Goal: Information Seeking & Learning: Learn about a topic

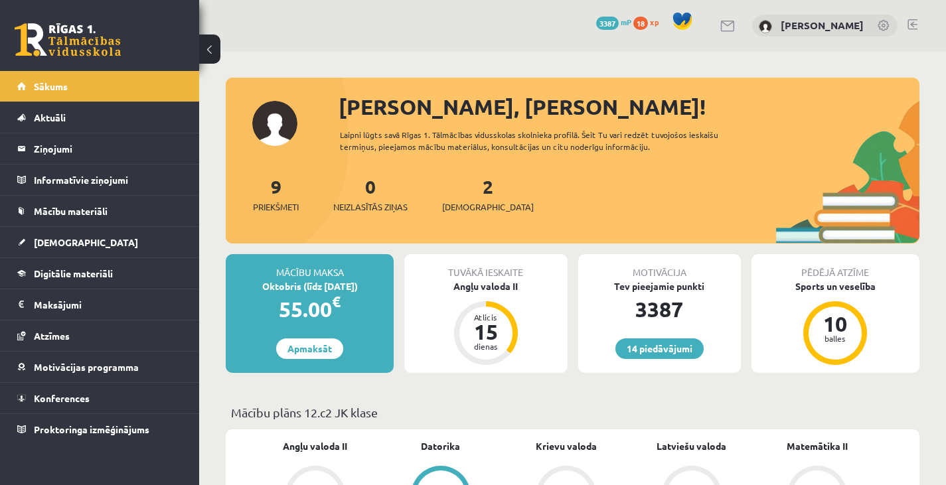
scroll to position [944, 0]
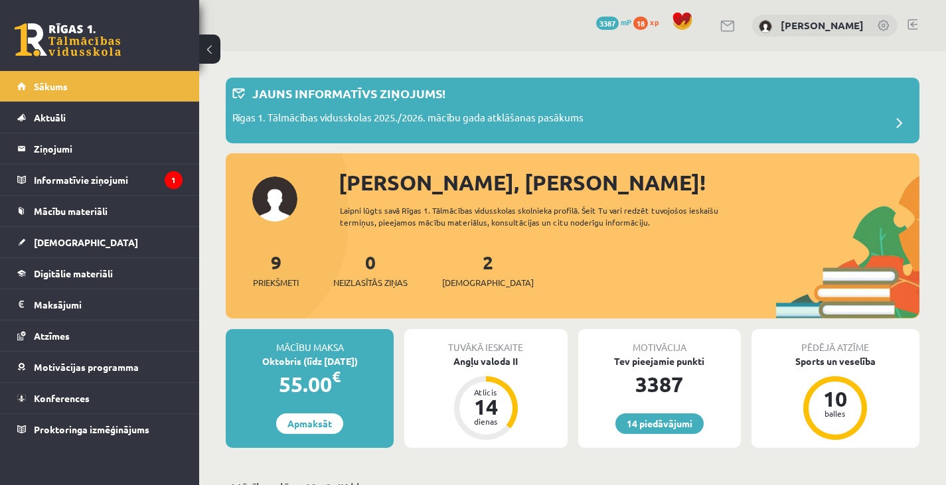
scroll to position [944, 0]
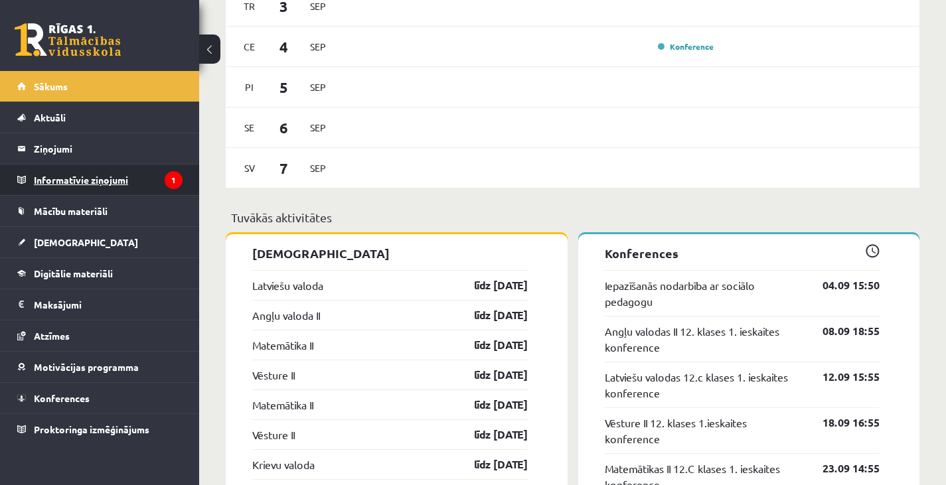
click at [88, 181] on legend "Informatīvie ziņojumi 1" at bounding box center [108, 180] width 149 height 31
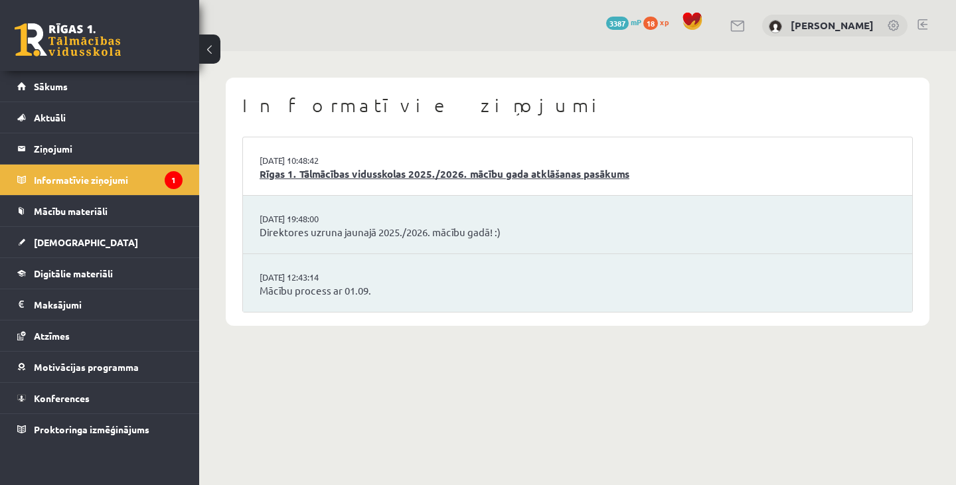
click at [503, 171] on link "Rīgas 1. Tālmācības vidusskolas 2025./2026. mācību gada atklāšanas pasākums" at bounding box center [577, 174] width 636 height 15
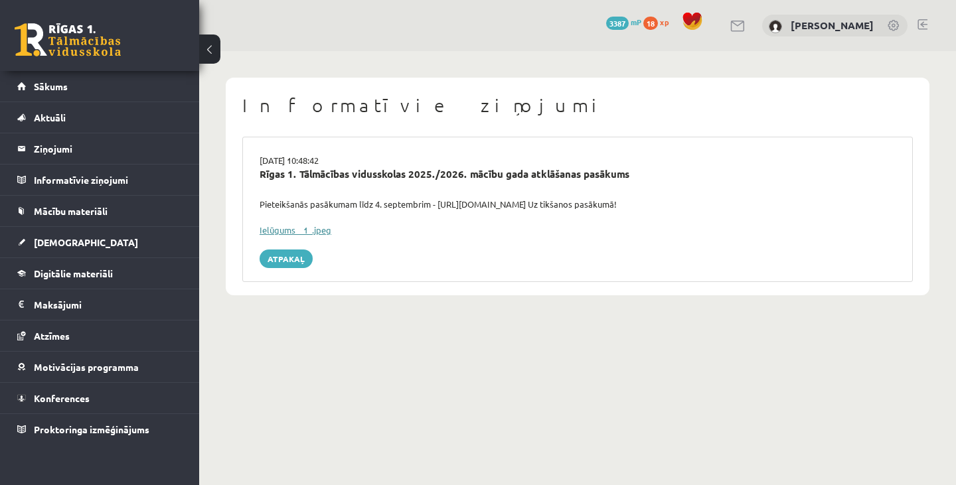
click at [297, 226] on link "Ielūgums__1_.jpeg" at bounding box center [295, 229] width 72 height 11
click at [67, 281] on link "Digitālie materiāli" at bounding box center [99, 273] width 165 height 31
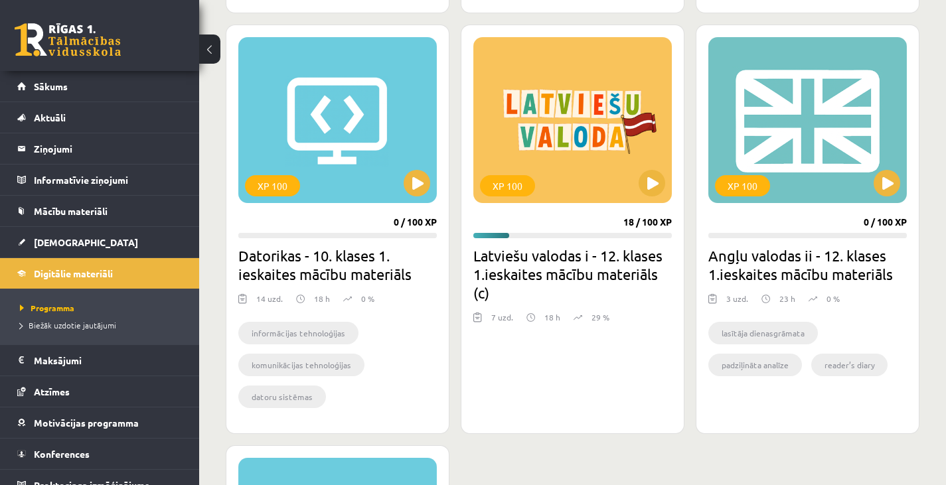
scroll to position [1191, 0]
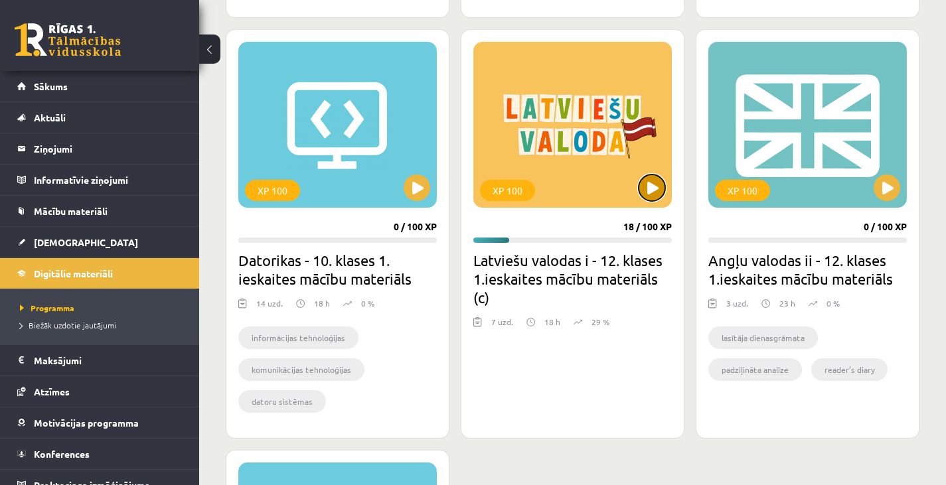
click at [649, 188] on button at bounding box center [651, 188] width 27 height 27
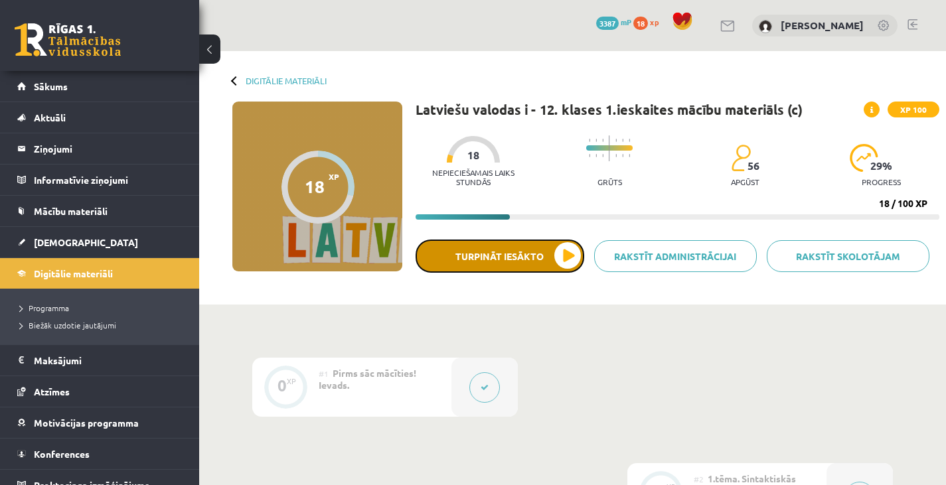
click at [539, 250] on button "Turpināt iesākto" at bounding box center [499, 256] width 169 height 33
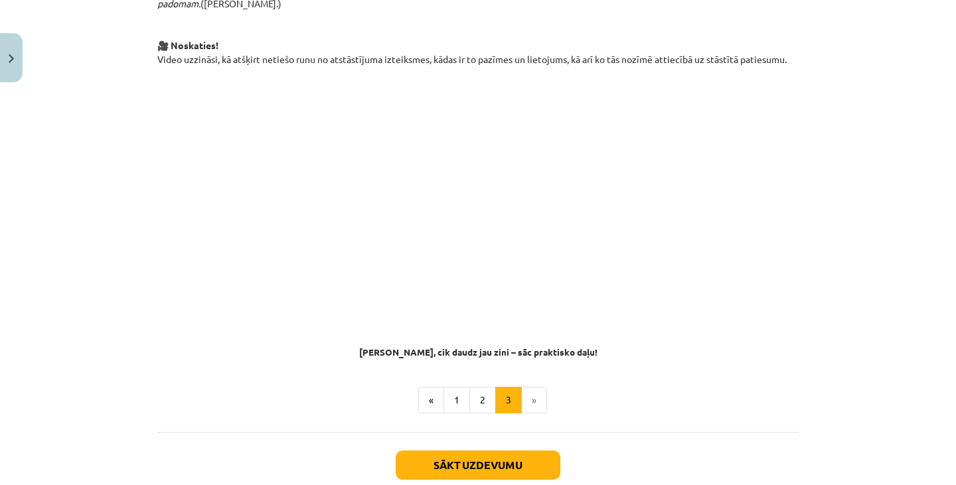
scroll to position [1053, 0]
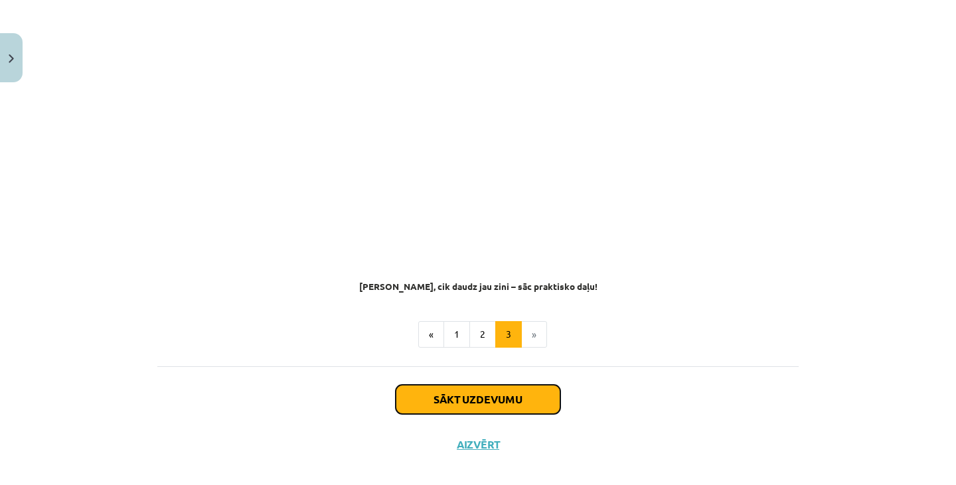
click at [522, 388] on button "Sākt uzdevumu" at bounding box center [478, 399] width 165 height 29
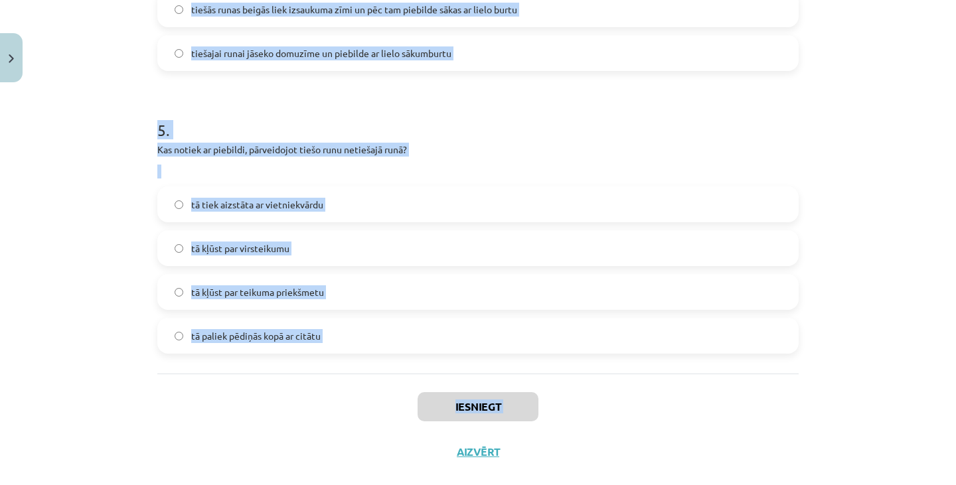
scroll to position [1300, 0]
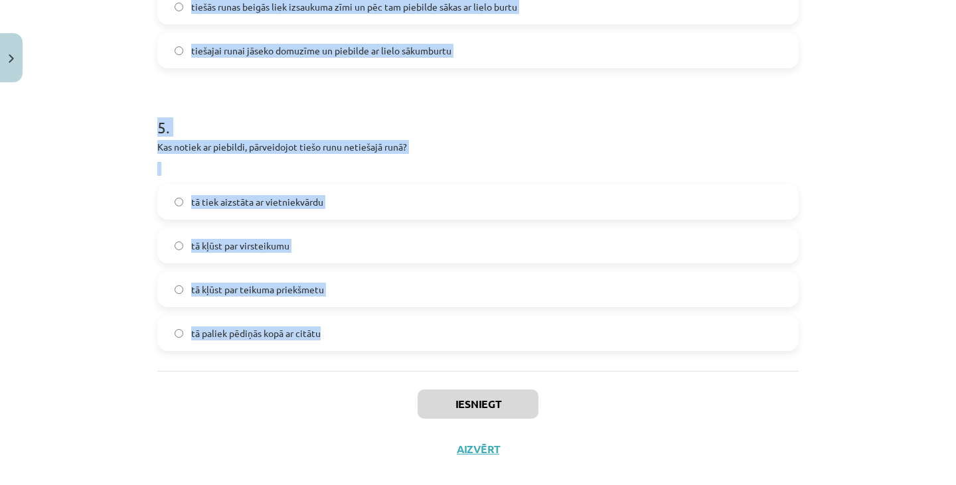
drag, startPoint x: 149, startPoint y: 125, endPoint x: 328, endPoint y: 332, distance: 273.8
copy form "1 . Kas ir piebilde? vārdi, kas norāda, kas runā vai kādā veidā tas tiek teikts…"
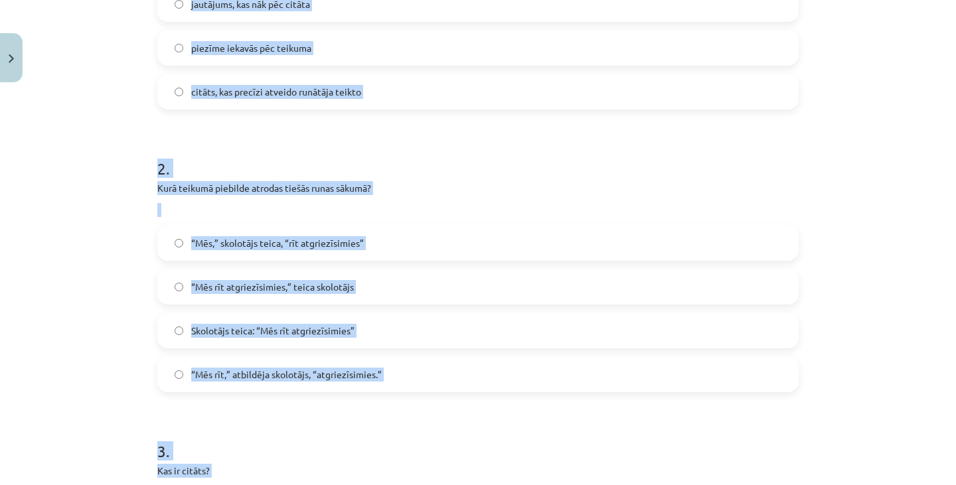
scroll to position [0, 0]
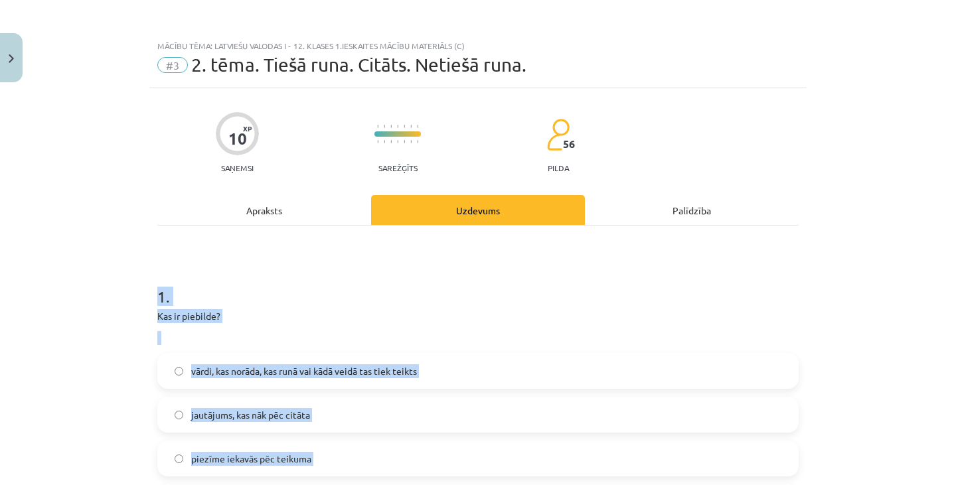
click at [336, 302] on h1 "1 ." at bounding box center [477, 284] width 641 height 41
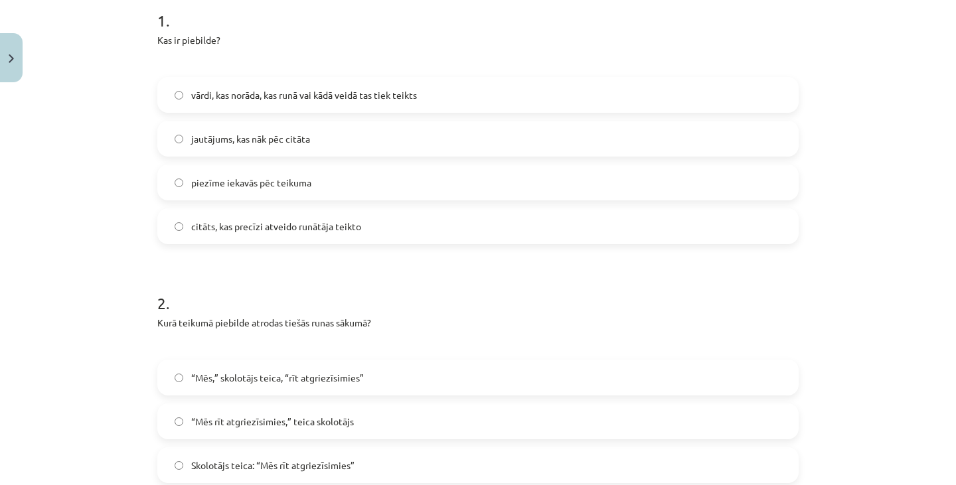
scroll to position [275, 0]
click at [402, 86] on label "vārdi, kas norāda, kas runā vai kādā veidā tas tiek teikts" at bounding box center [478, 95] width 638 height 33
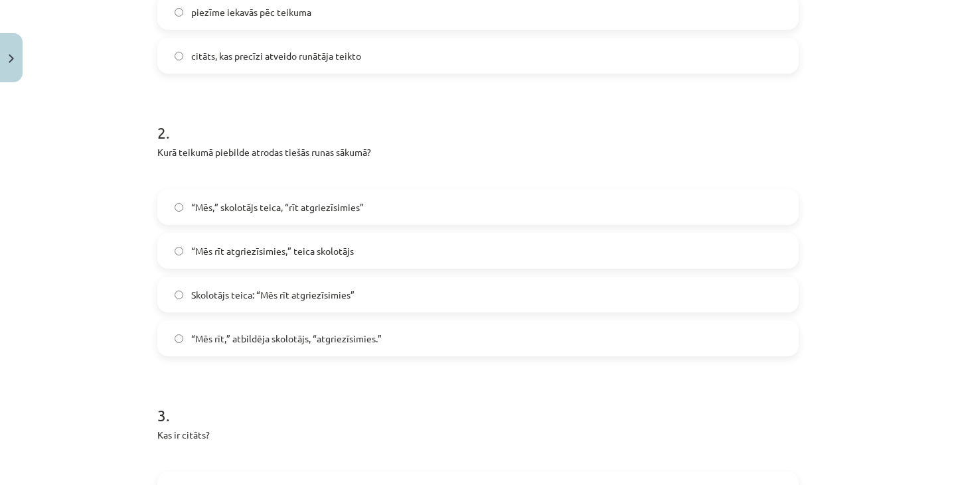
scroll to position [447, 0]
click at [463, 330] on label "“Mēs rīt,” atbildēja skolotājs, “atgriezīsimies.”" at bounding box center [478, 337] width 638 height 33
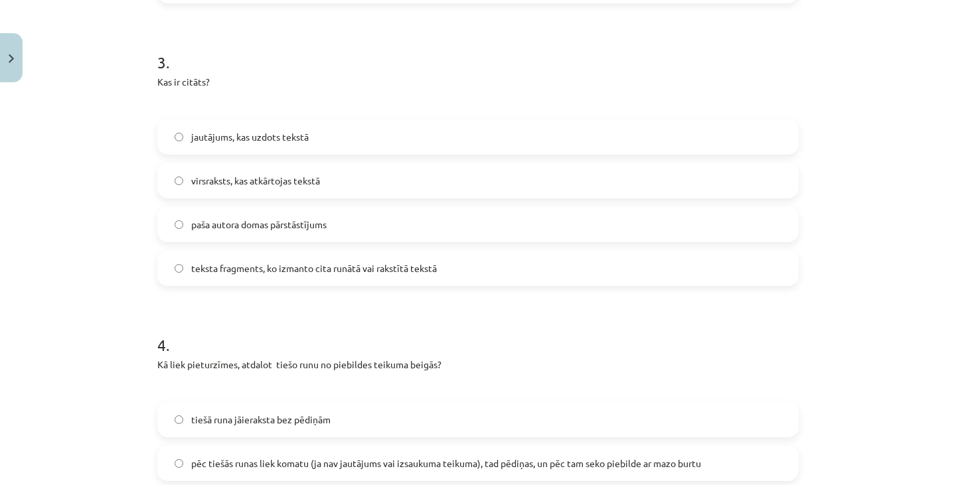
scroll to position [803, 0]
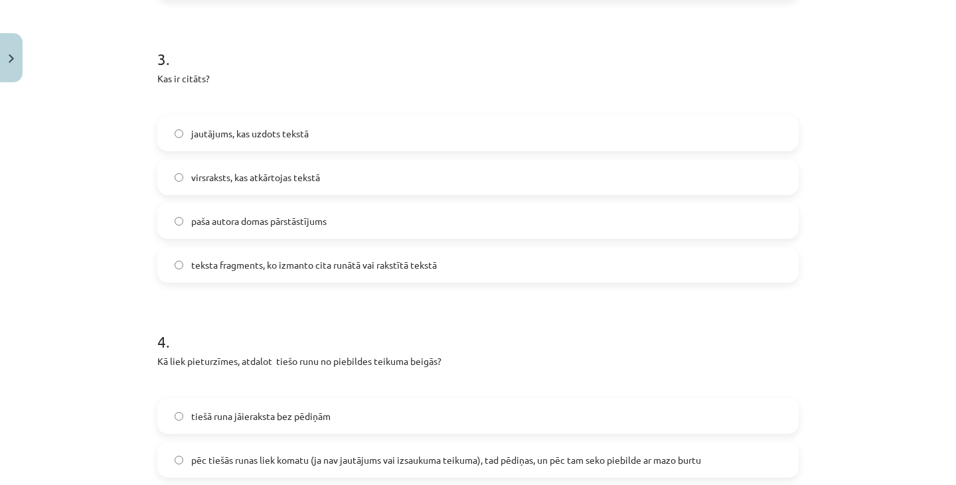
click at [459, 275] on label "teksta fragments, ko izmanto cita runātā vai rakstītā tekstā" at bounding box center [478, 264] width 638 height 33
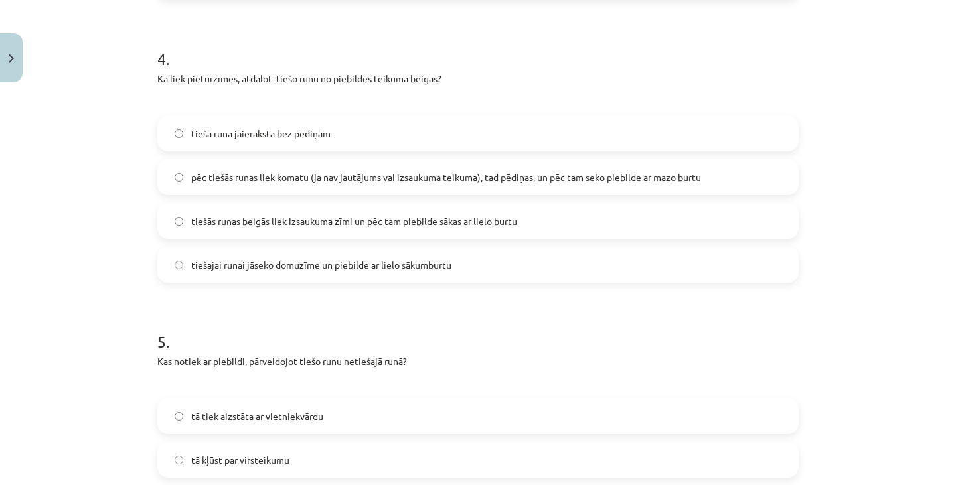
scroll to position [1085, 0]
click at [494, 168] on label "pēc tiešās runas liek komatu (ja nav jautājums vai izsaukuma teikuma), tad pēdi…" at bounding box center [478, 177] width 638 height 33
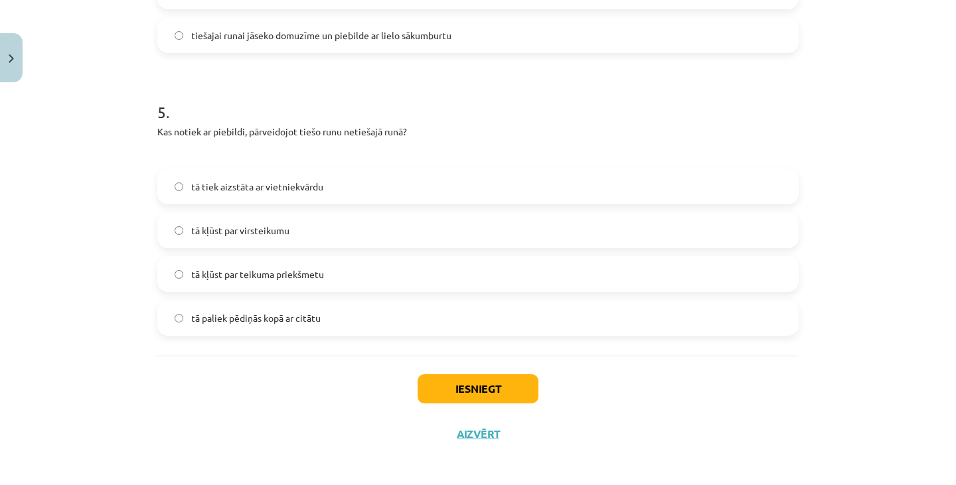
scroll to position [1320, 0]
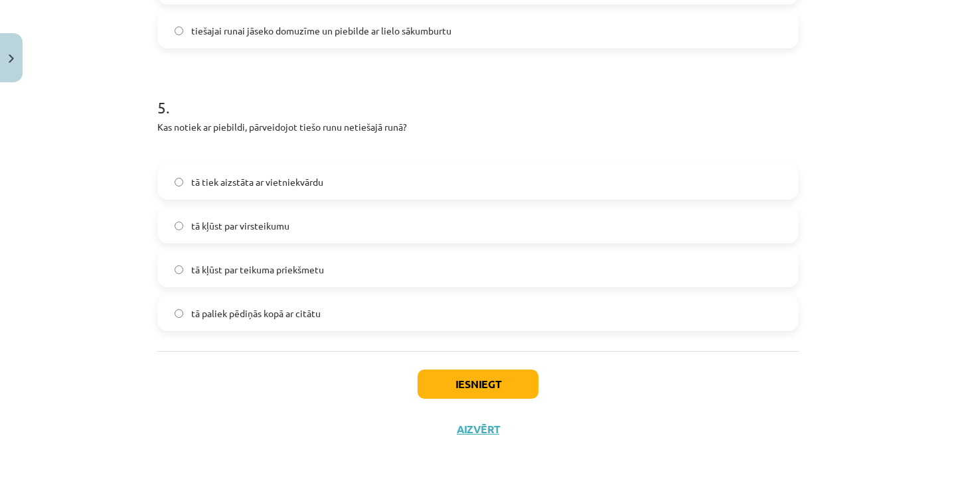
click at [351, 269] on label "tā kļūst par teikuma priekšmetu" at bounding box center [478, 269] width 638 height 33
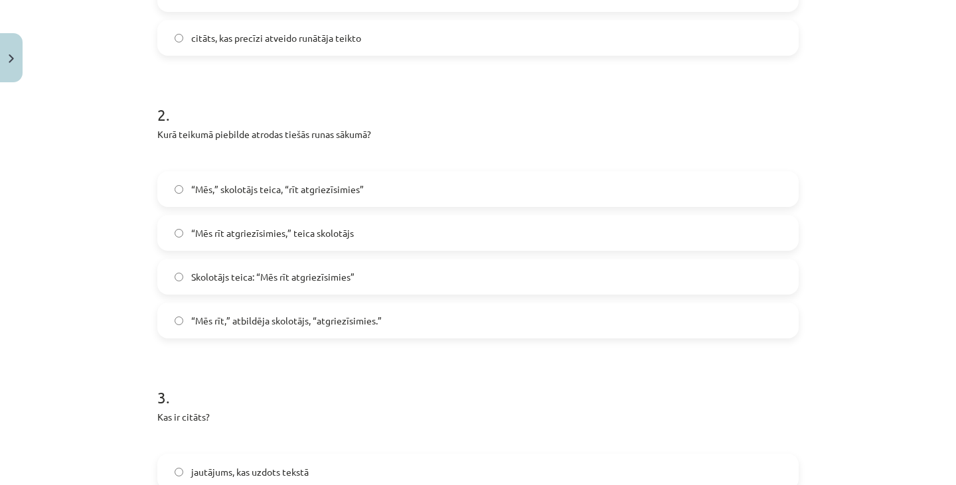
scroll to position [461, 0]
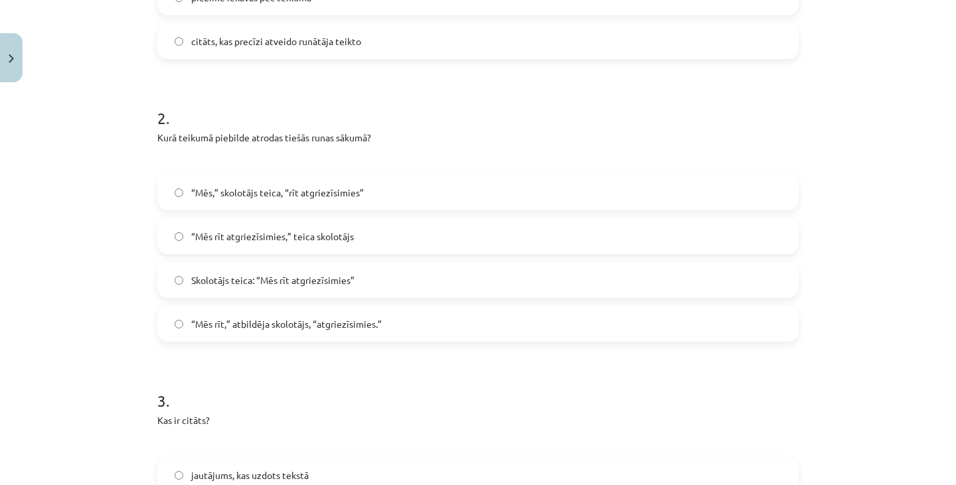
click at [367, 283] on label "Skolotājs teica: “Mēs rīt atgriezīsimies”" at bounding box center [478, 279] width 638 height 33
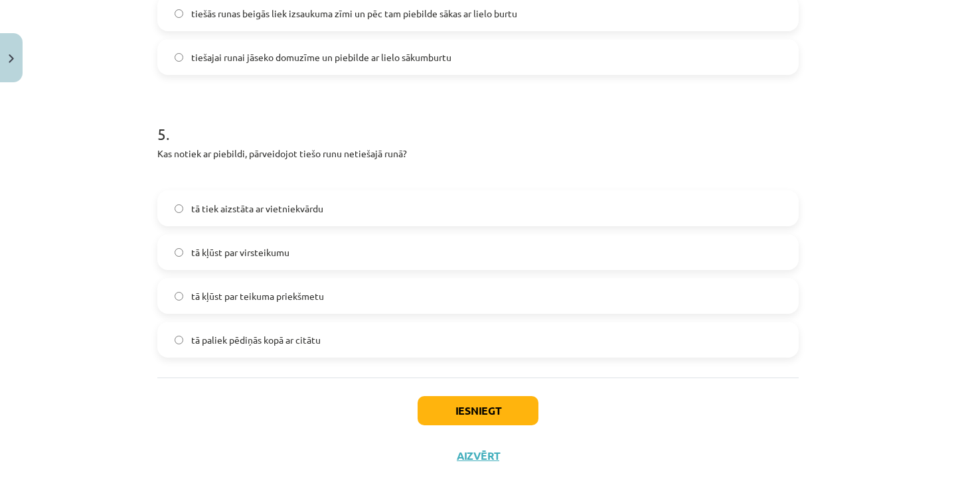
scroll to position [1294, 0]
click at [436, 253] on label "tā kļūst par virsteikumu" at bounding box center [478, 251] width 638 height 33
drag, startPoint x: 421, startPoint y: 301, endPoint x: 439, endPoint y: 301, distance: 18.6
click at [439, 301] on label "tā kļūst par teikuma priekšmetu" at bounding box center [478, 295] width 638 height 33
click at [439, 406] on button "Iesniegt" at bounding box center [477, 410] width 121 height 29
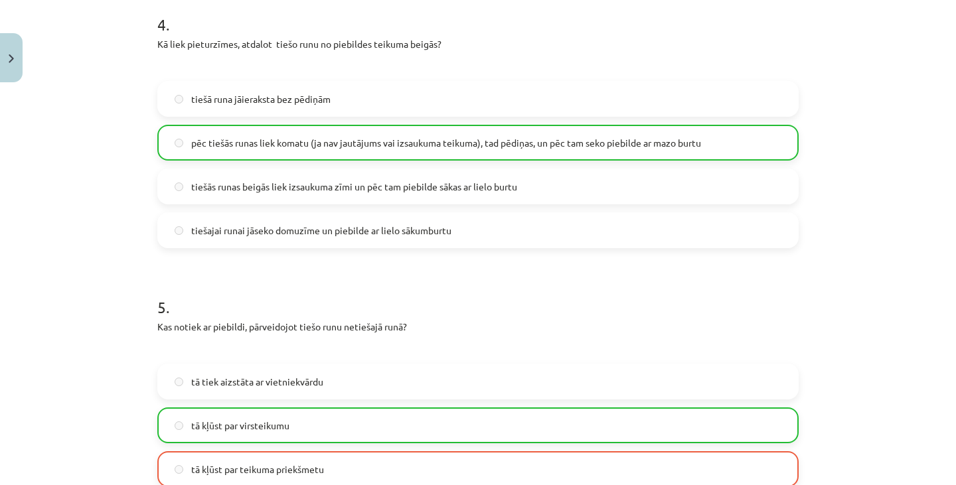
scroll to position [1362, 0]
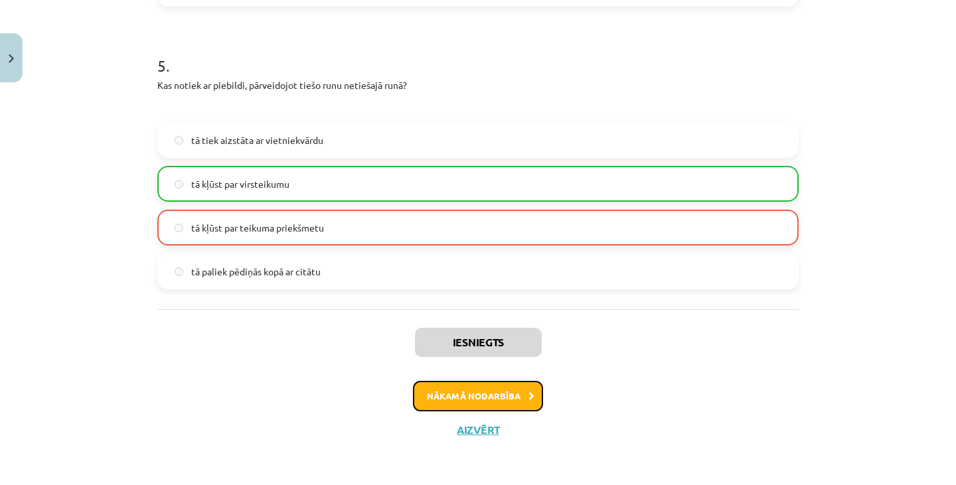
click at [486, 398] on button "Nākamā nodarbība" at bounding box center [478, 396] width 130 height 31
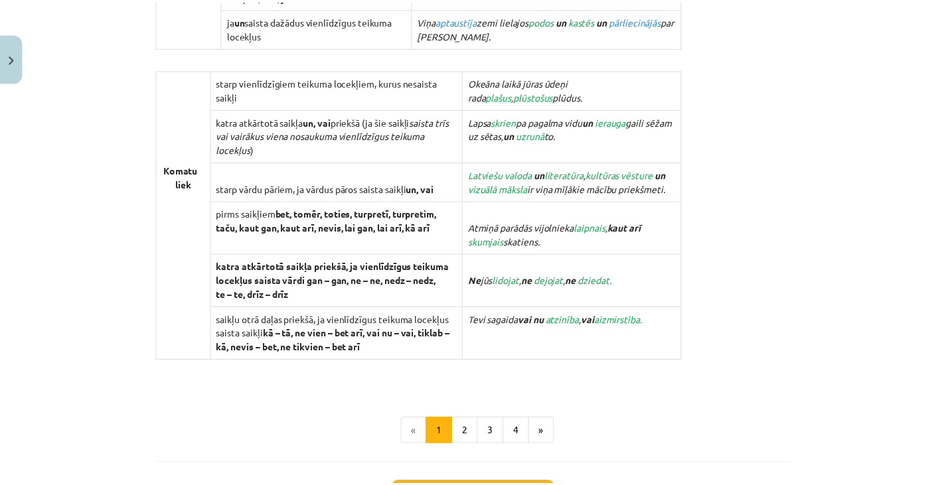
scroll to position [1235, 0]
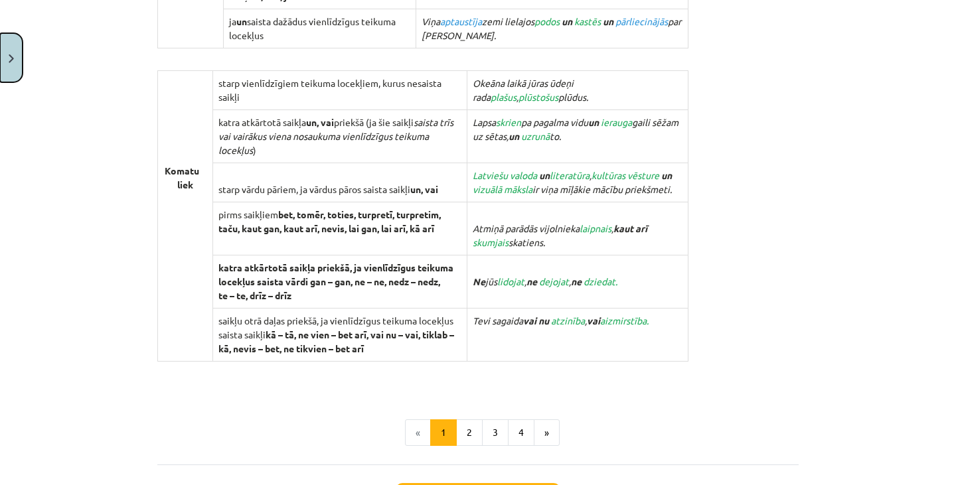
click at [9, 71] on button "Close" at bounding box center [11, 57] width 23 height 49
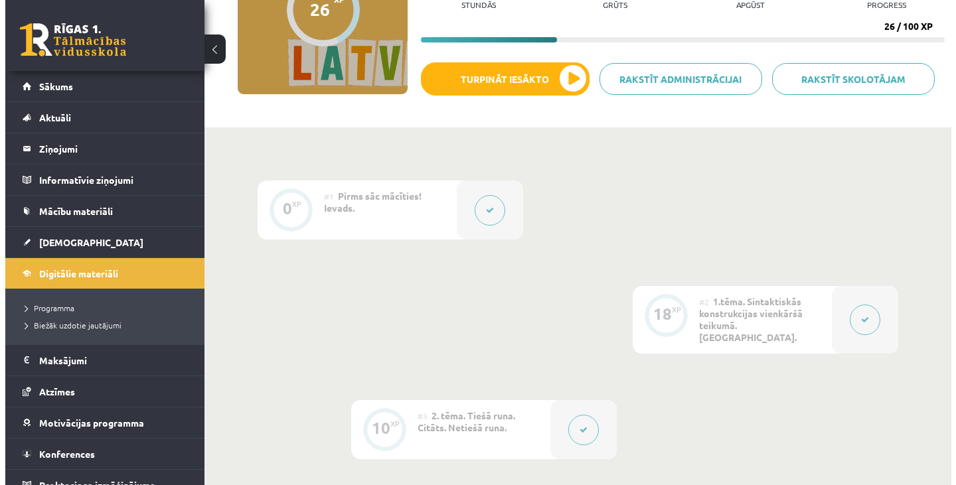
scroll to position [177, 0]
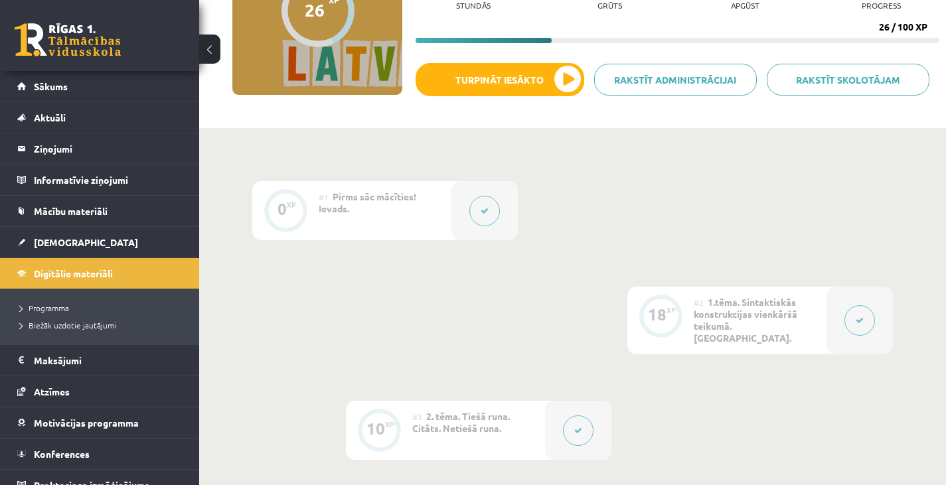
click at [853, 315] on button at bounding box center [859, 320] width 31 height 31
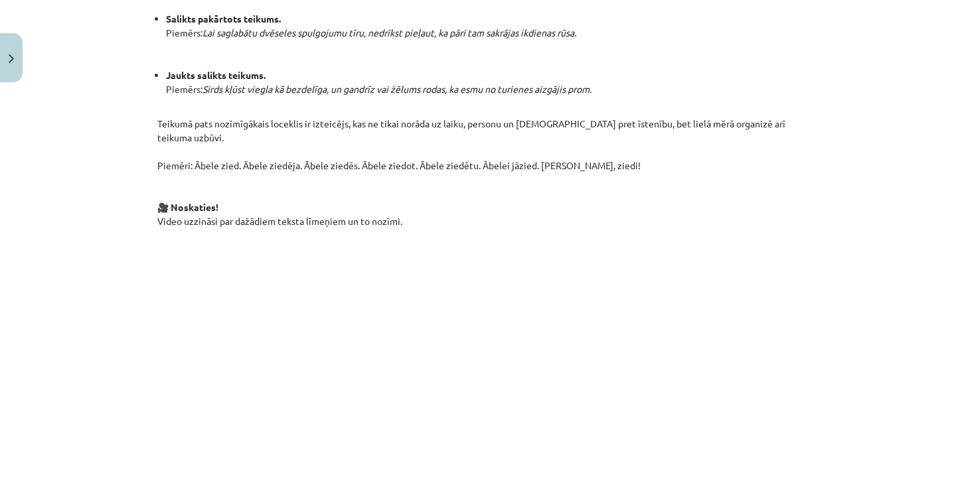
scroll to position [996, 0]
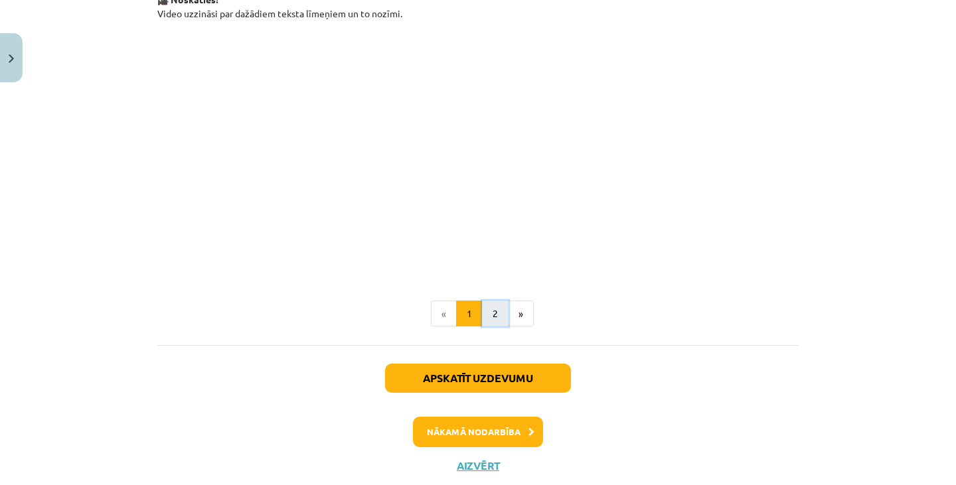
click at [487, 301] on button "2" at bounding box center [495, 314] width 27 height 27
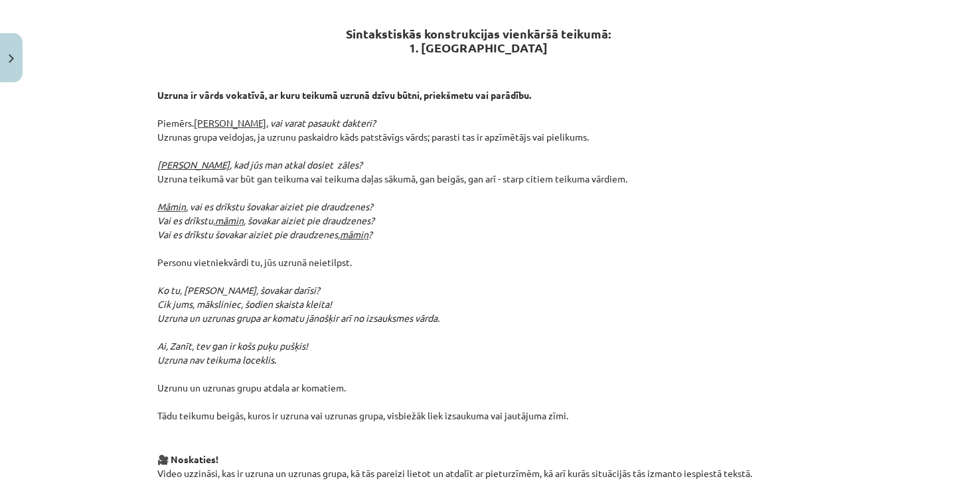
scroll to position [263, 0]
click at [23, 50] on div "Mācību tēma: Latviešu valodas i - 12. klases 1.ieskaites mācību materiāls (c) #…" at bounding box center [478, 242] width 956 height 485
click at [4, 76] on button "Close" at bounding box center [11, 57] width 23 height 49
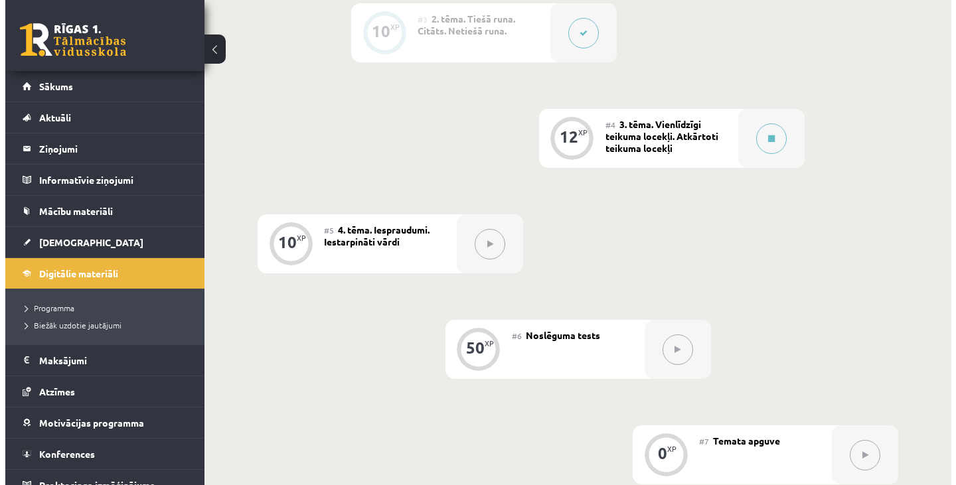
scroll to position [575, 0]
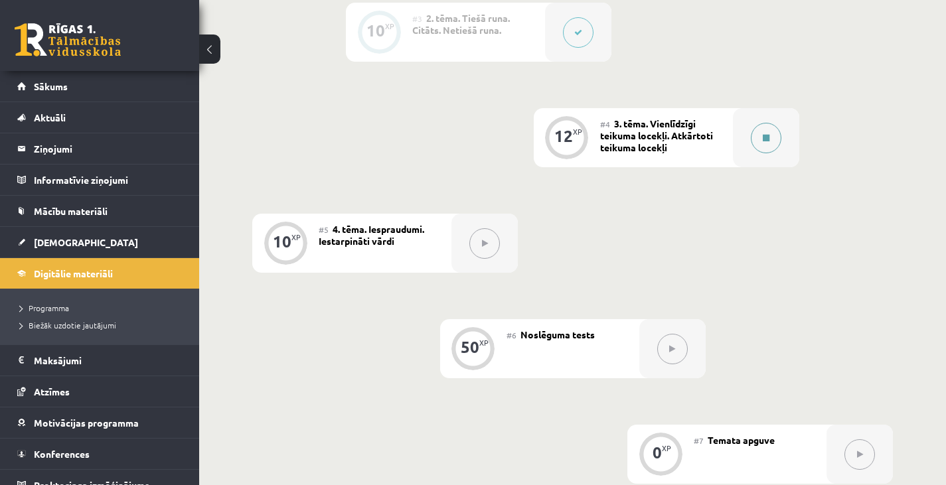
click at [766, 133] on button at bounding box center [766, 138] width 31 height 31
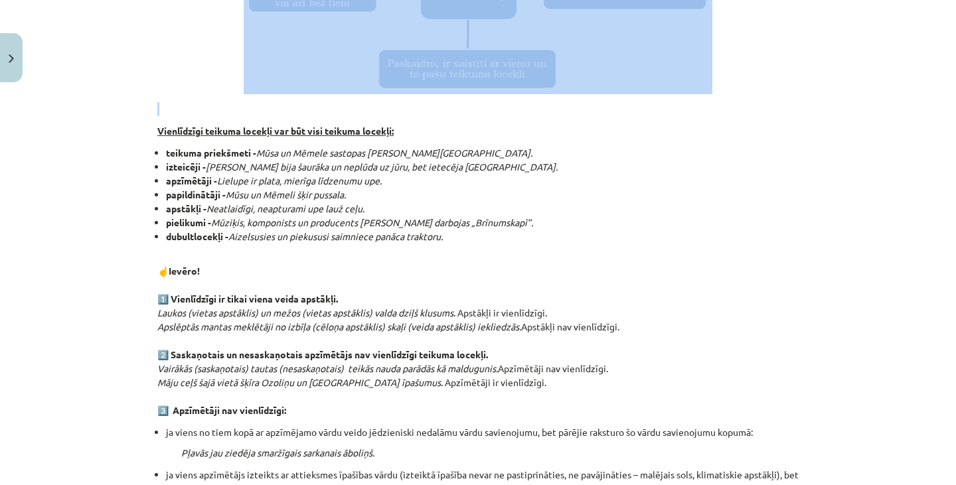
scroll to position [876, 0]
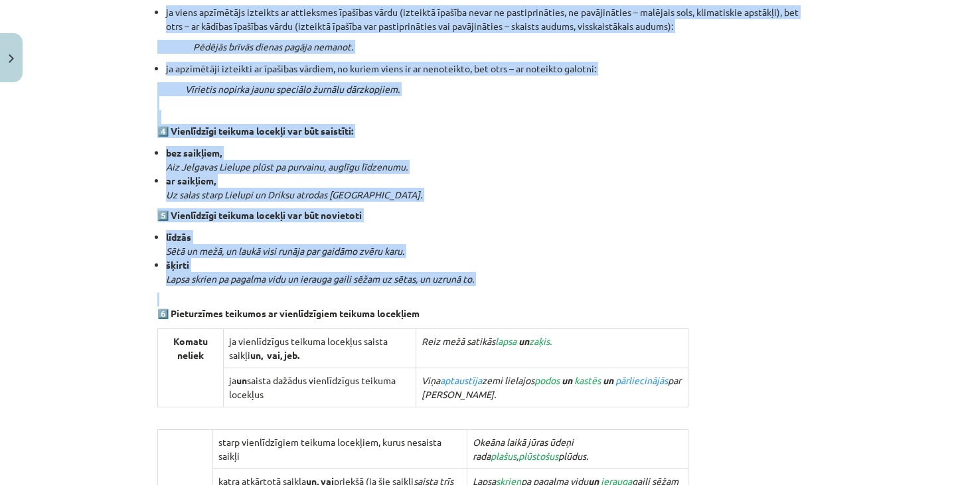
drag, startPoint x: 146, startPoint y: 25, endPoint x: 488, endPoint y: 291, distance: 434.1
click at [488, 291] on div "12 XP Saņemsi Sarežģīts 56 pilda Apraksts Uzdevums Palīdzība 5. Vienlīdzīgi tei…" at bounding box center [477, 68] width 657 height 1712
copy div "Vienlīdzīgi teikuma locekļi var būt visi teikuma locekļi: teikuma priekšmeti - …"
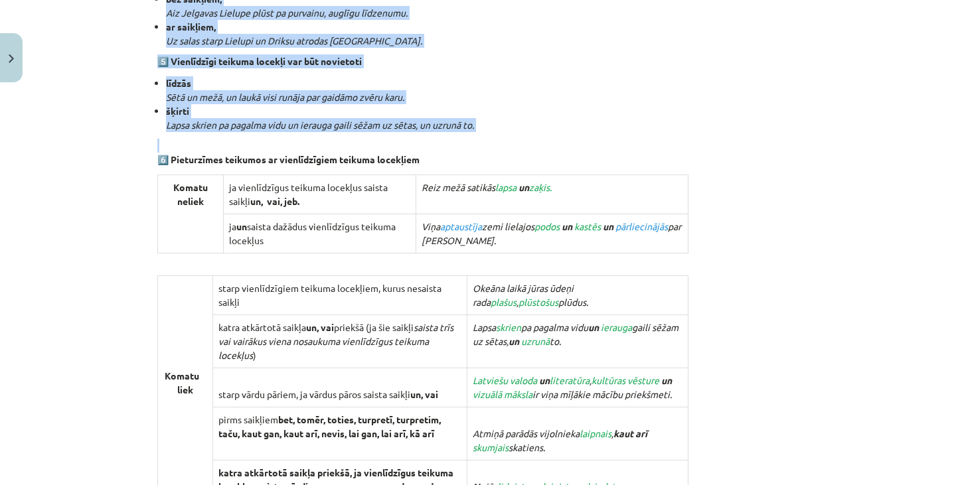
scroll to position [1031, 0]
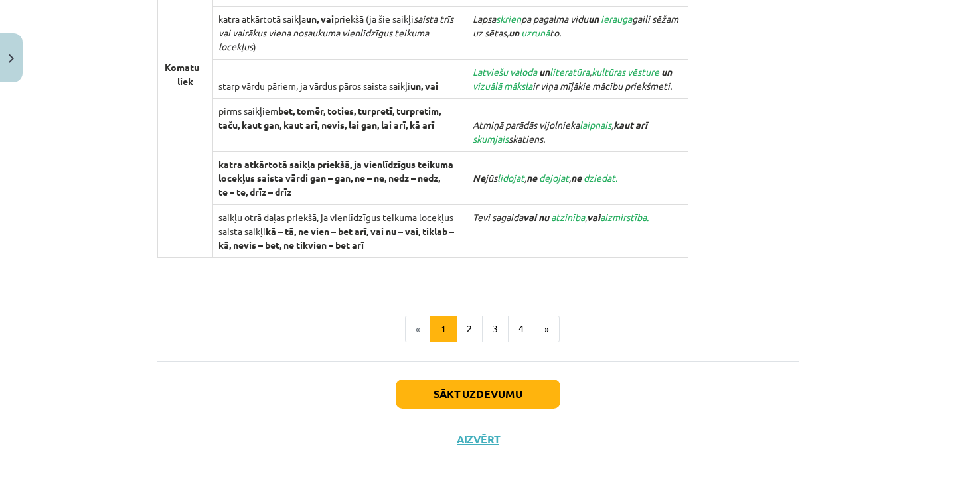
scroll to position [1345, 0]
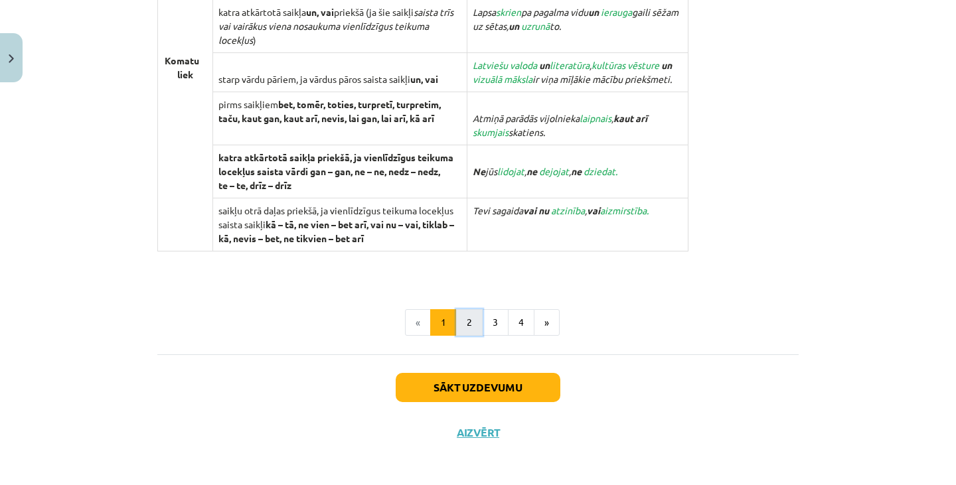
click at [461, 330] on button "2" at bounding box center [469, 322] width 27 height 27
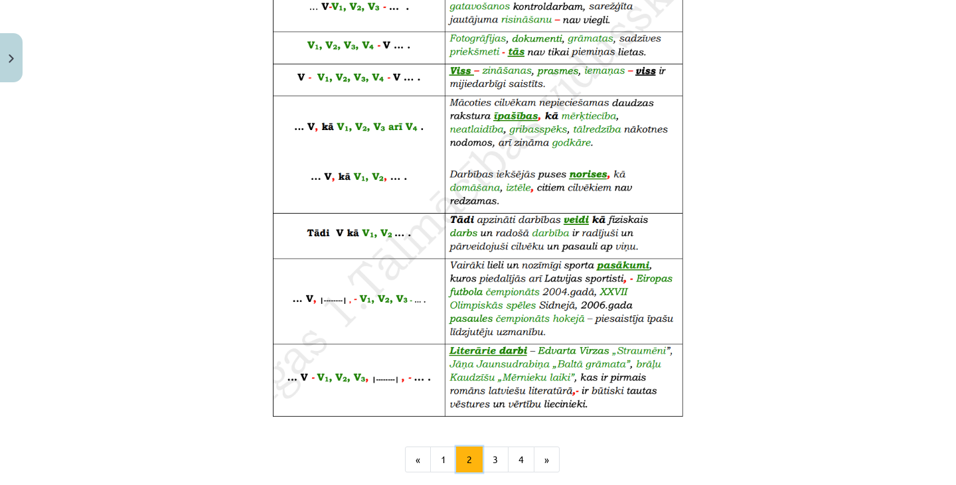
scroll to position [824, 0]
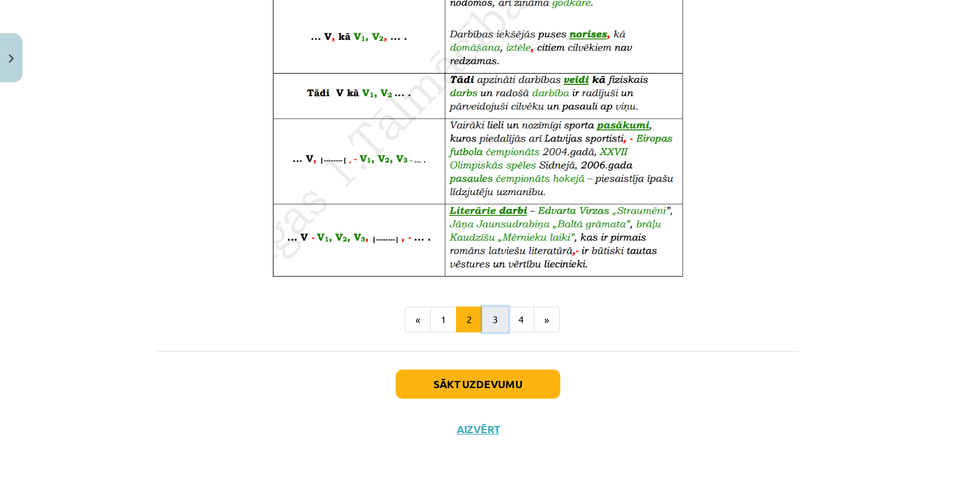
click at [491, 313] on button "3" at bounding box center [495, 320] width 27 height 27
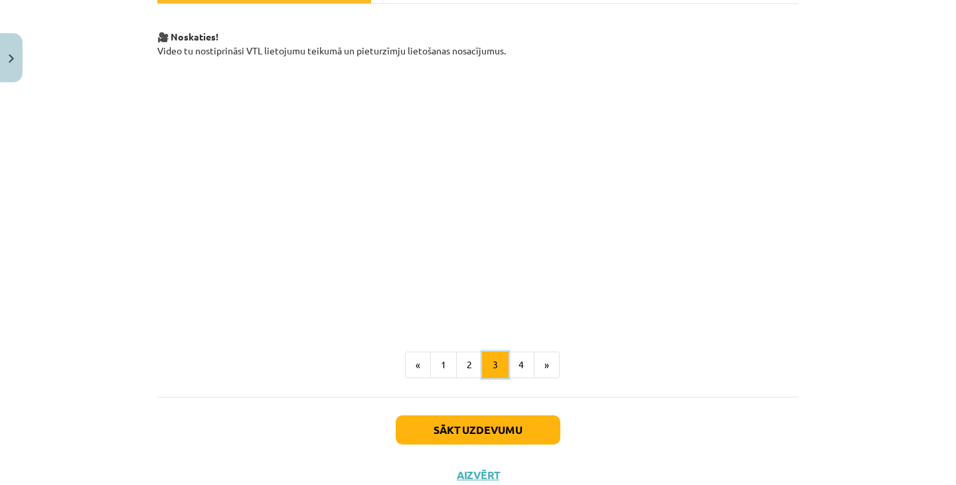
scroll to position [223, 0]
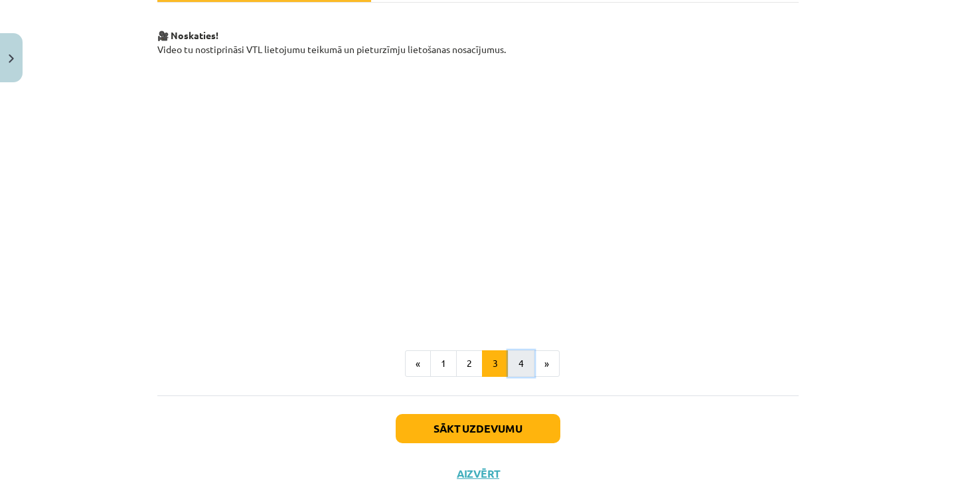
click at [520, 359] on button "4" at bounding box center [521, 363] width 27 height 27
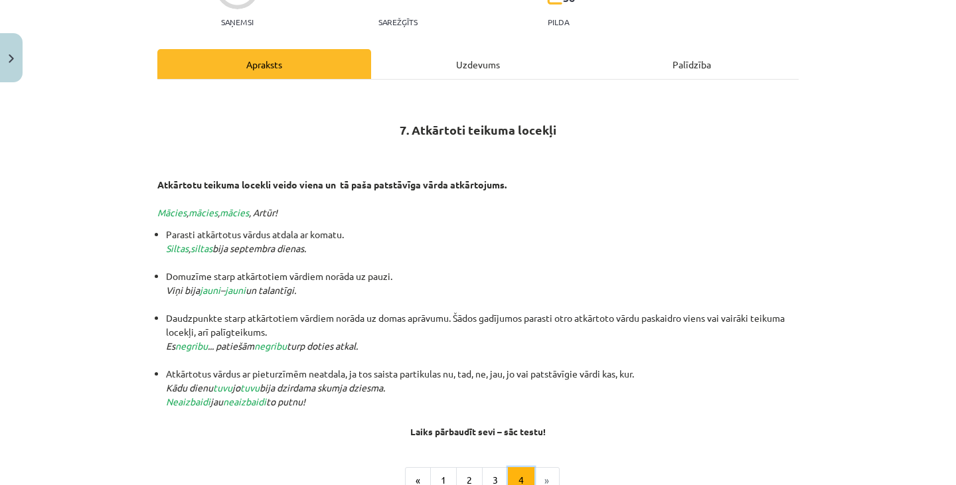
scroll to position [307, 0]
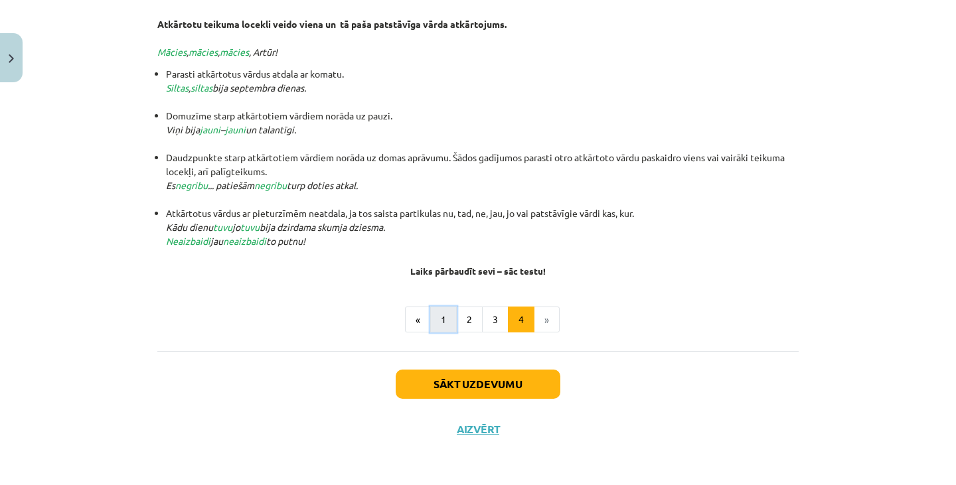
click at [437, 321] on button "1" at bounding box center [443, 320] width 27 height 27
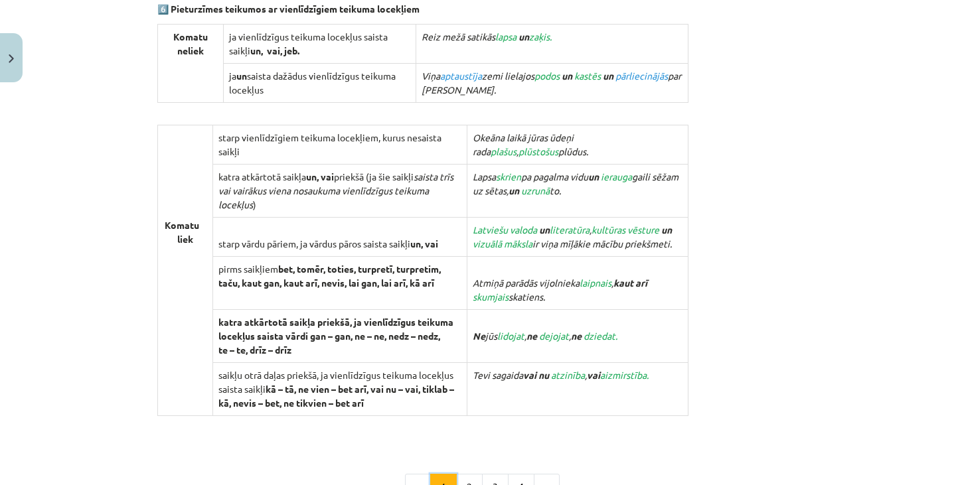
scroll to position [1345, 0]
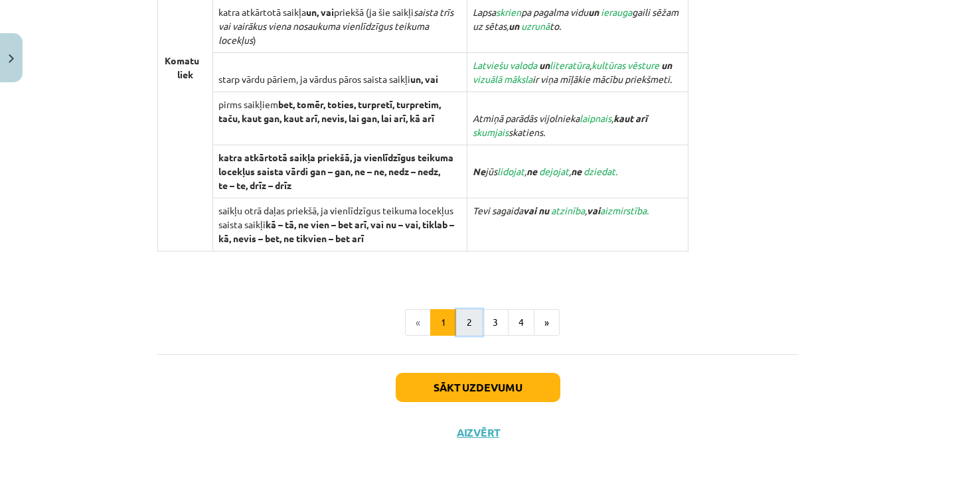
click at [474, 323] on button "2" at bounding box center [469, 322] width 27 height 27
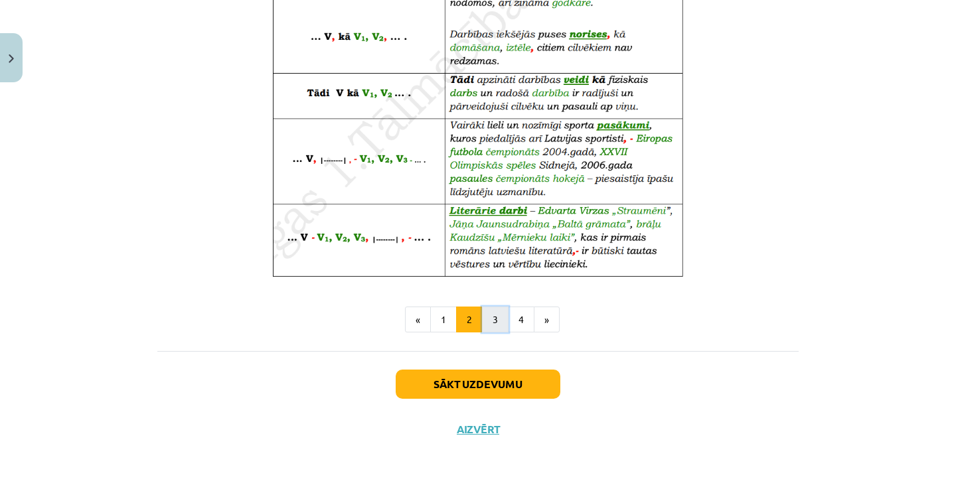
click at [497, 328] on button "3" at bounding box center [495, 320] width 27 height 27
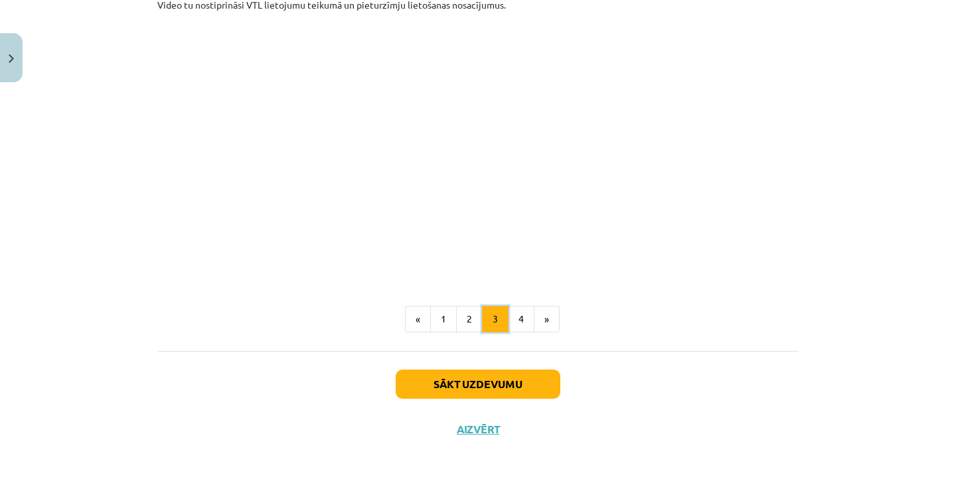
scroll to position [238, 0]
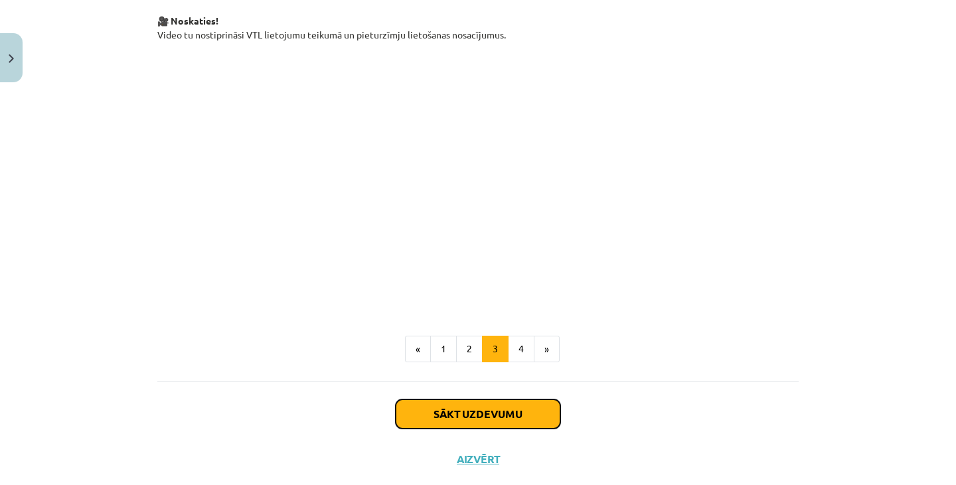
click at [524, 404] on button "Sākt uzdevumu" at bounding box center [478, 414] width 165 height 29
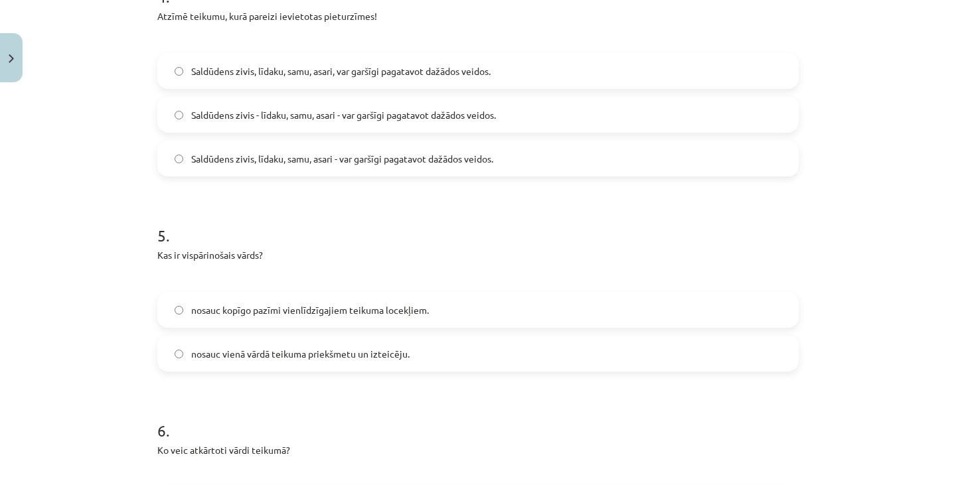
scroll to position [1341, 0]
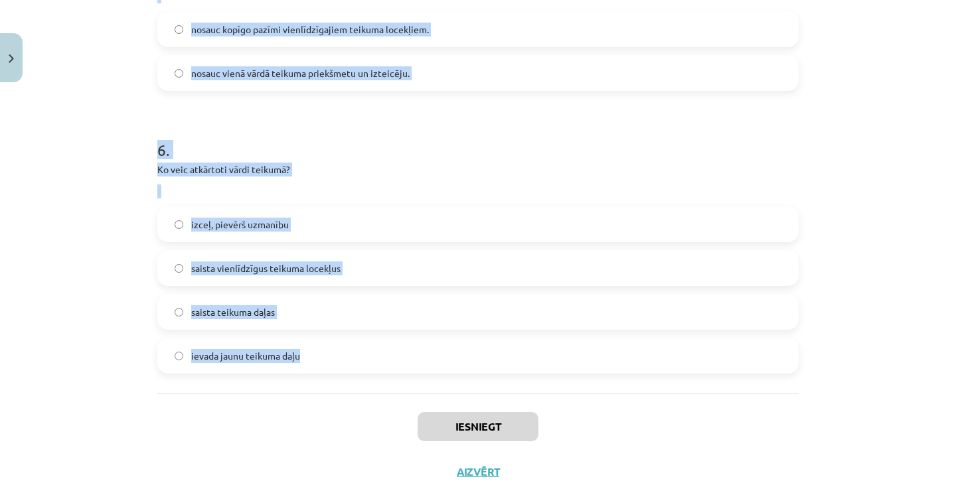
drag, startPoint x: 153, startPoint y: 14, endPoint x: 387, endPoint y: 362, distance: 418.9
copy form "1 . Kurā teikumā nav vienlīdzīgu teikuma locekļu? Uz galda bija maize un siers.…"
click at [4, 173] on div "Mācību tēma: Latviešu valodas i - 12. klases 1.ieskaites mācību materiāls (c) #…" at bounding box center [478, 242] width 956 height 485
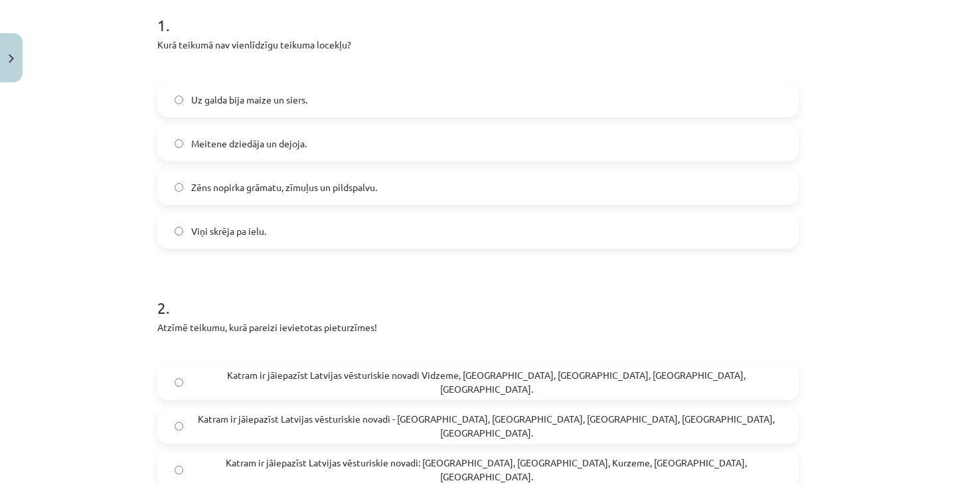
scroll to position [273, 0]
click at [319, 182] on span "Zēns nopirka grāmatu, zīmuļus un pildspalvu." at bounding box center [284, 186] width 186 height 14
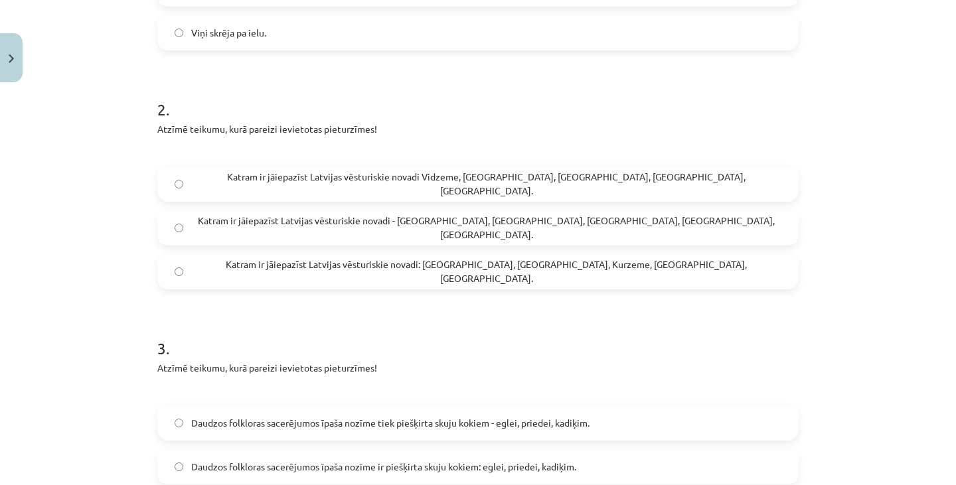
scroll to position [480, 0]
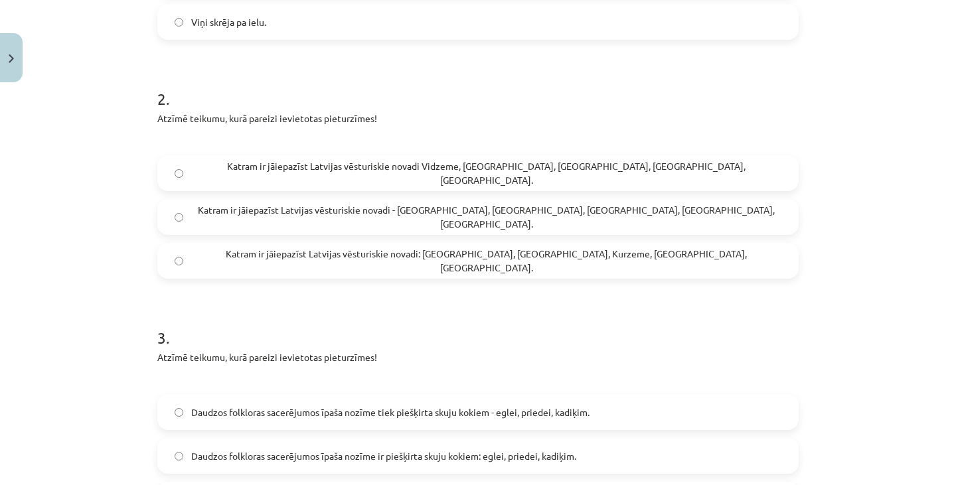
click at [397, 256] on span "Katram ir jāiepazīst Latvijas vēsturiskie novadi: Vidzeme, Latgale, Kurzeme, Ze…" at bounding box center [486, 261] width 590 height 28
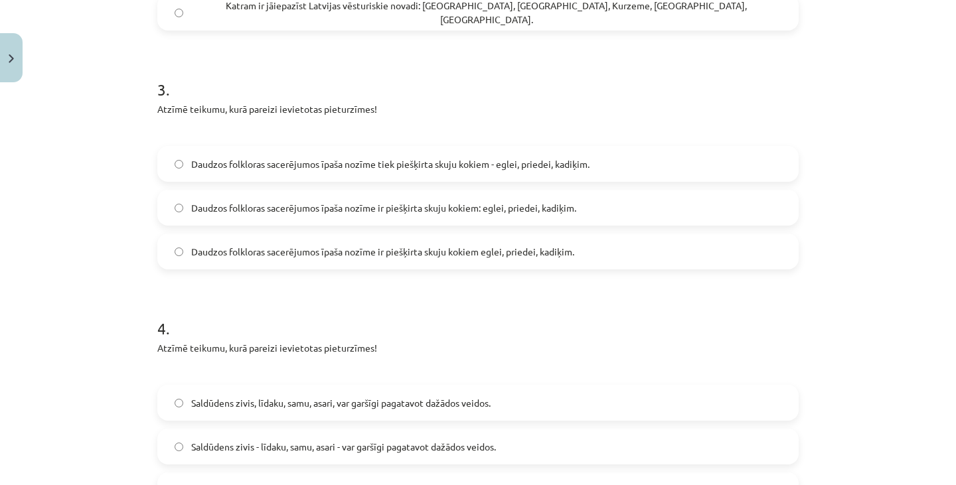
scroll to position [729, 0]
click at [524, 200] on span "Daudzos folkloras sacerējumos īpaša nozīme ir piešķirta skuju kokiem: eglei, pr…" at bounding box center [383, 207] width 385 height 14
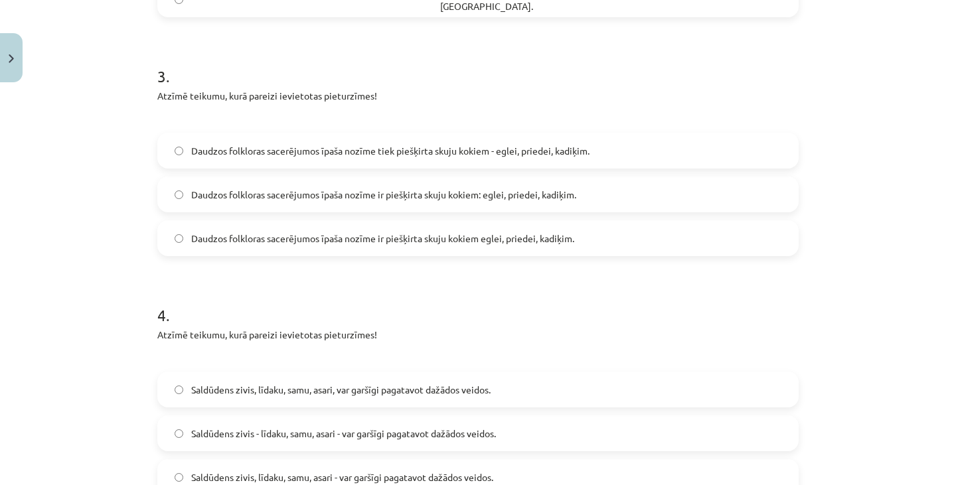
scroll to position [743, 0]
click at [557, 143] on span "Daudzos folkloras sacerējumos īpaša nozīme tiek piešķirta skuju kokiem - eglei,…" at bounding box center [390, 150] width 398 height 14
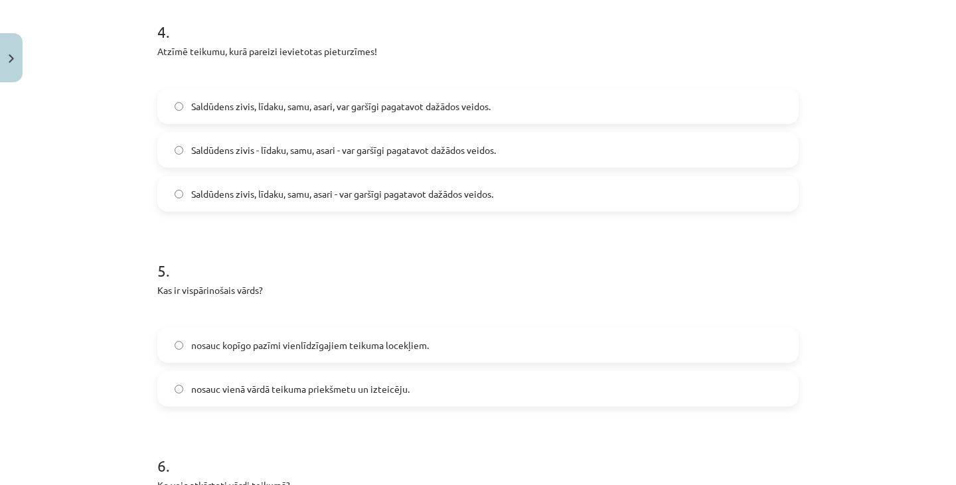
scroll to position [1025, 0]
click at [555, 100] on label "Saldūdens zivis, līdaku, samu, asari, var garšīgi pagatavot dažādos veidos." at bounding box center [478, 106] width 638 height 33
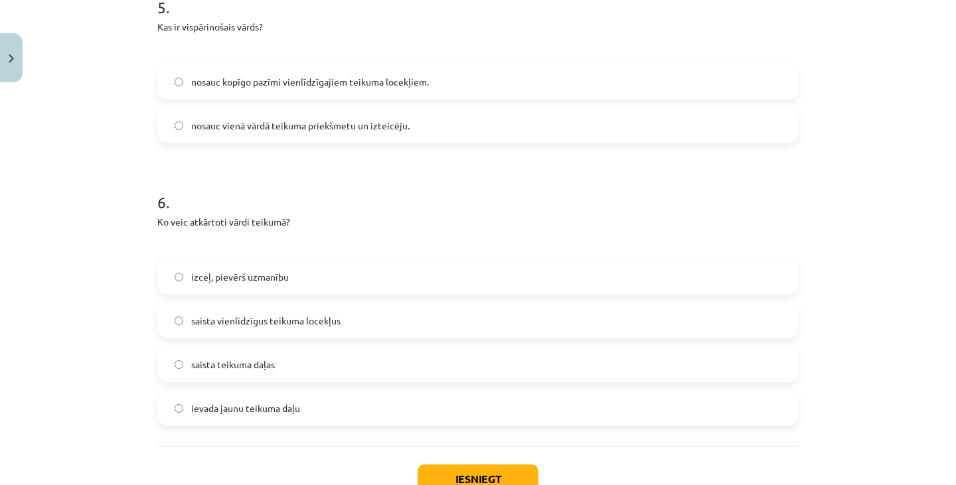
scroll to position [1289, 0]
click at [503, 90] on label "nosauc kopīgo pazīmi vienlīdzīgajiem teikuma locekļiem." at bounding box center [478, 81] width 638 height 33
click at [433, 317] on label "saista vienlīdzīgus teikuma locekļus" at bounding box center [478, 320] width 638 height 33
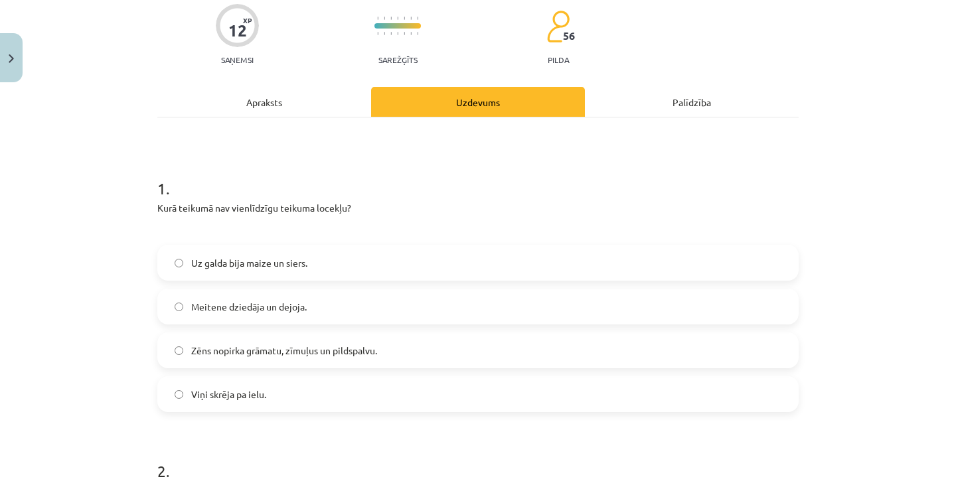
scroll to position [108, 0]
click at [302, 382] on label "Viņi skrēja pa ielu." at bounding box center [478, 394] width 638 height 33
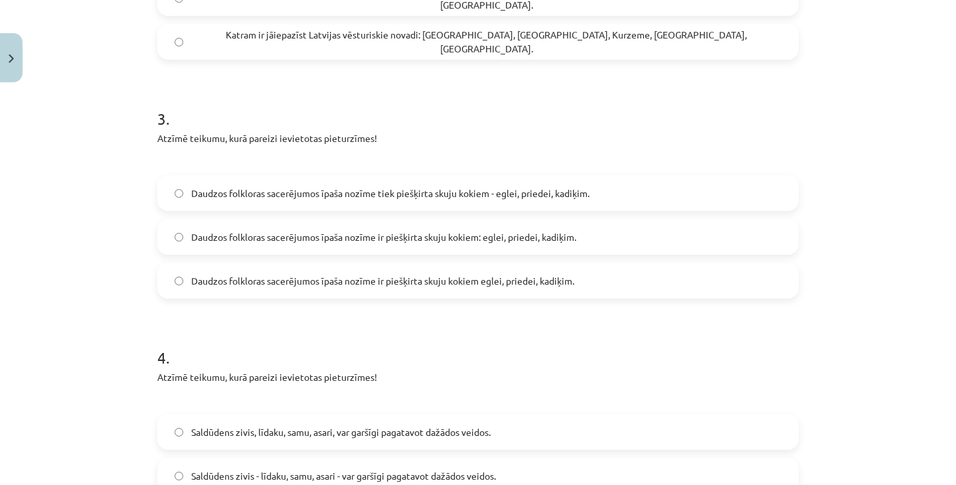
scroll to position [701, 0]
click at [358, 226] on label "Daudzos folkloras sacerējumos īpaša nozīme ir piešķirta skuju kokiem: eglei, pr…" at bounding box center [478, 235] width 638 height 33
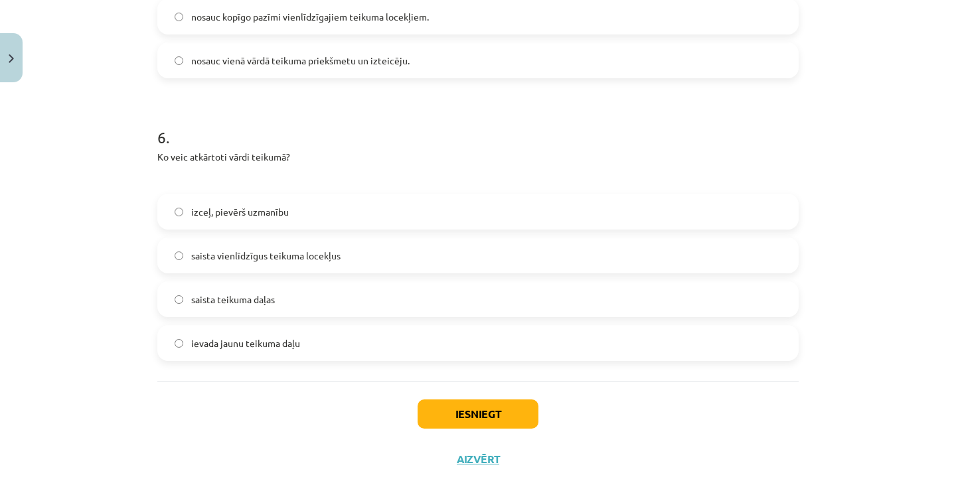
scroll to position [1364, 0]
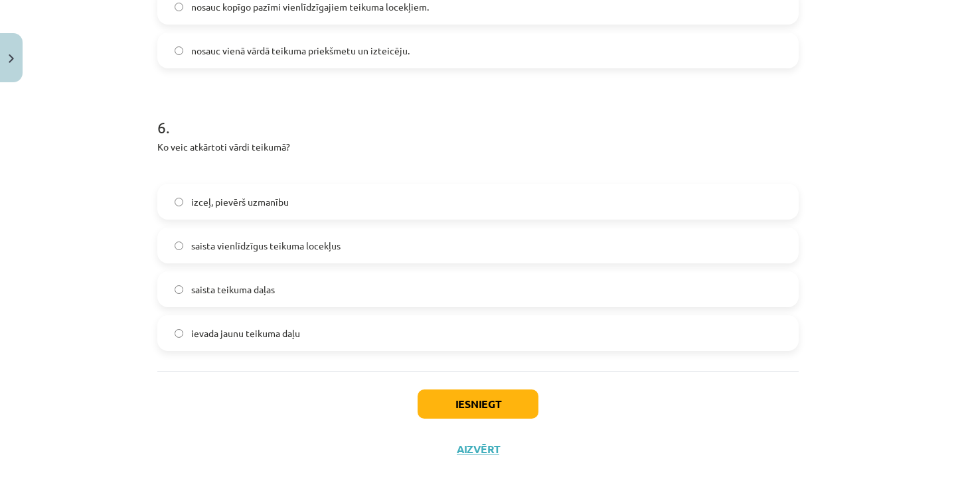
click at [282, 199] on span "izceļ, pievērš uzmanību" at bounding box center [240, 202] width 98 height 14
click at [453, 409] on button "Iesniegt" at bounding box center [477, 404] width 121 height 29
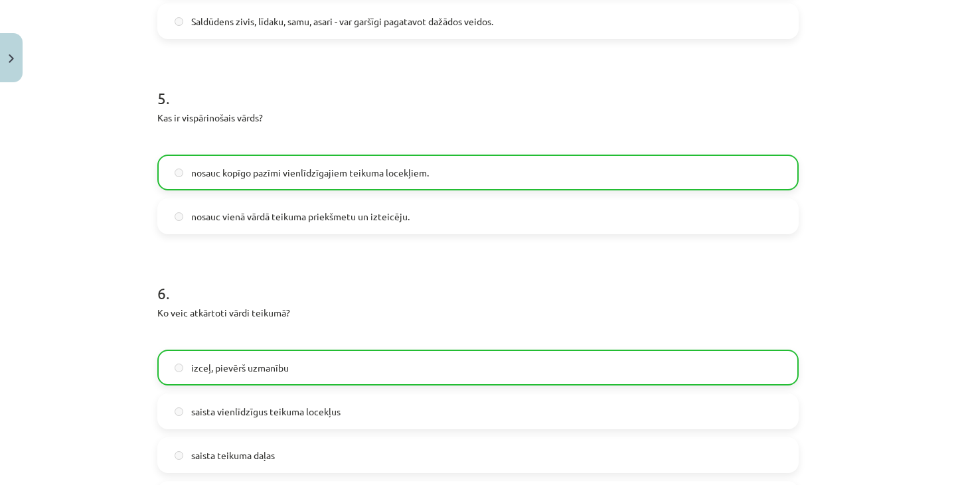
scroll to position [1426, 0]
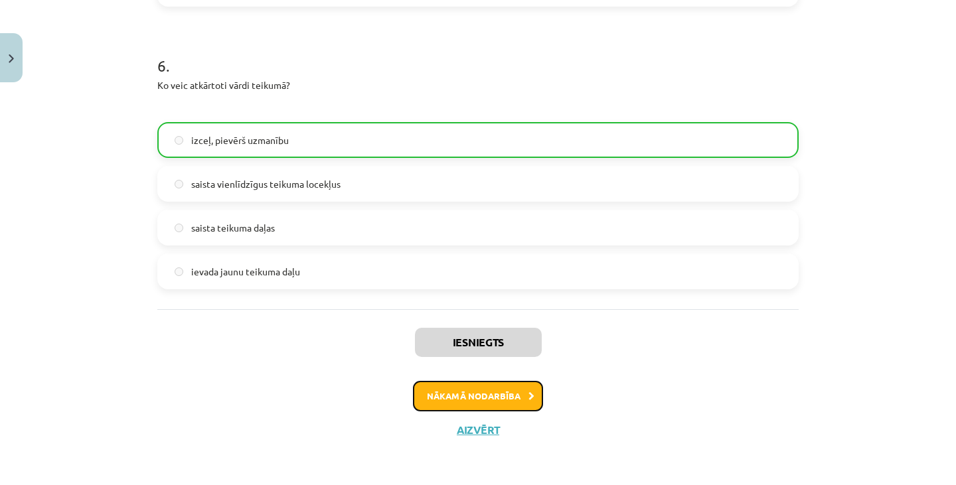
click at [463, 391] on button "Nākamā nodarbība" at bounding box center [478, 396] width 130 height 31
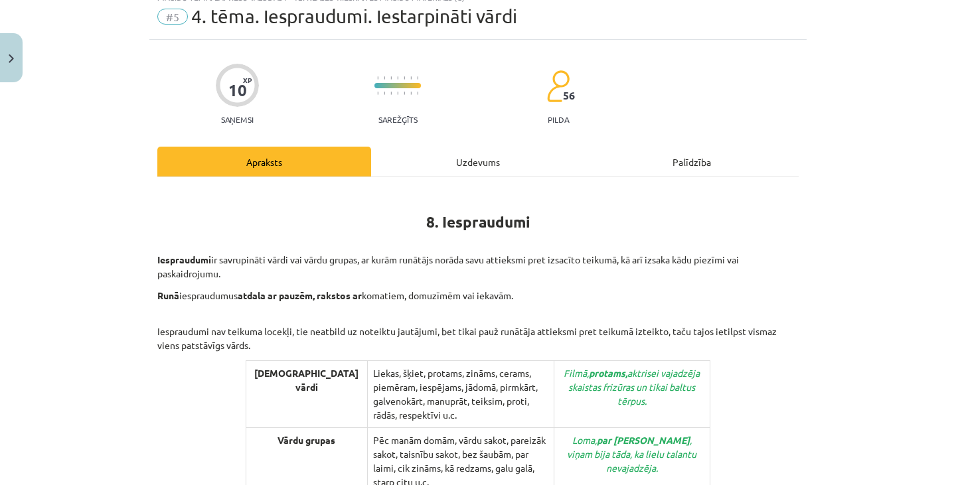
scroll to position [0, 0]
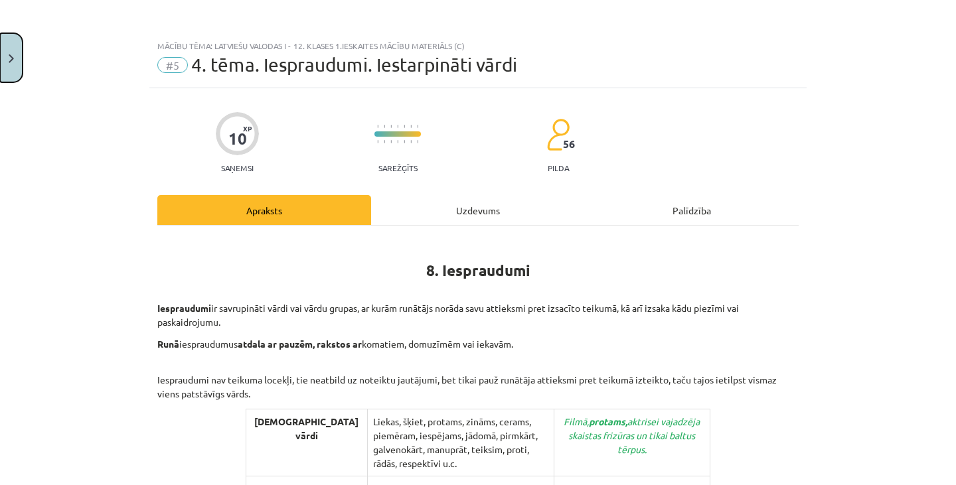
click at [11, 35] on button "Close" at bounding box center [11, 57] width 23 height 49
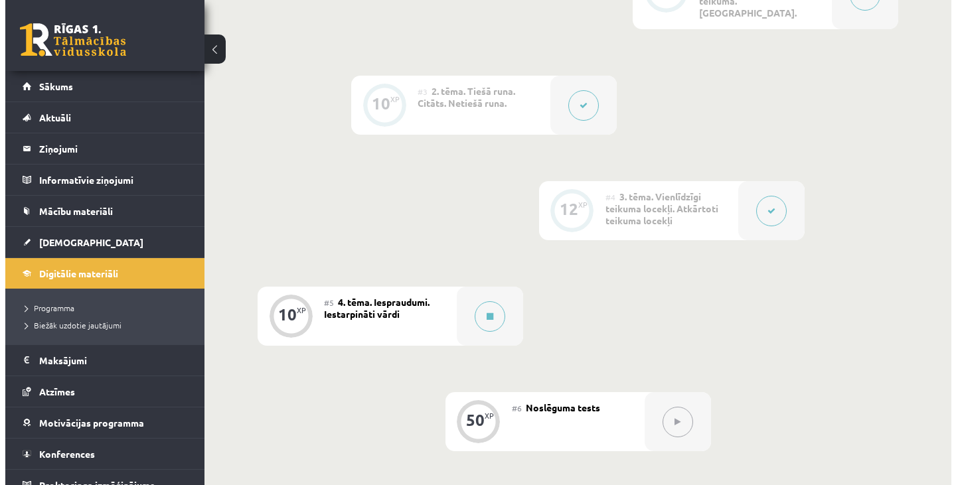
scroll to position [484, 0]
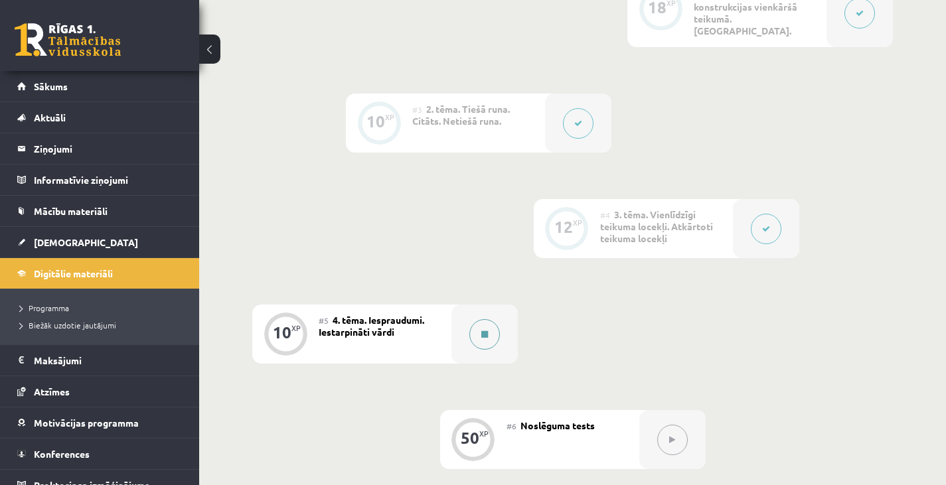
click at [484, 330] on icon at bounding box center [484, 334] width 7 height 8
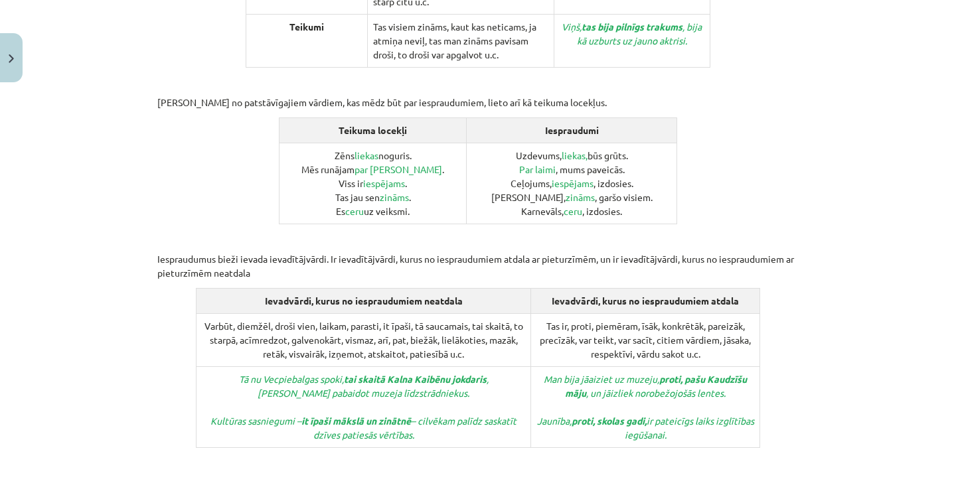
scroll to position [684, 0]
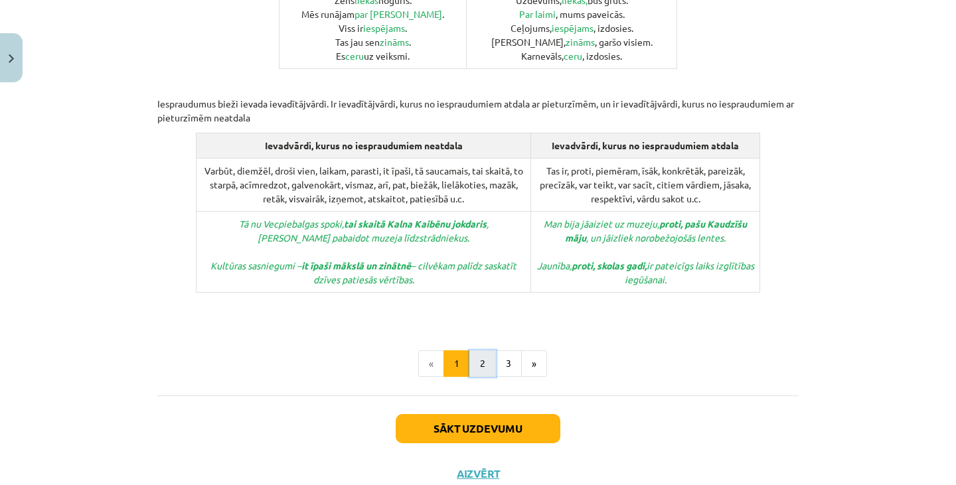
click at [477, 350] on button "2" at bounding box center [482, 363] width 27 height 27
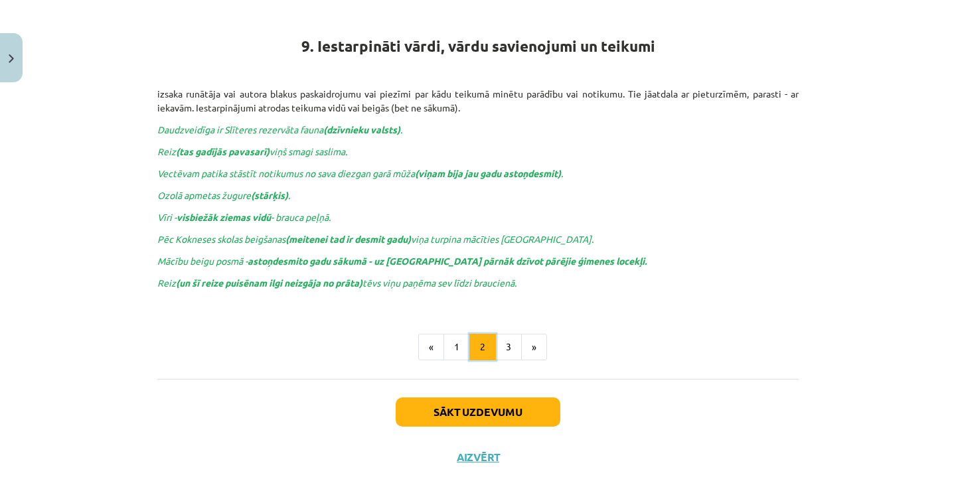
scroll to position [238, 0]
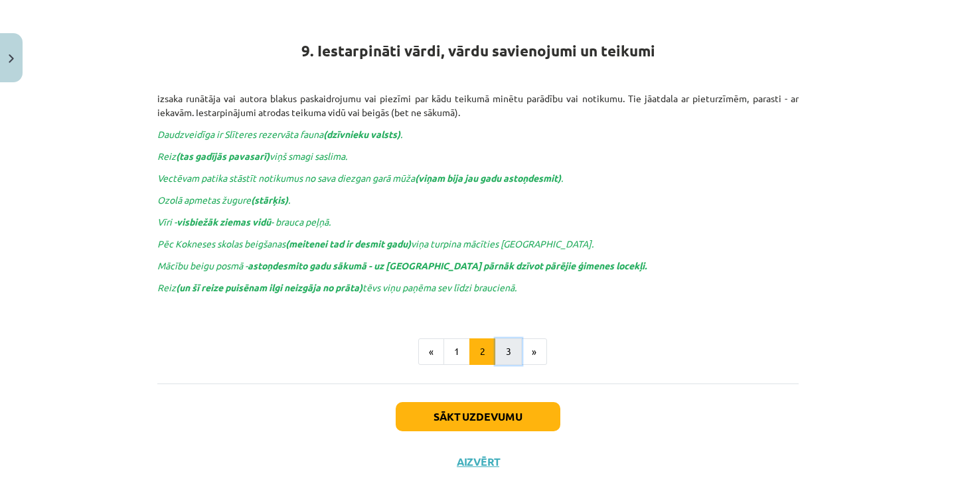
click at [495, 354] on button "3" at bounding box center [508, 351] width 27 height 27
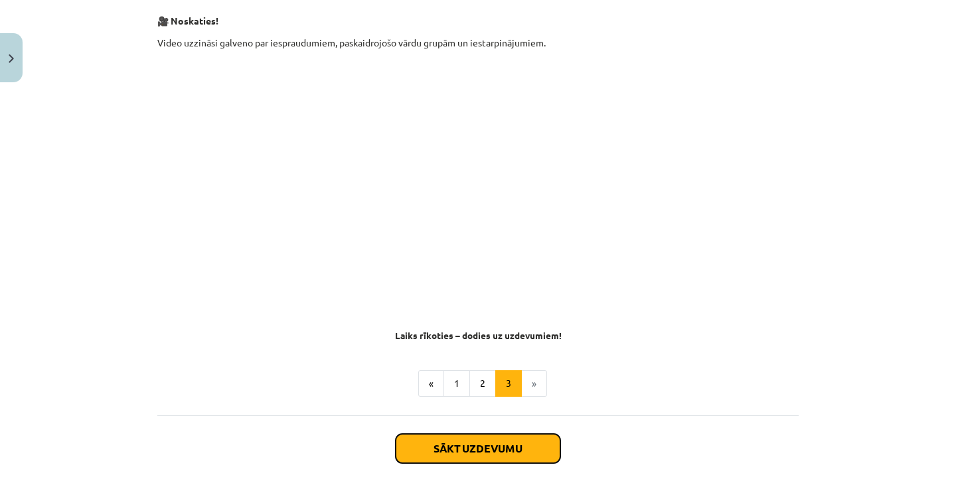
click at [490, 445] on button "Sākt uzdevumu" at bounding box center [478, 448] width 165 height 29
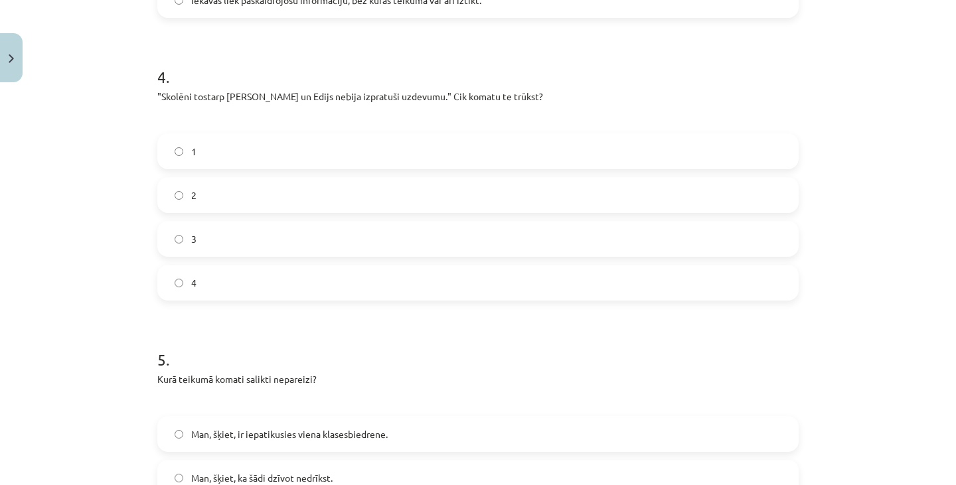
scroll to position [1320, 0]
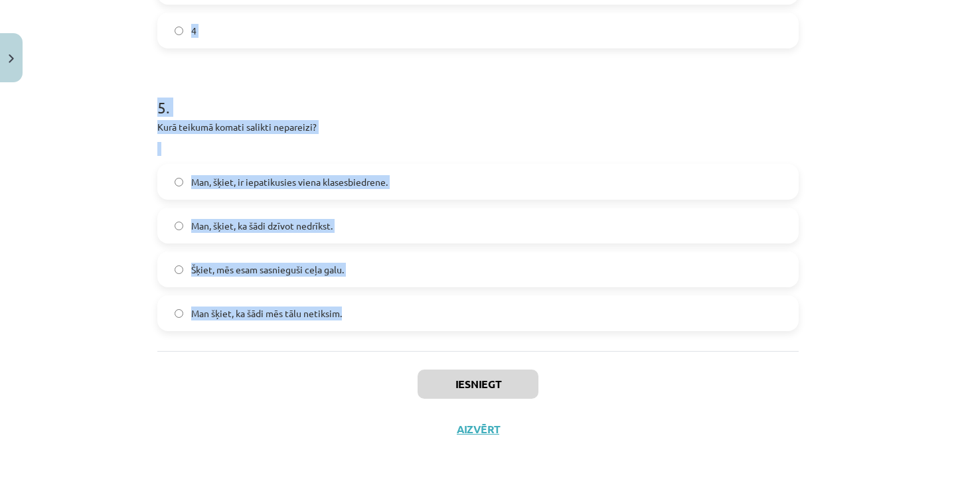
drag, startPoint x: 149, startPoint y: 257, endPoint x: 352, endPoint y: 304, distance: 208.5
copy form "1 . Kurš no šiem nav iesprauduma vārds? Galvenokārt Domājams Pirmkārt Manuprāt …"
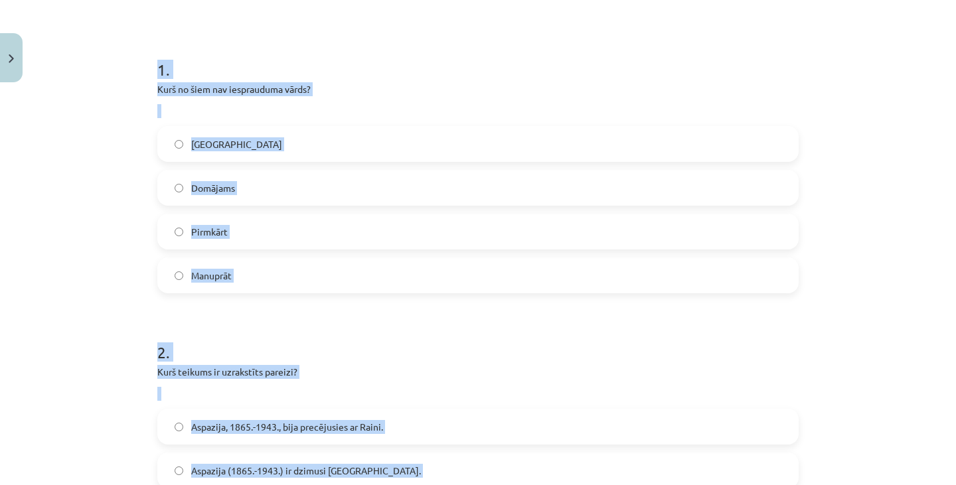
scroll to position [128, 0]
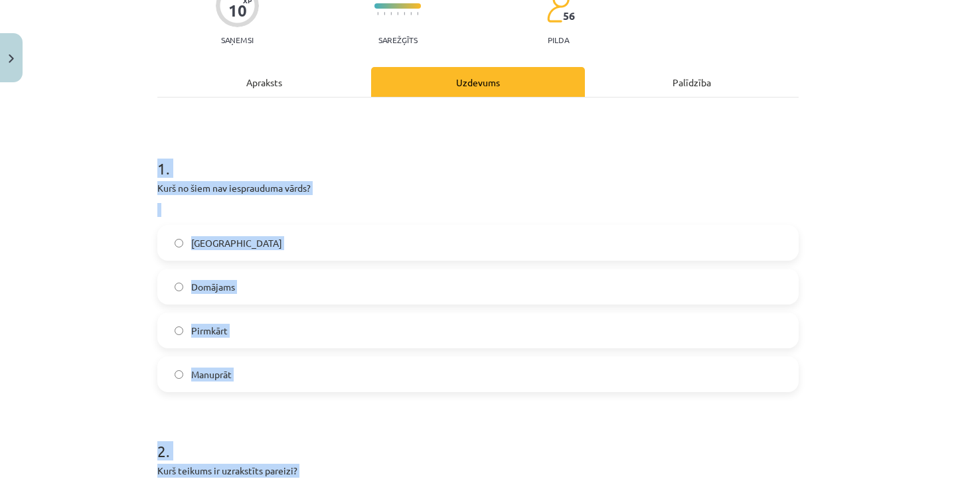
click at [523, 139] on h1 "1 ." at bounding box center [477, 156] width 641 height 41
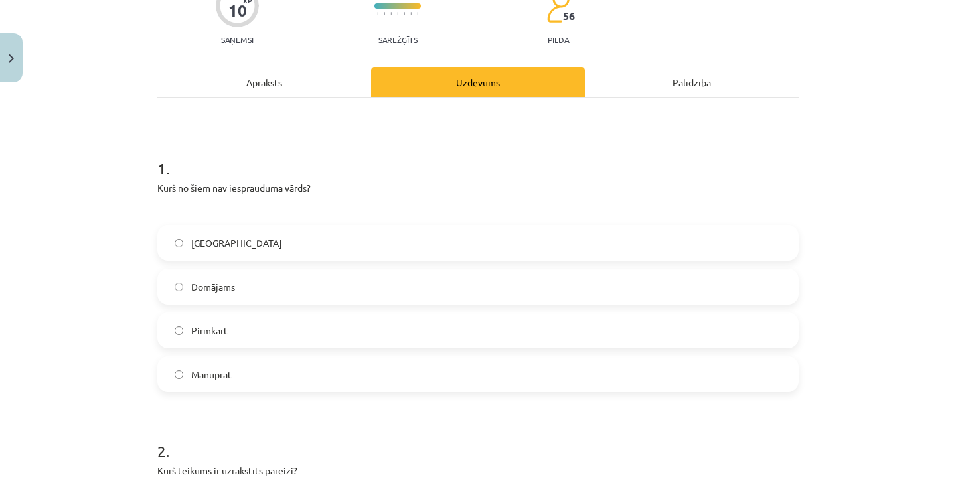
click at [442, 244] on label "Galvenokārt" at bounding box center [478, 242] width 638 height 33
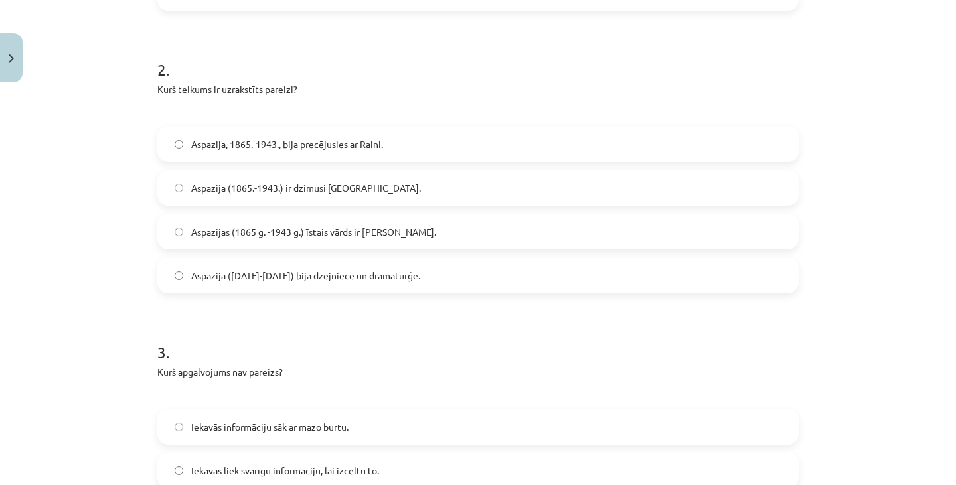
scroll to position [510, 0]
click at [441, 226] on label "Aspazijas (1865 g. -1943 g.) īstais vārds ir Elza." at bounding box center [478, 230] width 638 height 33
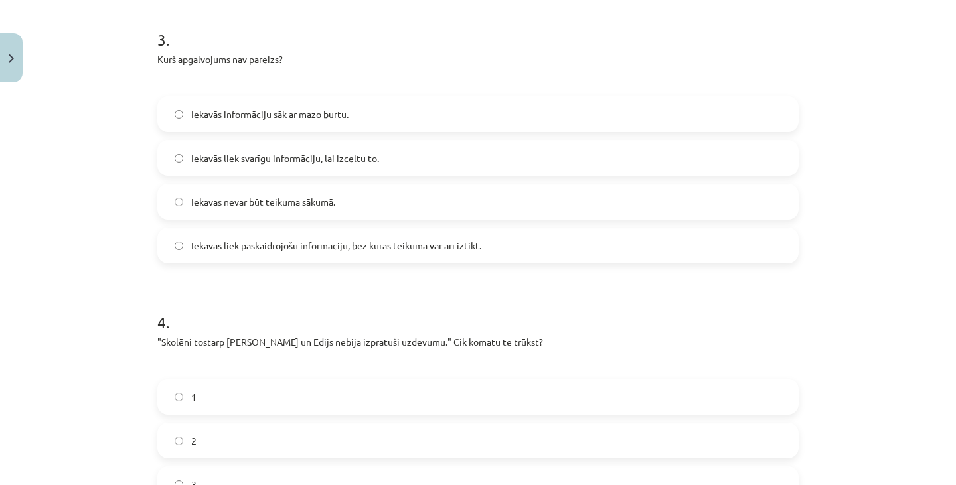
scroll to position [823, 0]
click at [457, 252] on label "Iekavās liek paskaidrojošu informāciju, bez kuras teikumā var arī iztikt." at bounding box center [478, 244] width 638 height 33
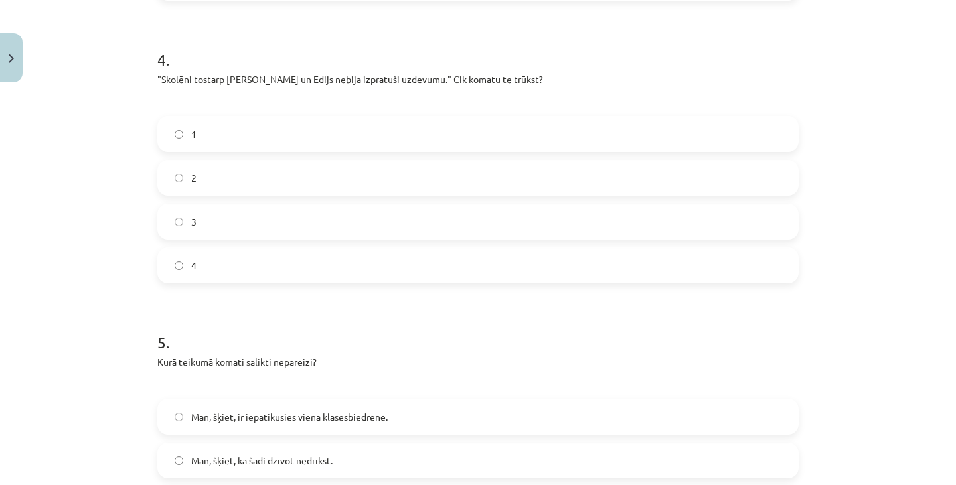
scroll to position [1086, 0]
click at [297, 173] on label "2" at bounding box center [478, 177] width 638 height 33
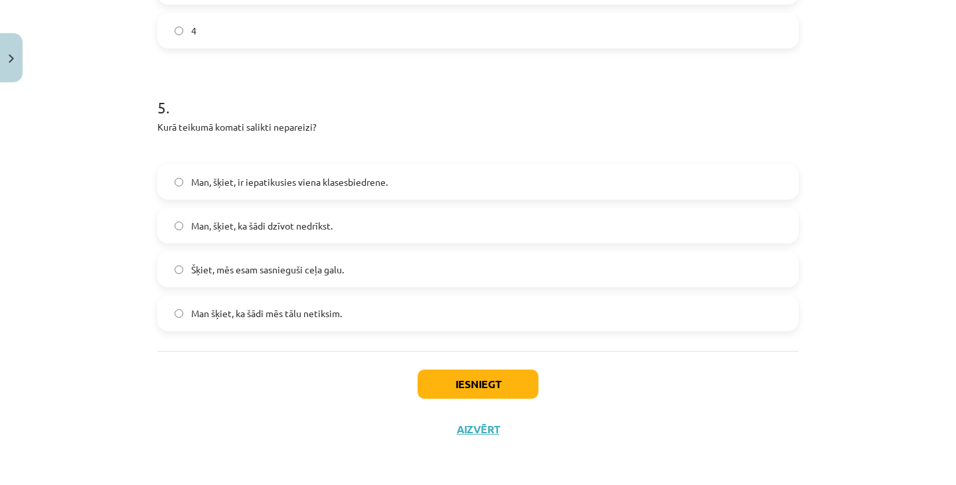
scroll to position [1319, 0]
click at [350, 175] on label "Man, šķiet, ir iepatikusies viena klasesbiedrene." at bounding box center [478, 182] width 638 height 33
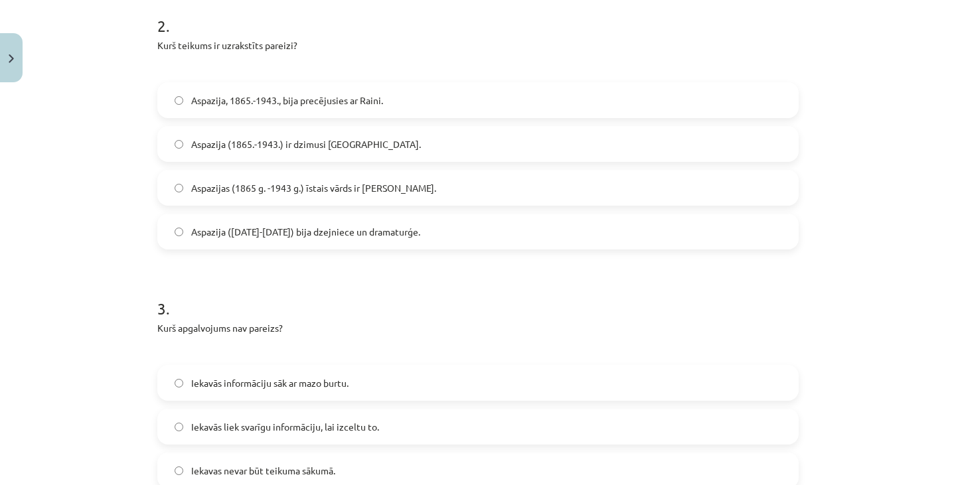
scroll to position [559, 0]
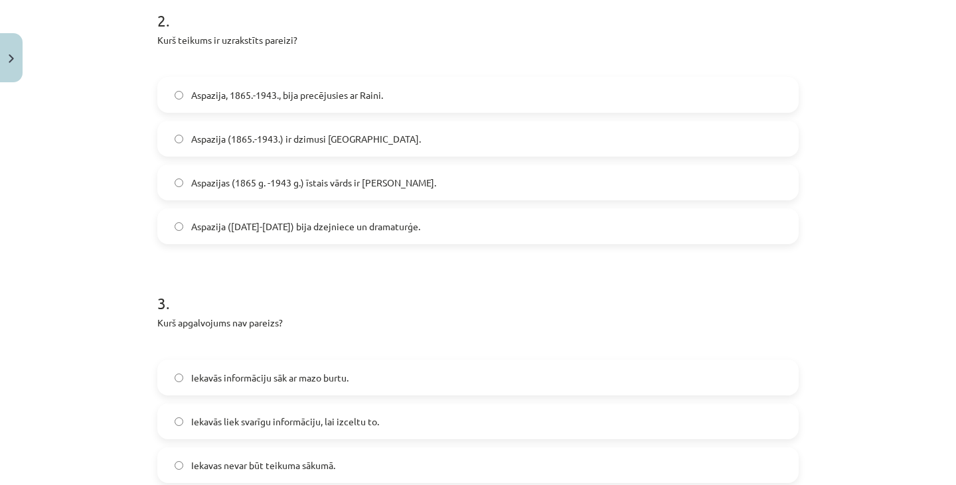
click at [341, 228] on span "Aspazija (1865-1943) bija dzejniece un dramaturģe." at bounding box center [305, 227] width 229 height 14
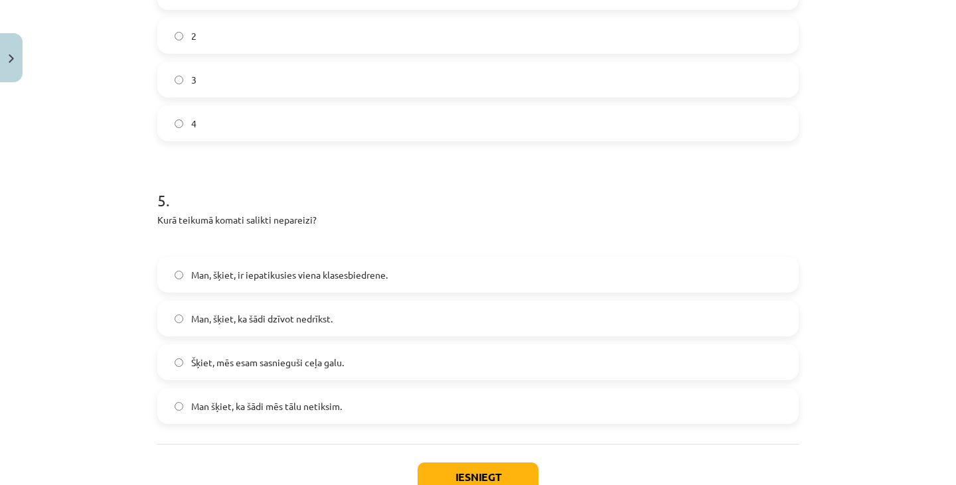
scroll to position [1320, 0]
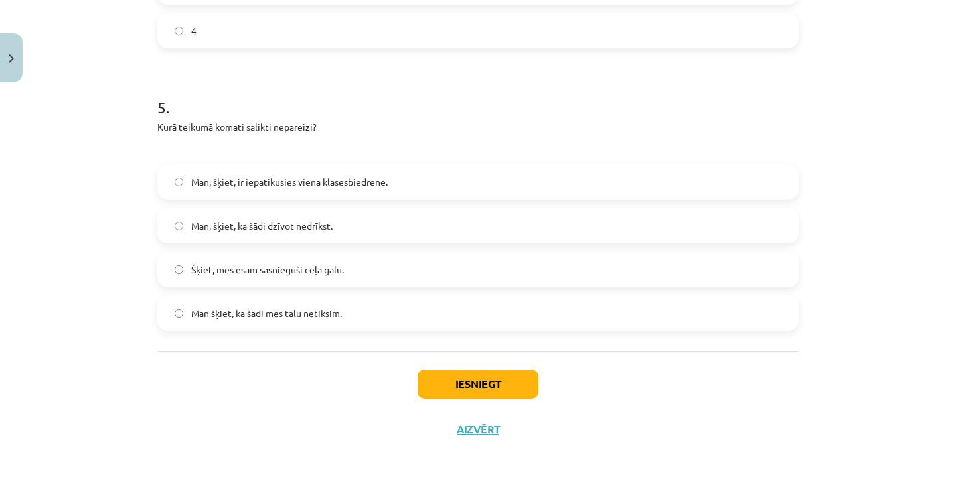
click at [303, 267] on span "Šķiet, mēs esam sasnieguši ceļa galu." at bounding box center [267, 270] width 153 height 14
click at [431, 387] on button "Iesniegt" at bounding box center [477, 384] width 121 height 29
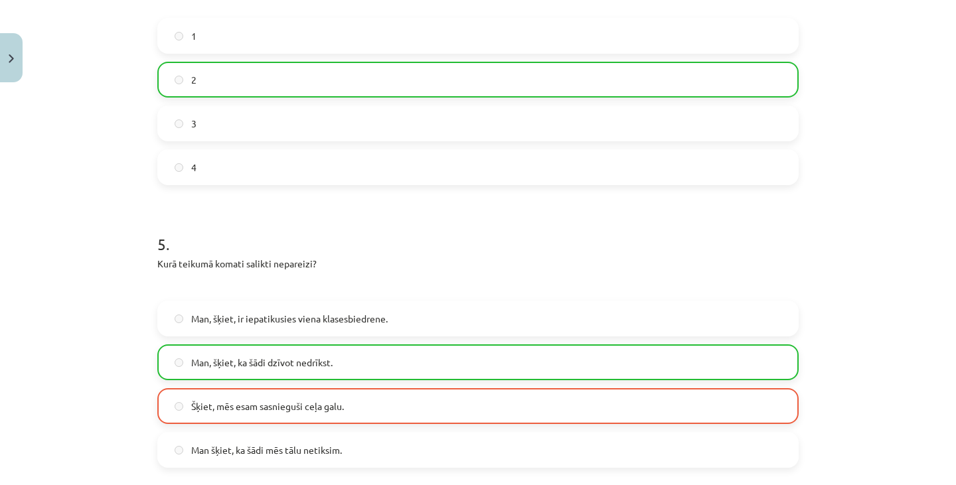
scroll to position [1362, 0]
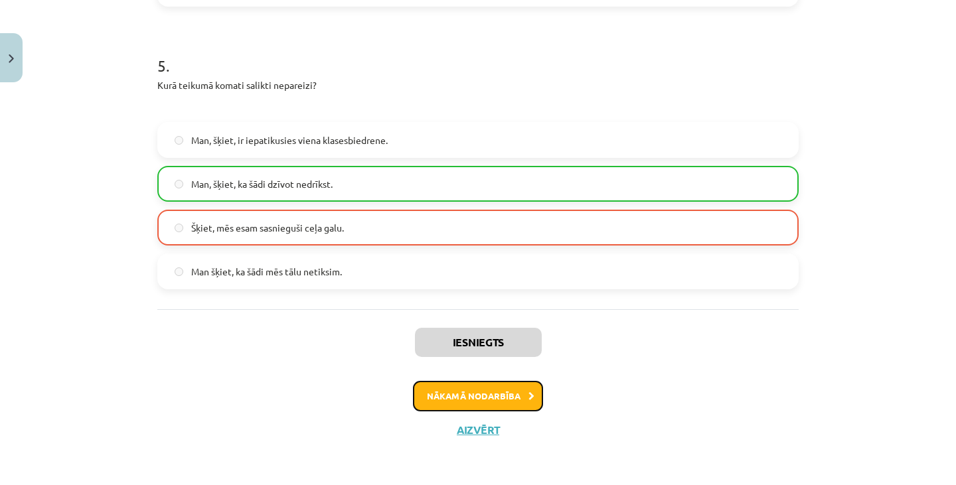
click at [516, 398] on button "Nākamā nodarbība" at bounding box center [478, 396] width 130 height 31
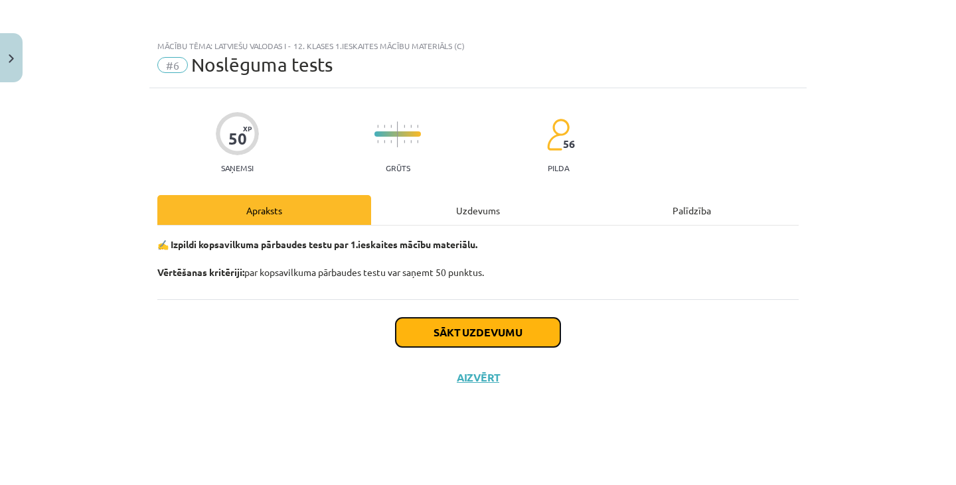
click at [526, 332] on button "Sākt uzdevumu" at bounding box center [478, 332] width 165 height 29
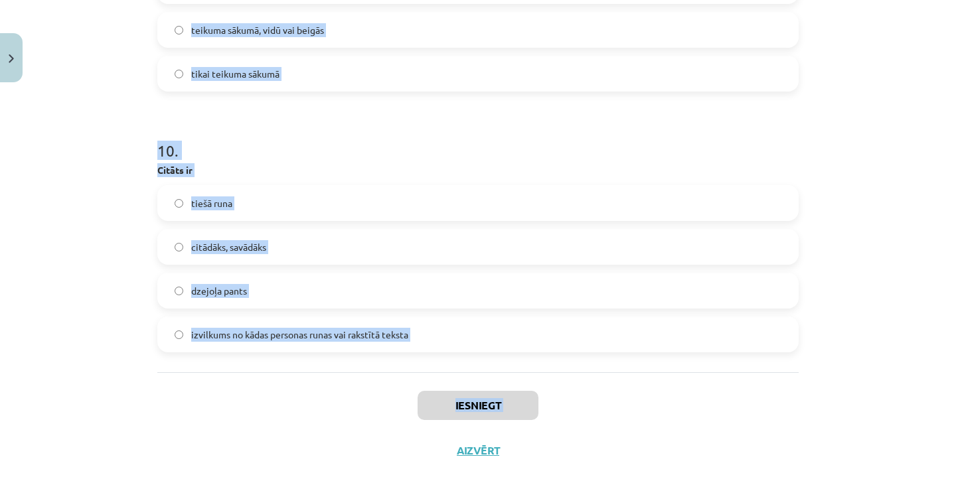
scroll to position [2503, 0]
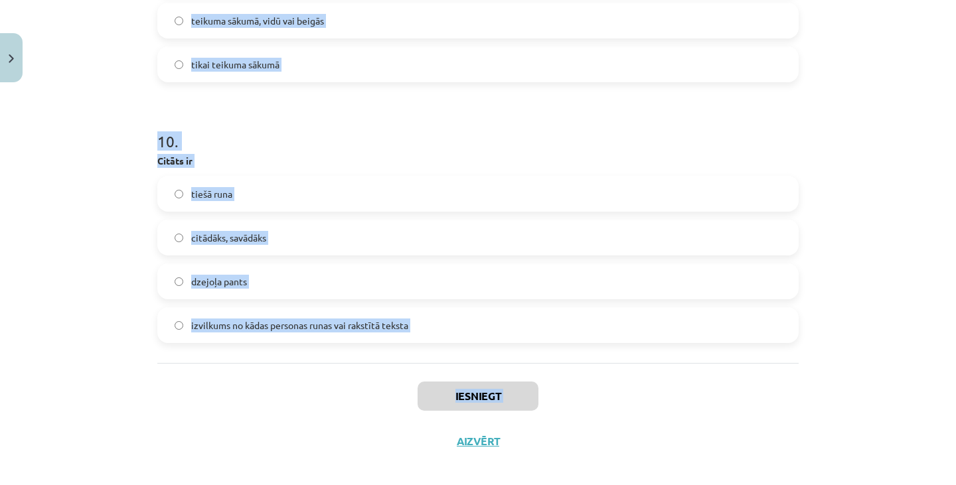
drag, startPoint x: 150, startPoint y: 108, endPoint x: 360, endPoint y: 473, distance: 420.7
click at [360, 473] on div "Mācību tēma: Latviešu valodas i - 12. klases 1.ieskaites mācību materiāls (c) #…" at bounding box center [478, 242] width 956 height 485
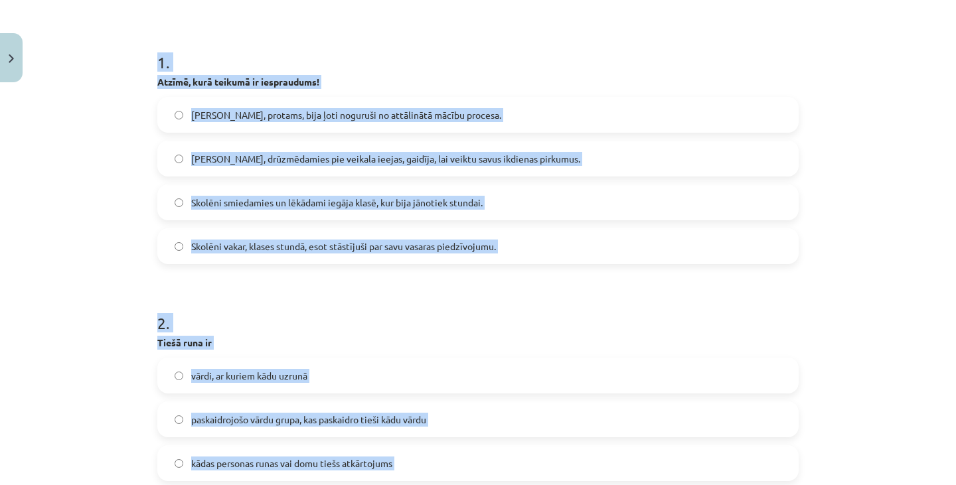
scroll to position [0, 0]
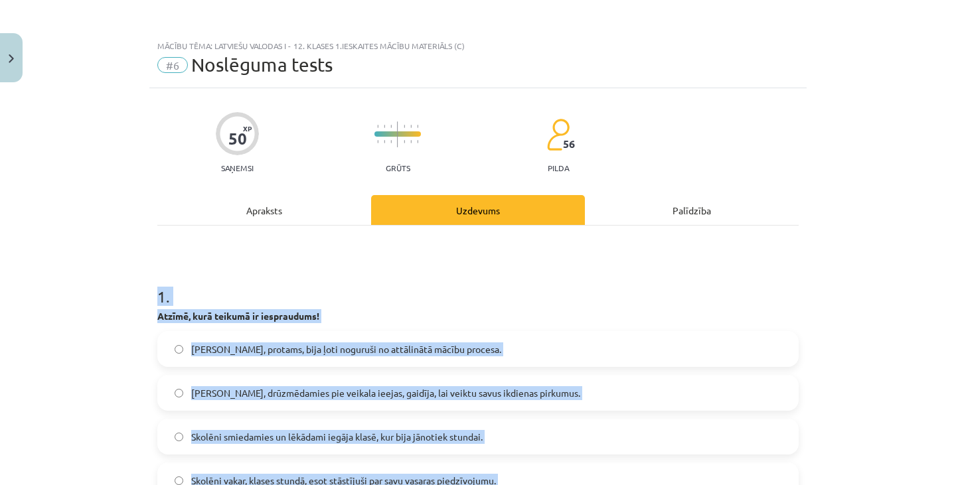
click at [479, 279] on h1 "1 ." at bounding box center [477, 284] width 641 height 41
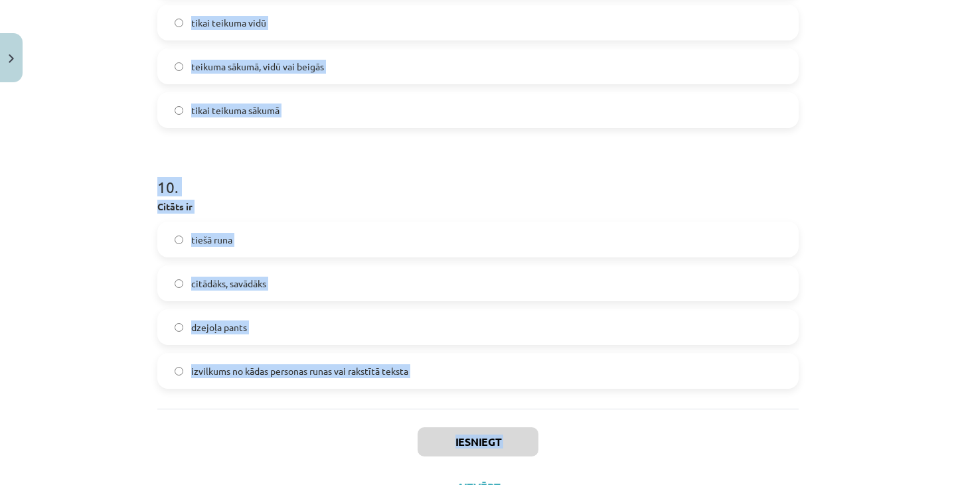
scroll to position [2468, 0]
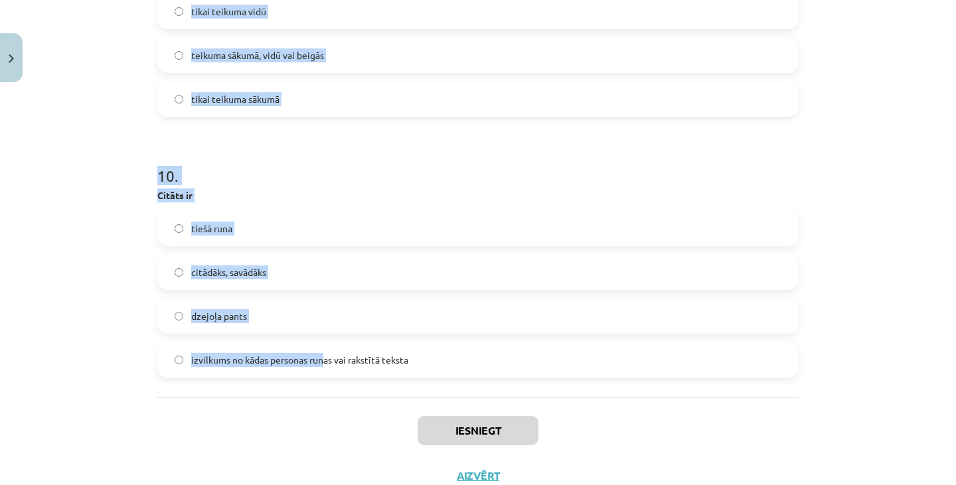
drag, startPoint x: 151, startPoint y: 297, endPoint x: 325, endPoint y: 360, distance: 185.2
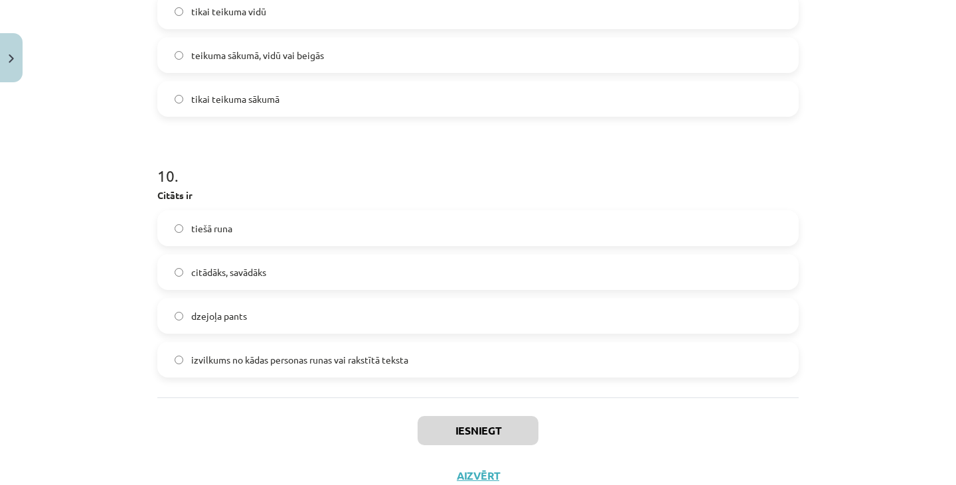
click at [338, 360] on span "izvilkums no kādas personas runas vai rakstītā teksta" at bounding box center [299, 360] width 217 height 14
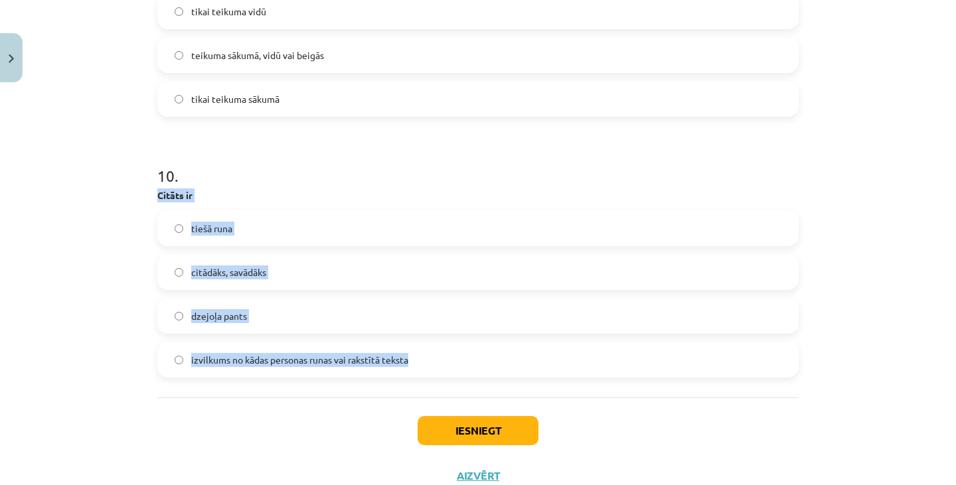
drag, startPoint x: 421, startPoint y: 364, endPoint x: 181, endPoint y: 146, distance: 324.6
click at [181, 146] on div "10 . Citāts ir tiešā runa citādāks, savādāks dzejoļa pants izvilkums no kādas p…" at bounding box center [477, 260] width 641 height 234
drag, startPoint x: 415, startPoint y: 353, endPoint x: 204, endPoint y: 142, distance: 298.0
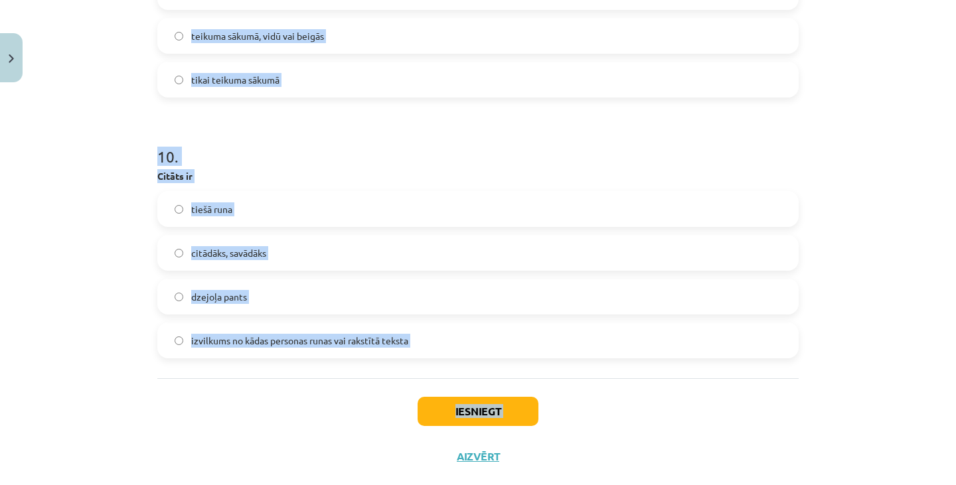
scroll to position [2515, 0]
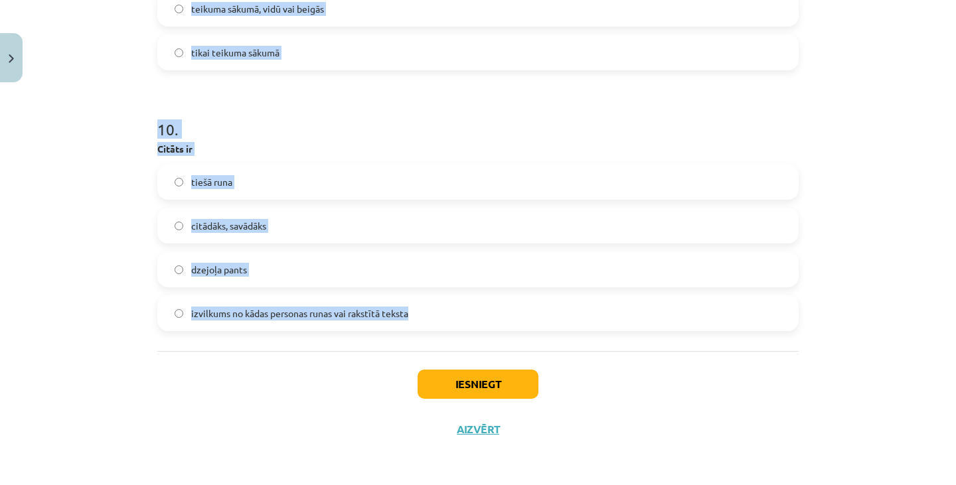
drag, startPoint x: 146, startPoint y: 88, endPoint x: 420, endPoint y: 325, distance: 362.3
copy form "1 . Atzīmē, kurā teikumā ir iespraudums! Skolotāji, protams, bija ļoti noguruši…"
click at [431, 325] on label "izvilkums no kādas personas runas vai rakstītā teksta" at bounding box center [478, 313] width 638 height 33
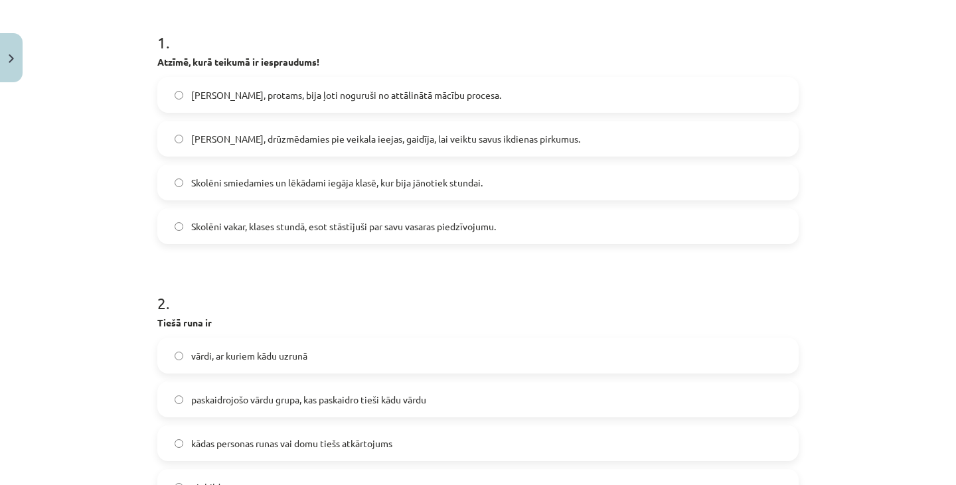
scroll to position [255, 0]
click at [474, 88] on label "Skolotāji, protams, bija ļoti noguruši no attālinātā mācību procesa." at bounding box center [478, 94] width 638 height 33
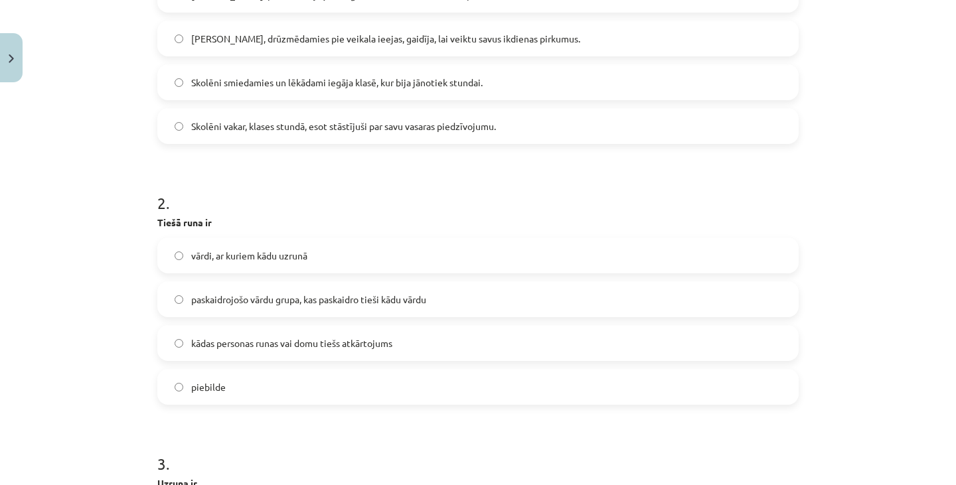
scroll to position [380, 0]
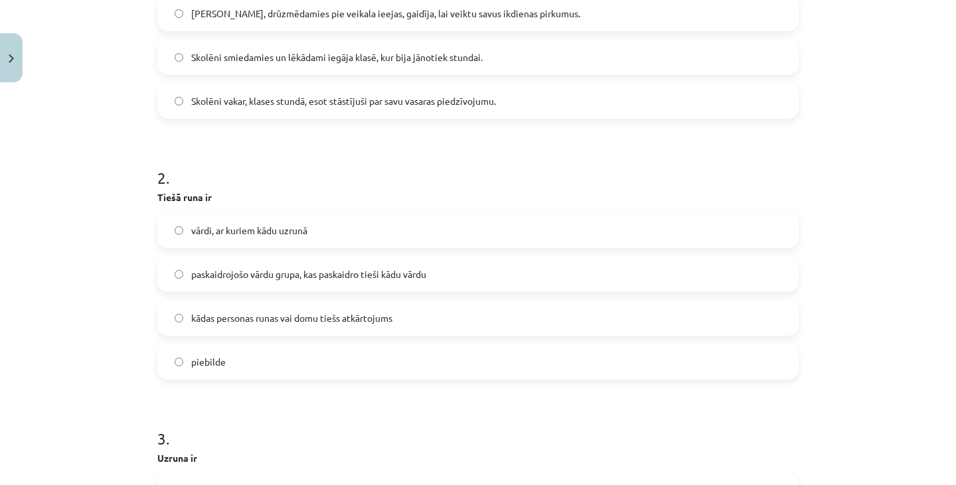
click at [471, 312] on label "kādas personas runas vai domu tiešs atkārtojums" at bounding box center [478, 317] width 638 height 33
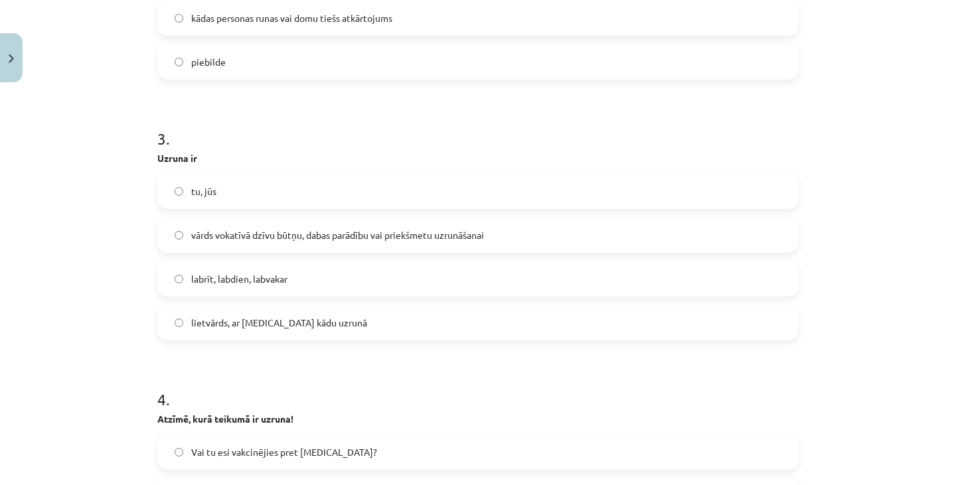
scroll to position [690, 0]
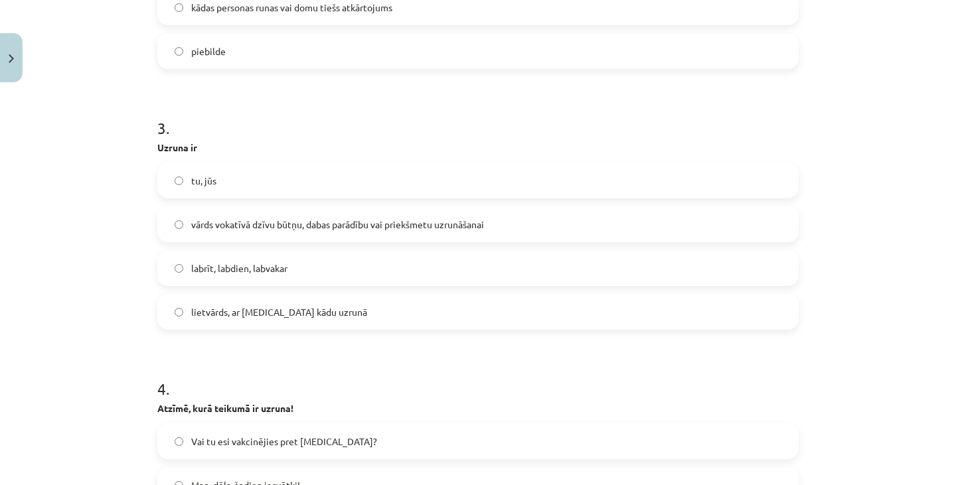
click at [411, 218] on span "vārds vokatīvā dzīvu būtņu, dabas parādību vai priekšmetu uzrunāšanai" at bounding box center [337, 225] width 293 height 14
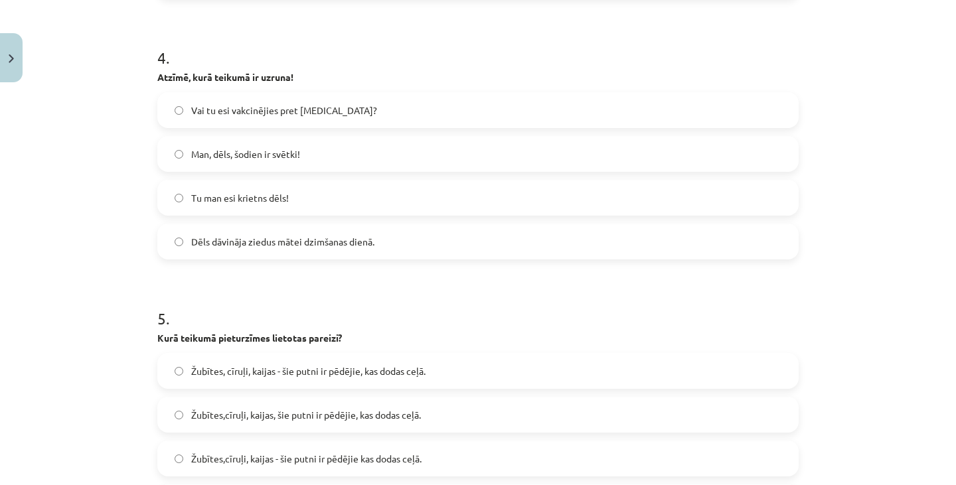
scroll to position [1070, 0]
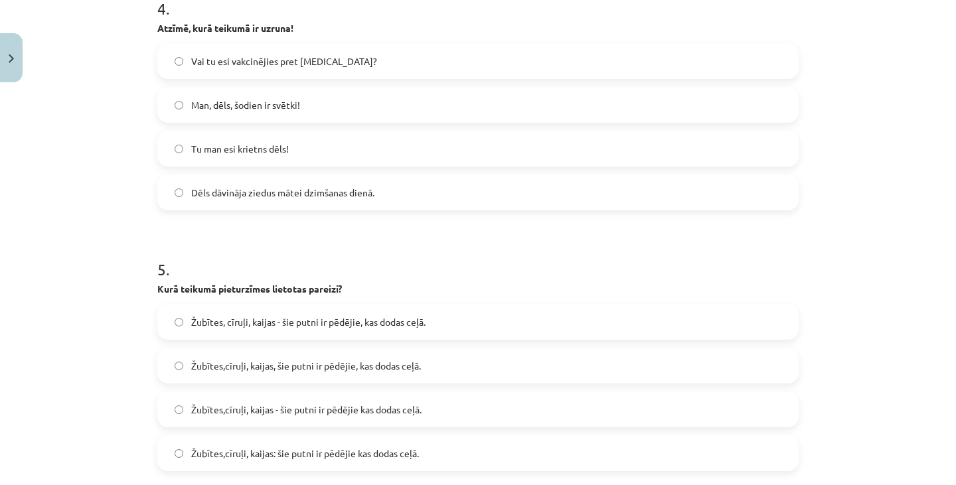
click at [353, 88] on label "Man, dēls, šodien ir svētki!" at bounding box center [478, 104] width 638 height 33
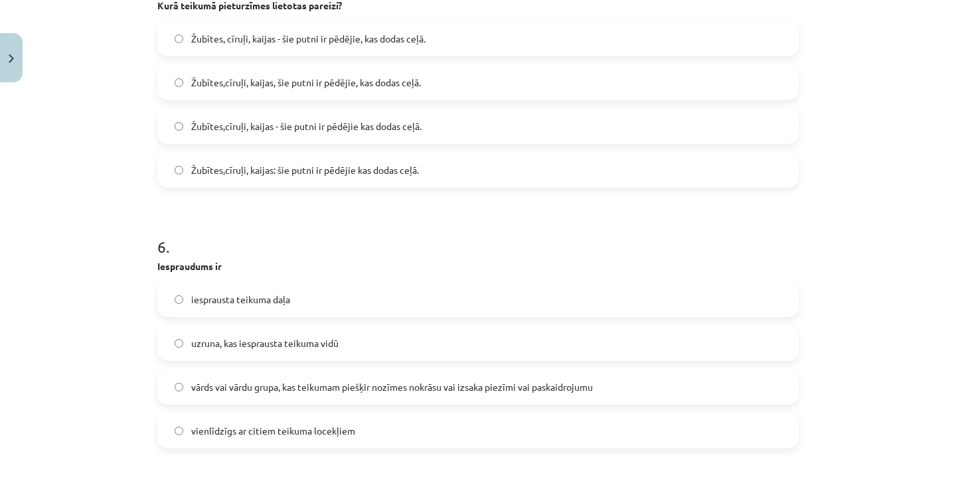
scroll to position [1357, 0]
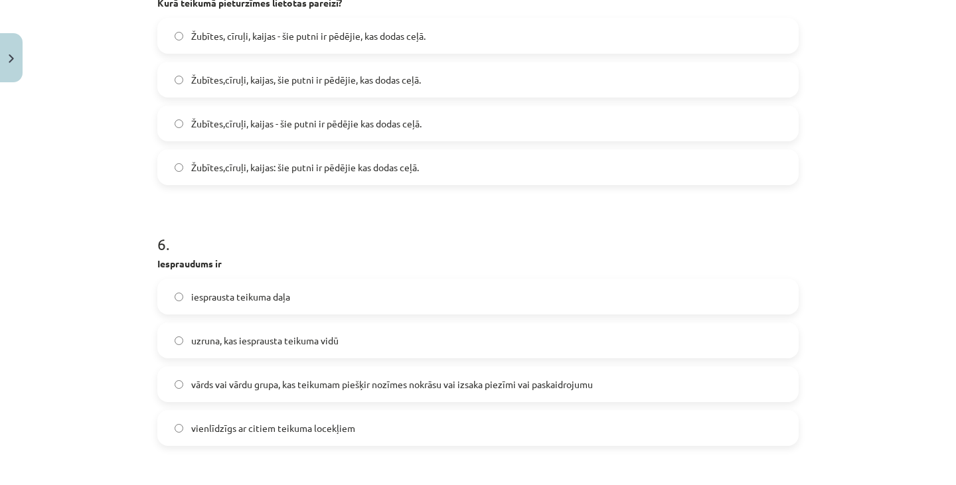
click at [317, 120] on span "Žubītes,cīruļi, kaijas - šie putni ir pēdējie kas dodas ceļā." at bounding box center [306, 124] width 230 height 14
click at [398, 42] on label "Žubītes, cīruļi, kaijas - šie putni ir pēdējie, kas dodas ceļā." at bounding box center [478, 35] width 638 height 33
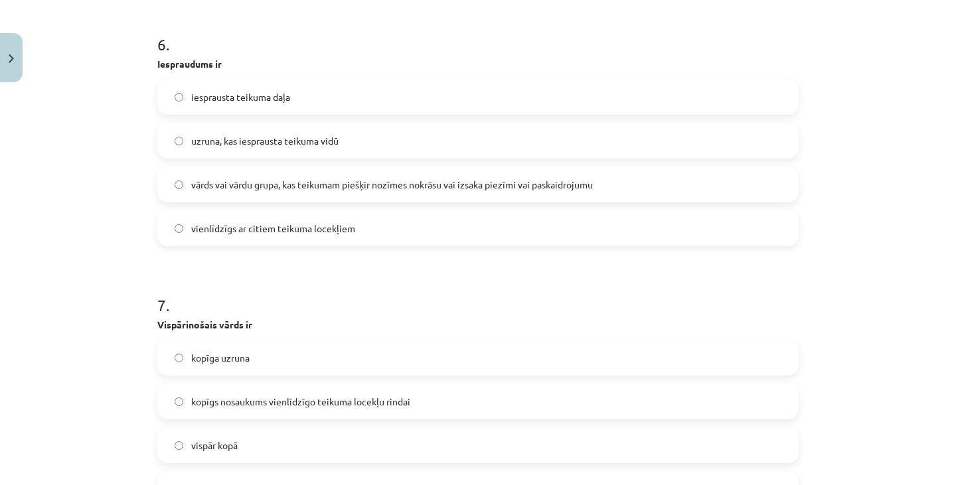
scroll to position [1557, 0]
click at [482, 194] on label "vārds vai vārdu grupa, kas teikumam piešķir nozīmes nokrāsu vai izsaka piezīmi …" at bounding box center [478, 183] width 638 height 33
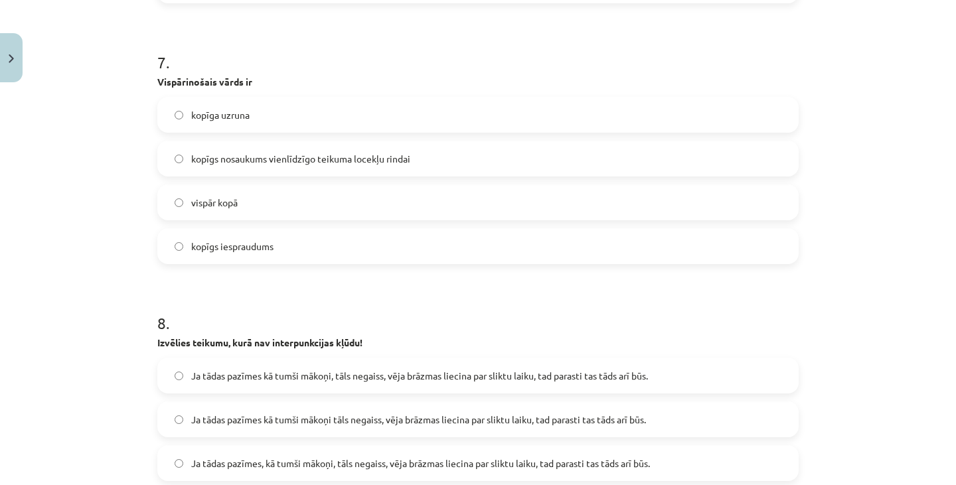
scroll to position [1800, 0]
click at [325, 153] on span "kopīgs nosaukums vienlīdzīgo teikuma locekļu rindai" at bounding box center [300, 158] width 219 height 14
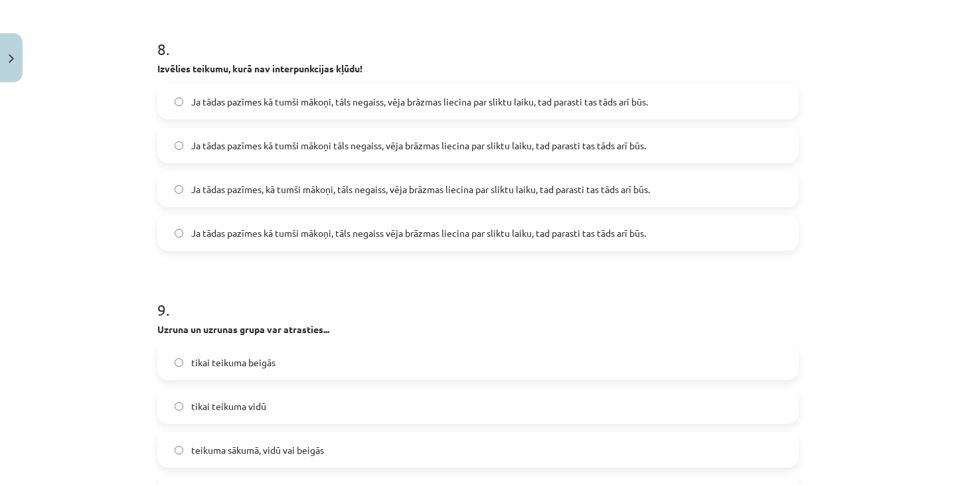
scroll to position [2069, 0]
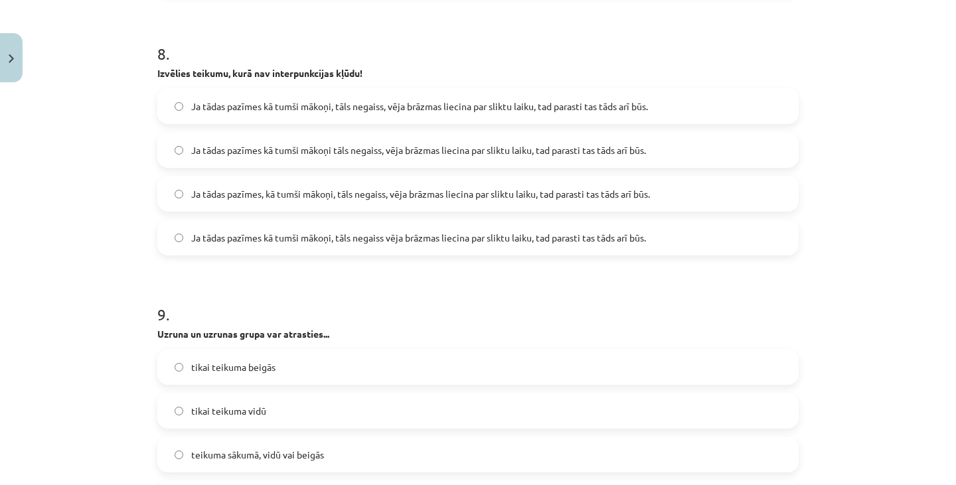
click at [535, 108] on span "Ja tādas pazīmes kā tumši mākoņi, tāls negaiss, vēja brāzmas liecina par sliktu…" at bounding box center [419, 107] width 457 height 14
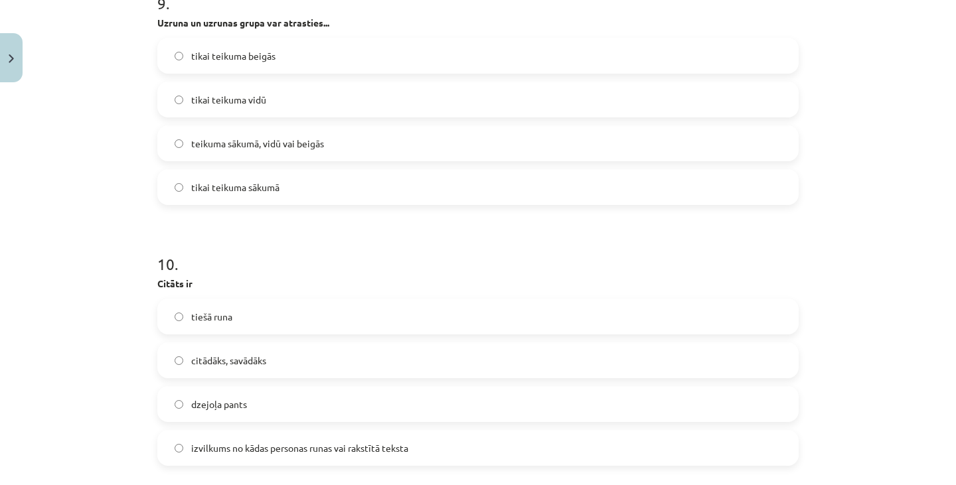
scroll to position [2381, 0]
click at [361, 61] on label "tikai teikuma beigās" at bounding box center [478, 54] width 638 height 33
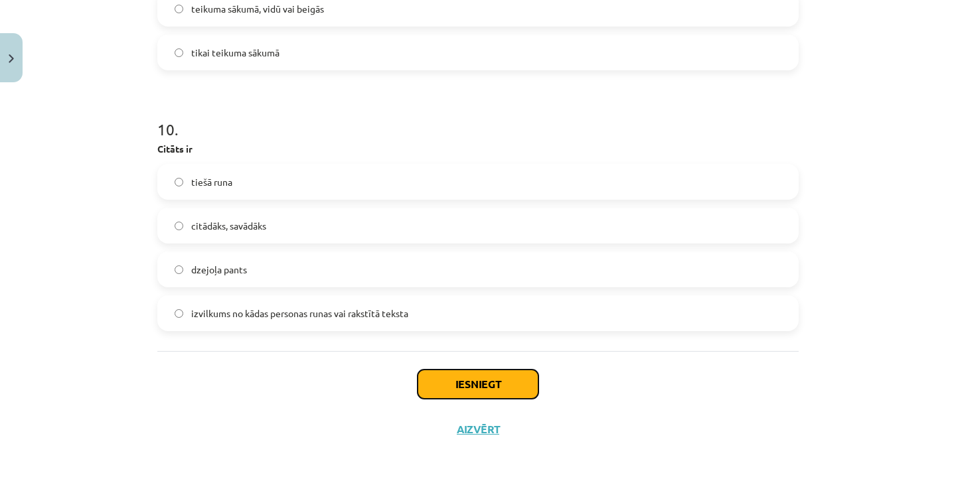
click at [512, 376] on button "Iesniegt" at bounding box center [477, 384] width 121 height 29
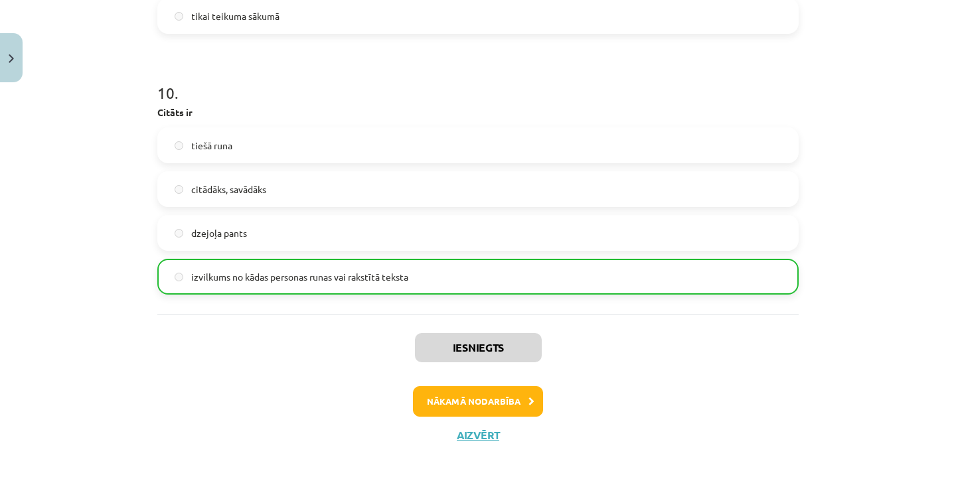
scroll to position [2556, 0]
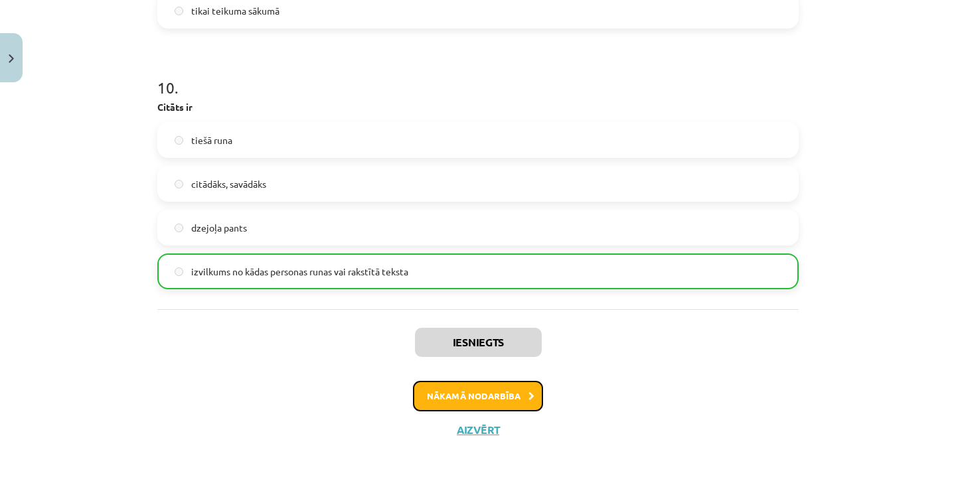
click at [526, 385] on button "Nākamā nodarbība" at bounding box center [478, 396] width 130 height 31
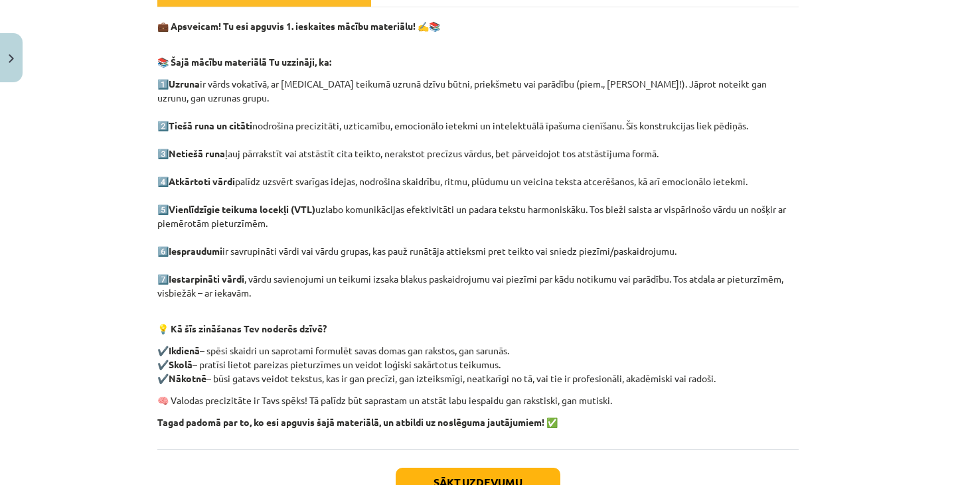
scroll to position [220, 0]
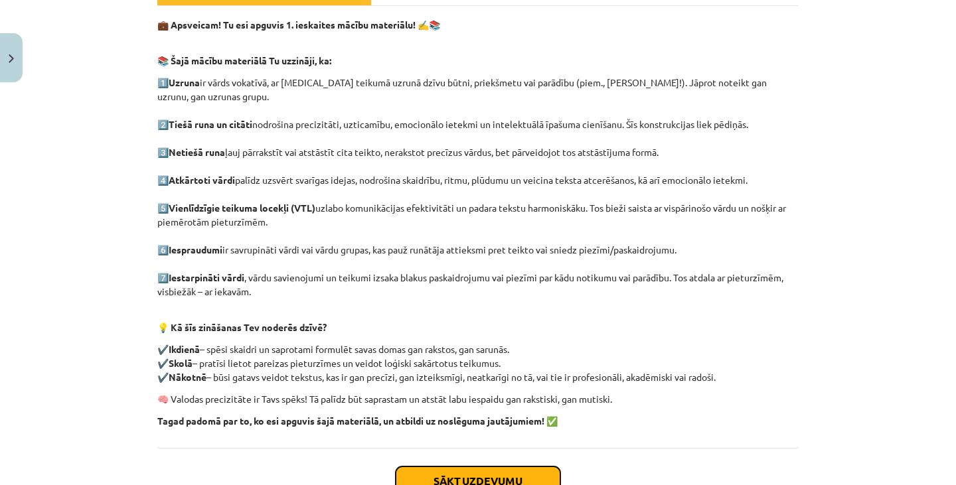
click at [509, 467] on button "Sākt uzdevumu" at bounding box center [478, 481] width 165 height 29
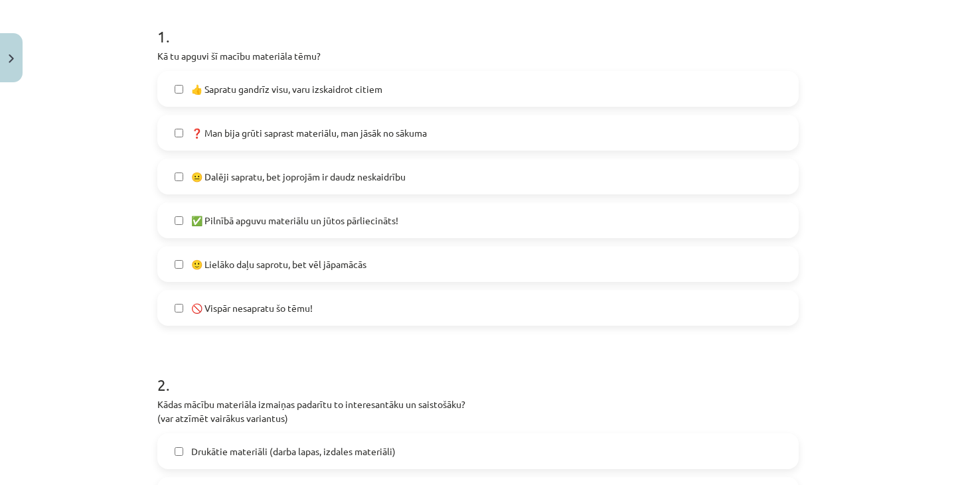
scroll to position [259, 0]
click at [497, 177] on label "😐 Dalēji sapratu, bet joprojām ir daudz neskaidrību" at bounding box center [478, 177] width 638 height 33
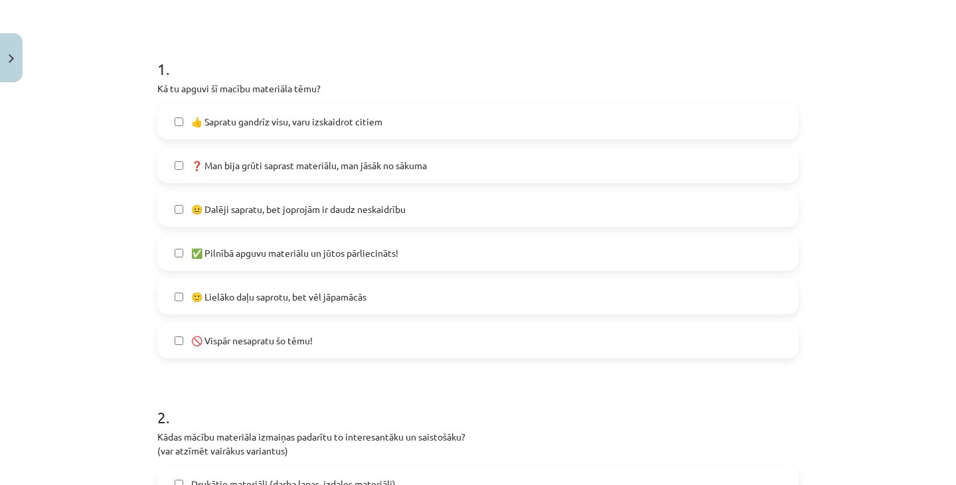
scroll to position [228, 0]
click at [394, 286] on label "🙂 Lielāko daļu saprotu, bet vēl jāpamācās" at bounding box center [478, 295] width 638 height 33
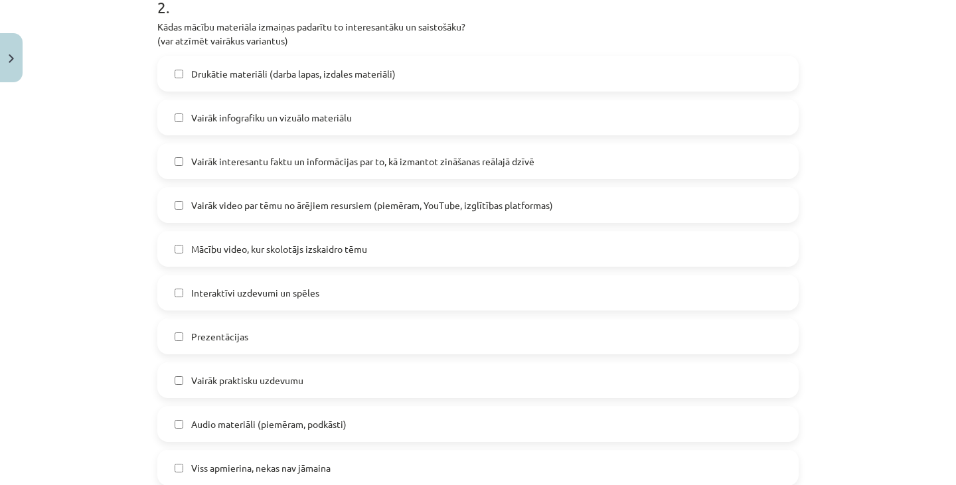
scroll to position [639, 0]
click at [403, 68] on label "Drukātie materiāli (darba lapas, izdales materiāli)" at bounding box center [478, 72] width 638 height 33
click at [439, 153] on span "Vairāk interesantu faktu un informācijas par to, kā izmantot zināšanas reālajā …" at bounding box center [362, 160] width 343 height 14
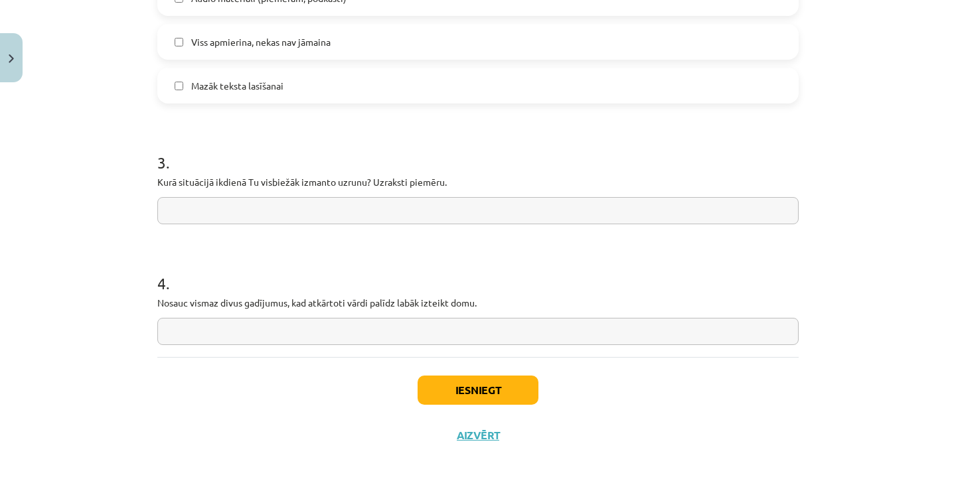
scroll to position [1070, 0]
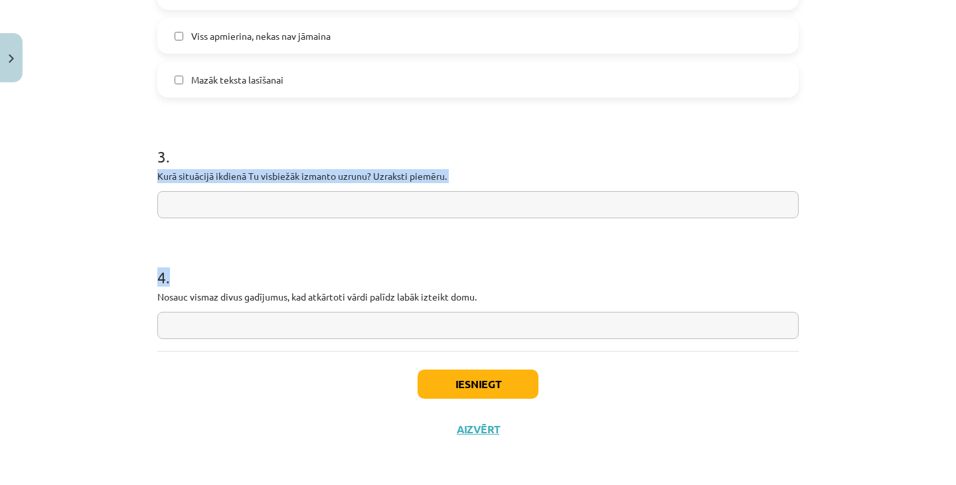
drag, startPoint x: 151, startPoint y: 169, endPoint x: 482, endPoint y: 303, distance: 357.5
copy form "Kurā situācijā ikdienā Tu visbiežāk izmanto uzrunu? Uzraksti piemēru. 4 . Nosau…"
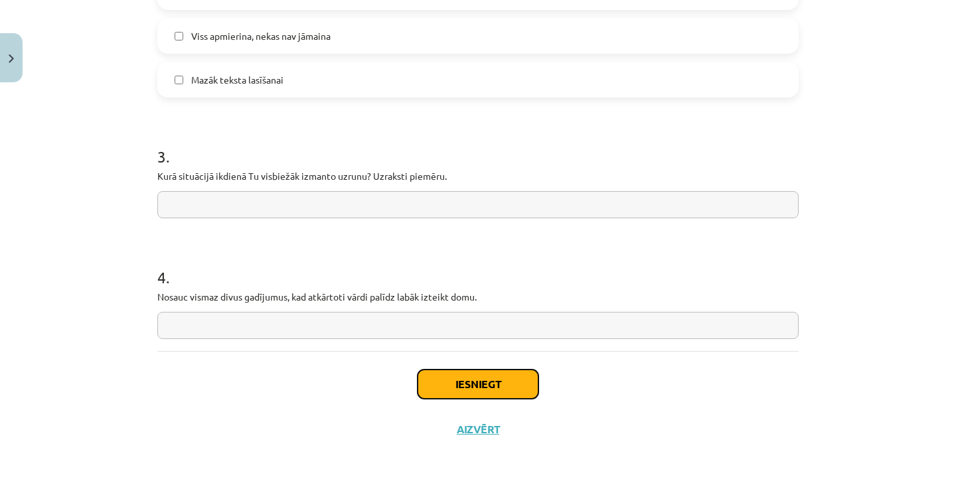
click at [518, 392] on button "Iesniegt" at bounding box center [477, 384] width 121 height 29
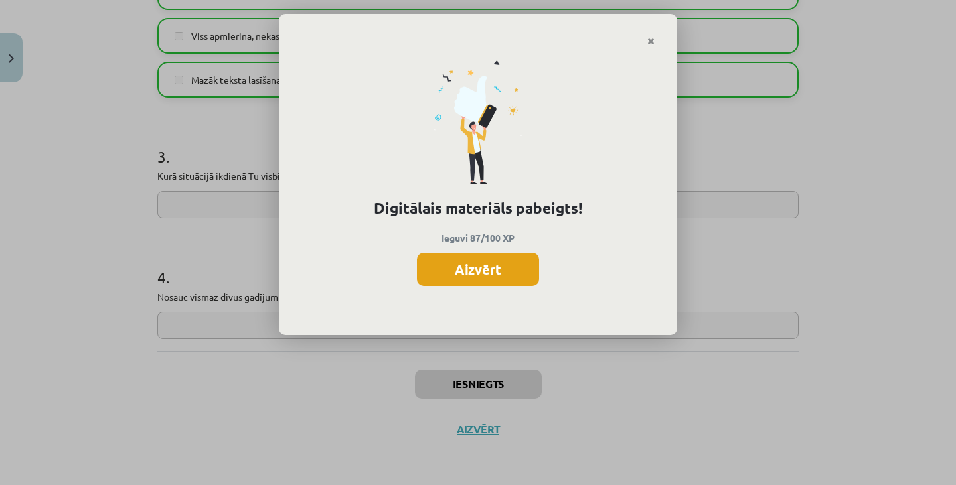
click at [483, 256] on button "Aizvērt" at bounding box center [478, 269] width 122 height 33
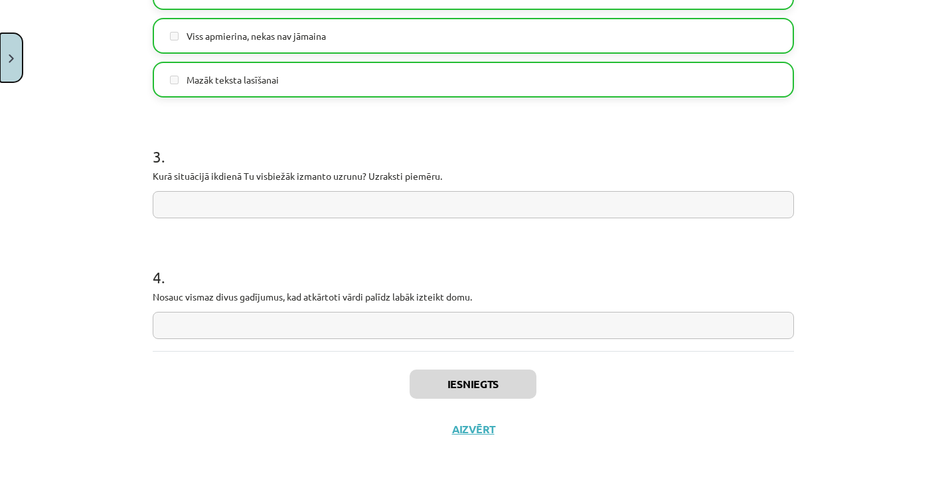
click at [9, 50] on button "Close" at bounding box center [11, 57] width 23 height 49
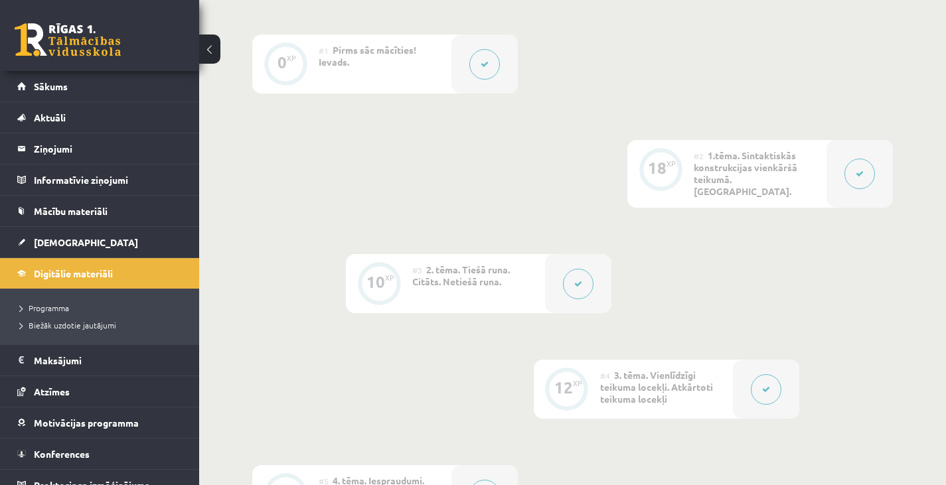
scroll to position [307, 0]
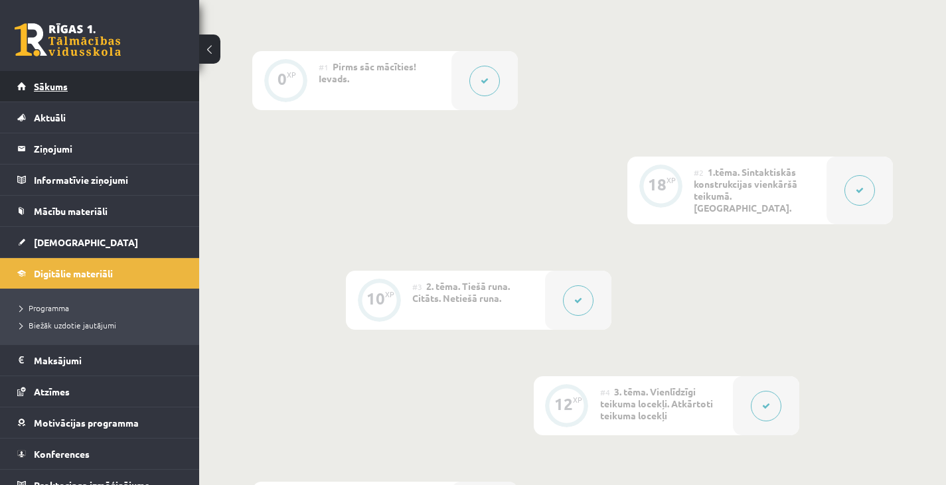
click at [141, 90] on link "Sākums" at bounding box center [99, 86] width 165 height 31
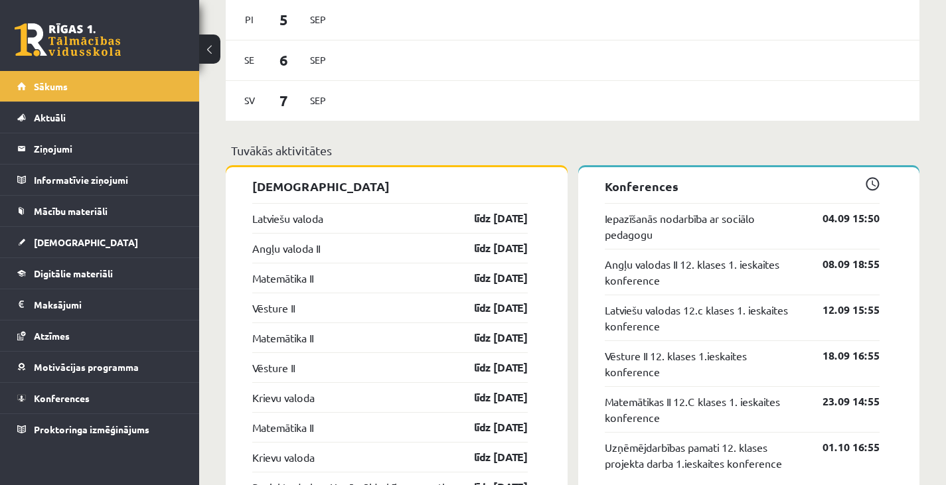
scroll to position [936, 0]
click at [92, 276] on span "Digitālie materiāli" at bounding box center [73, 273] width 79 height 12
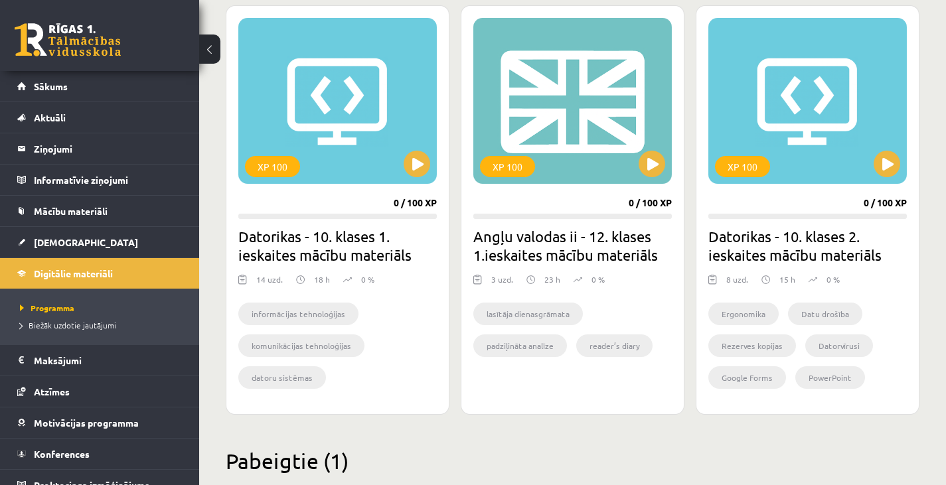
scroll to position [1215, 0]
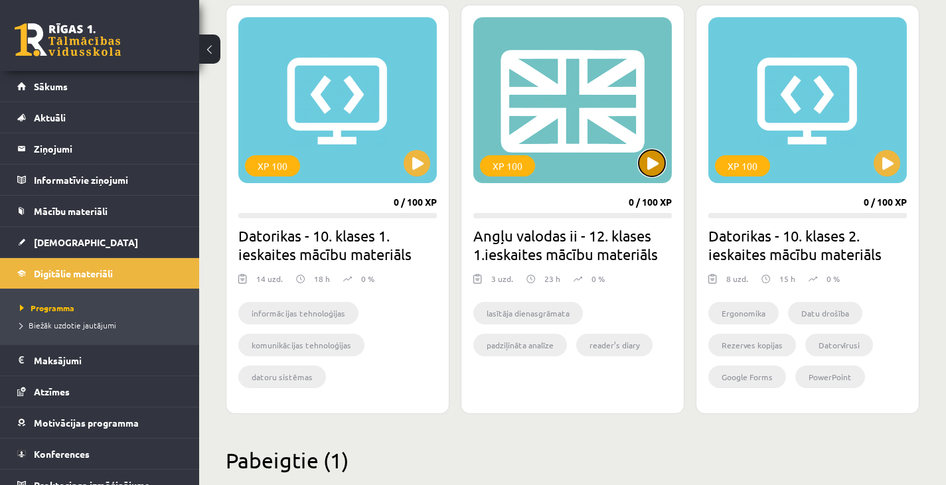
click at [660, 167] on button at bounding box center [651, 163] width 27 height 27
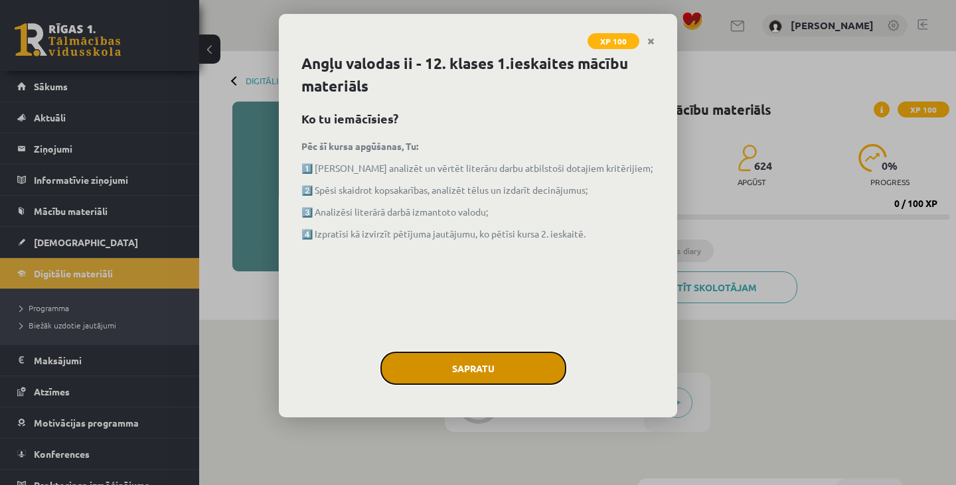
click at [476, 382] on button "Sapratu" at bounding box center [473, 368] width 186 height 33
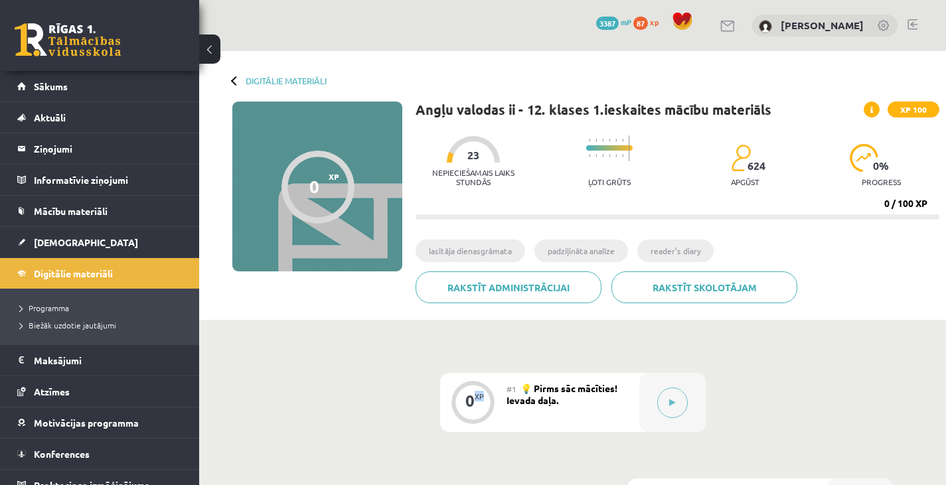
click at [476, 382] on div "0 XP" at bounding box center [473, 401] width 40 height 40
click at [690, 405] on div at bounding box center [672, 402] width 66 height 59
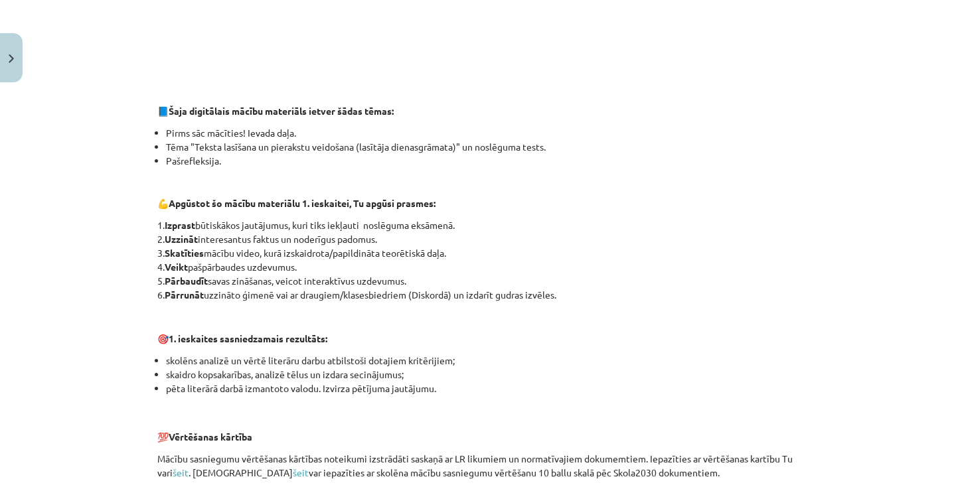
scroll to position [912, 0]
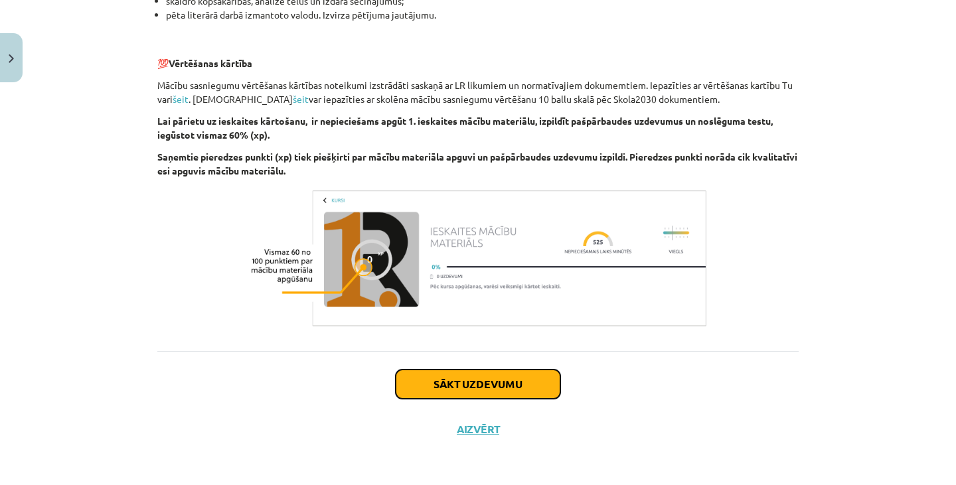
click at [510, 377] on button "Sākt uzdevumu" at bounding box center [478, 384] width 165 height 29
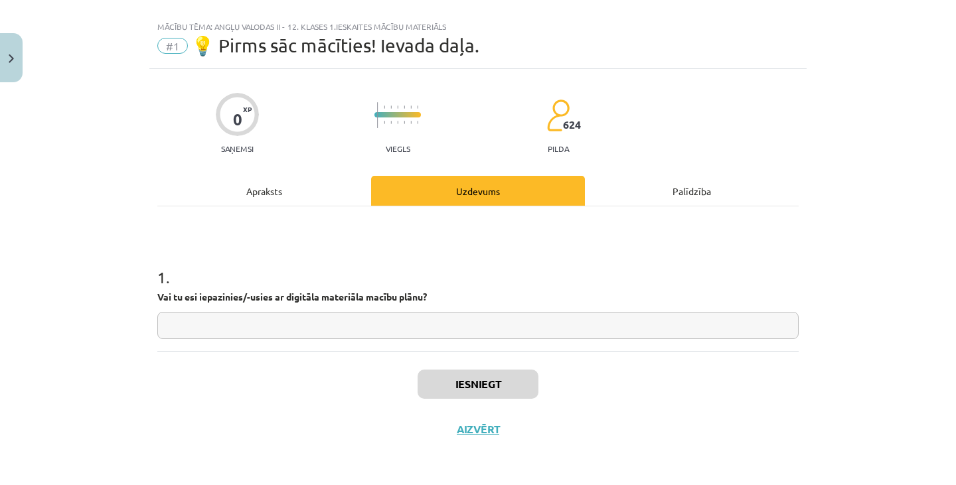
scroll to position [19, 0]
click at [333, 325] on input "text" at bounding box center [477, 325] width 641 height 27
type input "*"
type input "**"
click at [519, 379] on button "Iesniegt" at bounding box center [477, 384] width 121 height 29
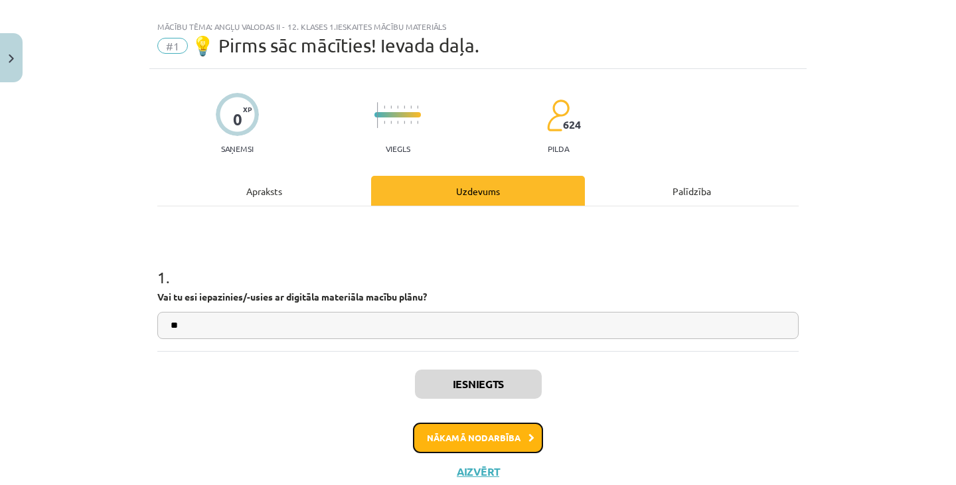
click at [510, 445] on button "Nākamā nodarbība" at bounding box center [478, 438] width 130 height 31
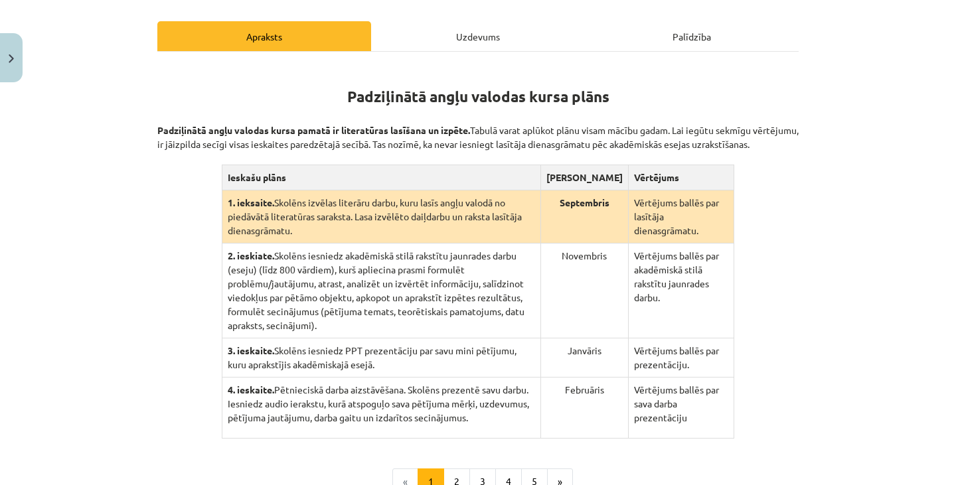
scroll to position [195, 0]
click at [448, 469] on button "2" at bounding box center [456, 482] width 27 height 27
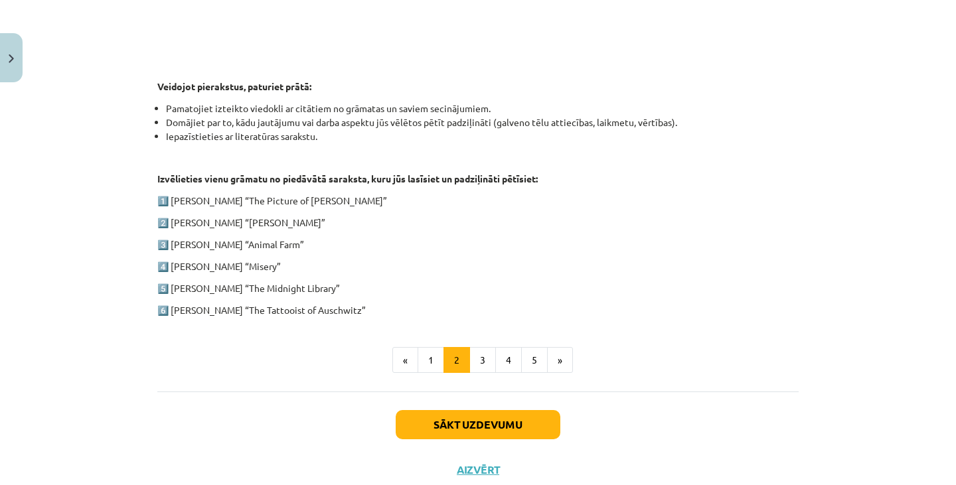
scroll to position [621, 0]
click at [478, 360] on button "3" at bounding box center [482, 359] width 27 height 27
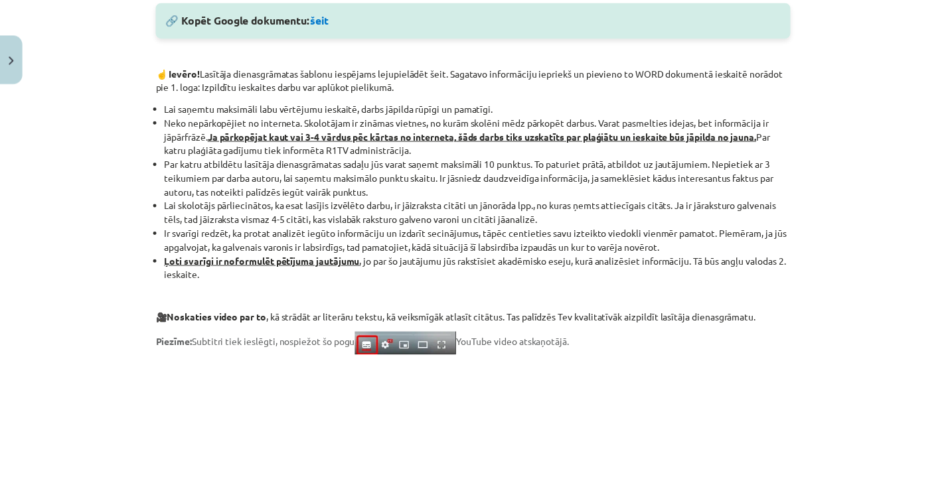
scroll to position [780, 0]
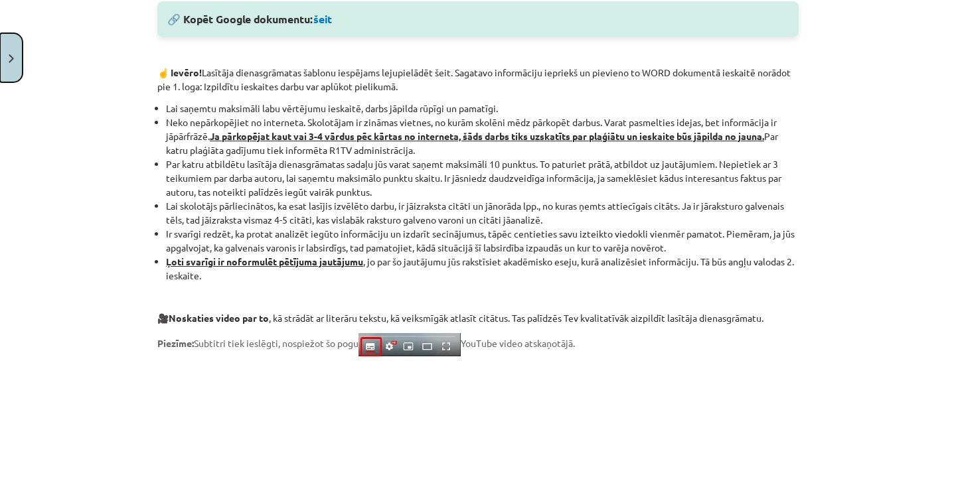
click at [9, 63] on button "Close" at bounding box center [11, 57] width 23 height 49
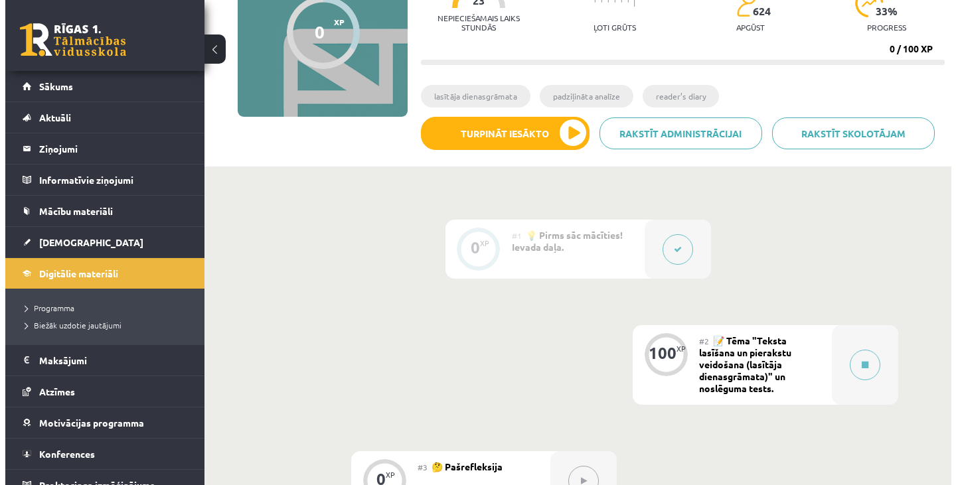
scroll to position [153, 0]
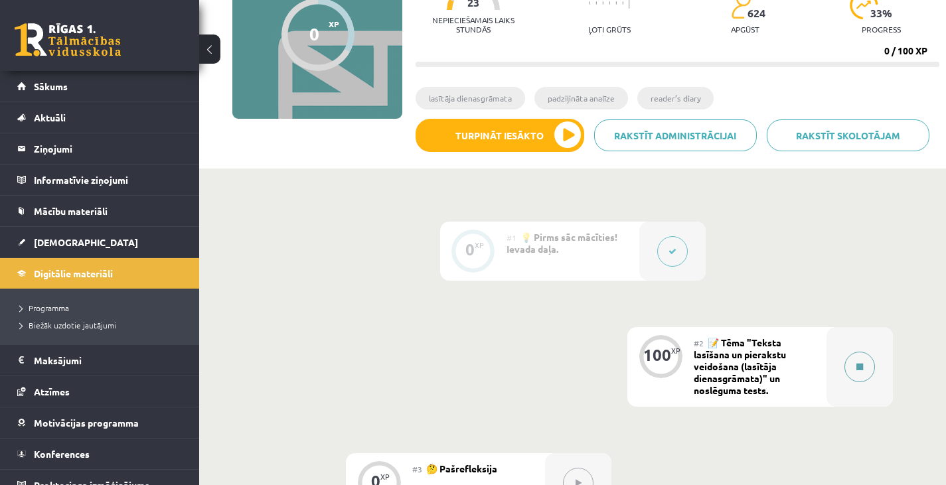
click at [863, 373] on button at bounding box center [859, 367] width 31 height 31
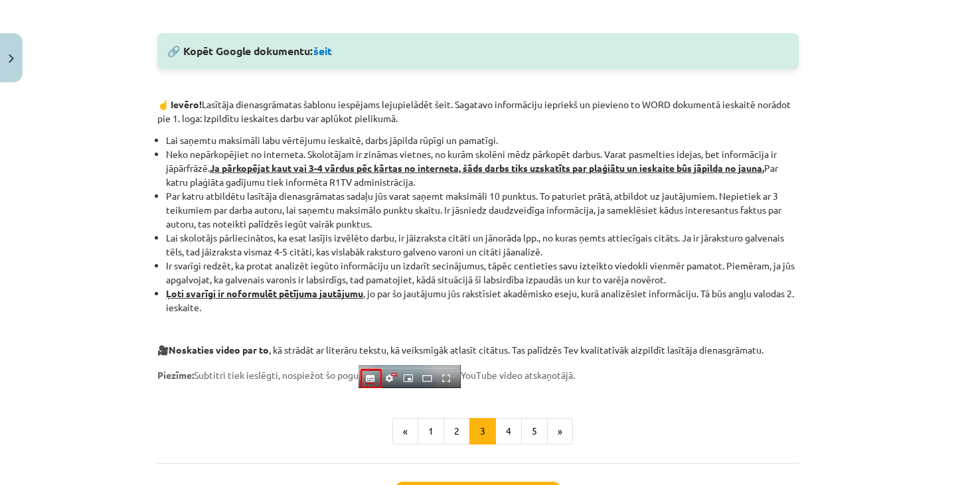
scroll to position [1110, 0]
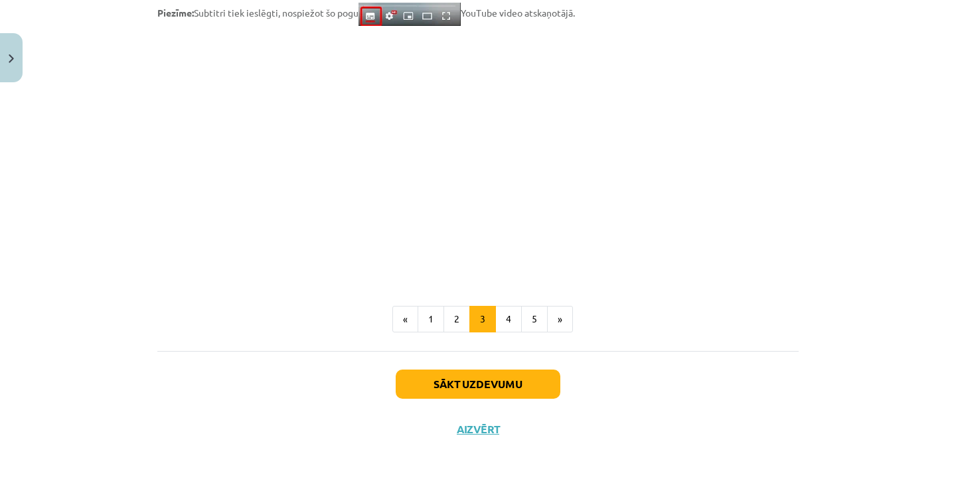
drag, startPoint x: 473, startPoint y: 179, endPoint x: 789, endPoint y: 334, distance: 352.0
click at [508, 321] on button "4" at bounding box center [508, 319] width 27 height 27
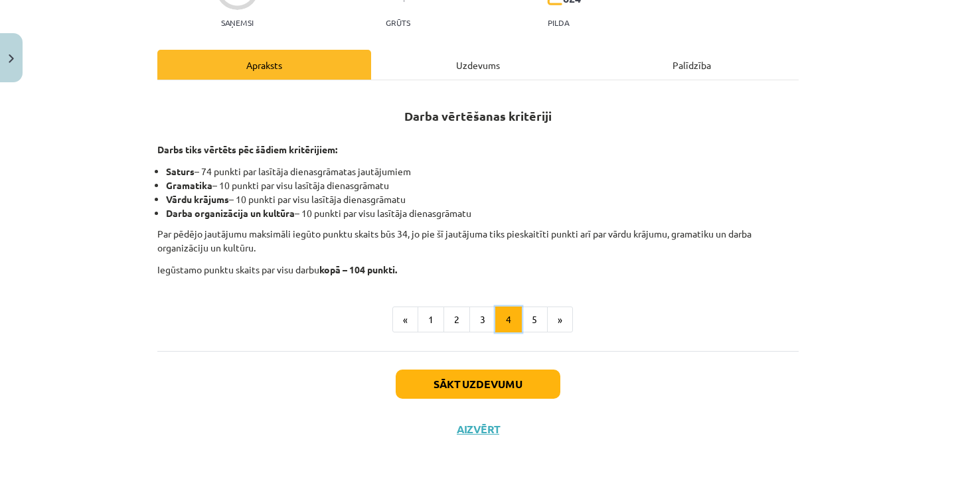
scroll to position [167, 0]
click at [534, 322] on button "5" at bounding box center [534, 320] width 27 height 27
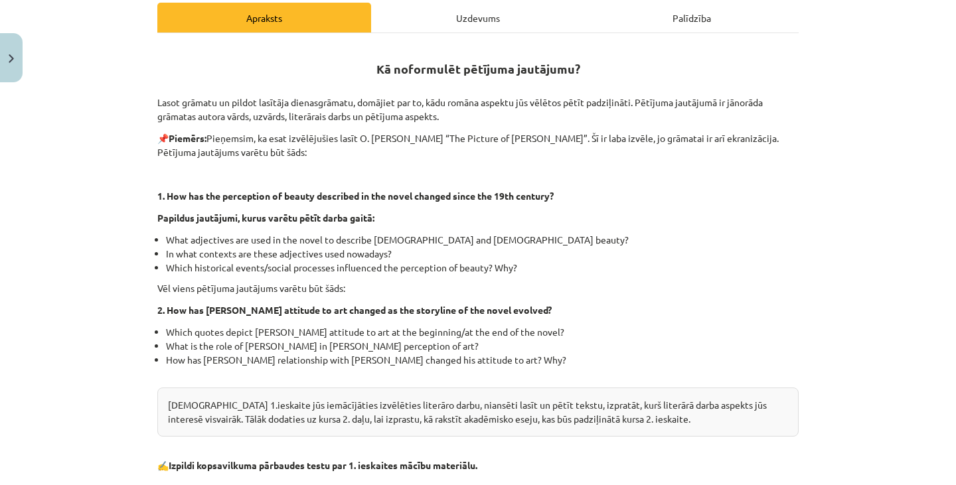
scroll to position [216, 0]
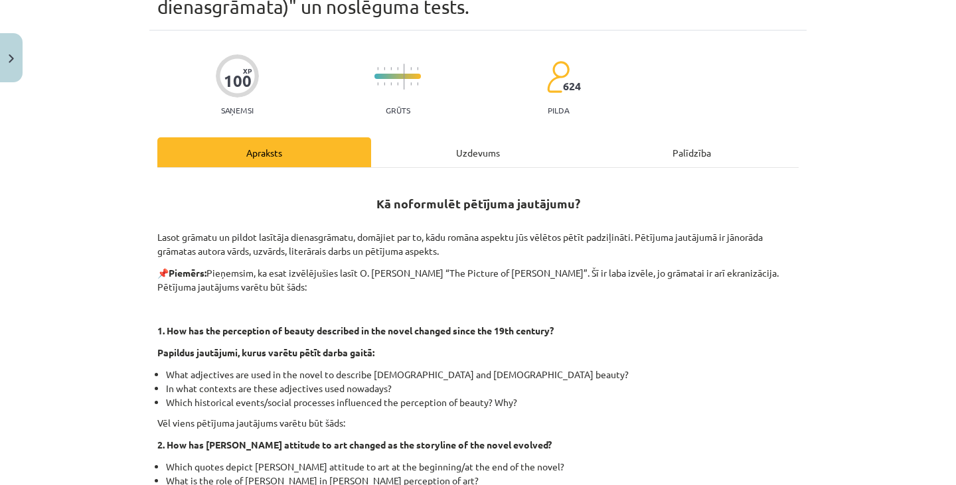
click at [457, 150] on div "Uzdevums" at bounding box center [478, 152] width 214 height 30
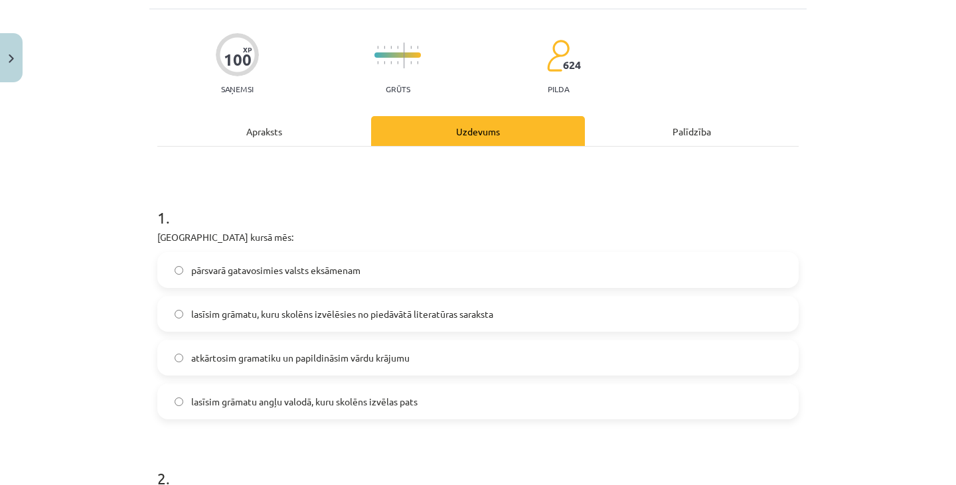
scroll to position [0, 0]
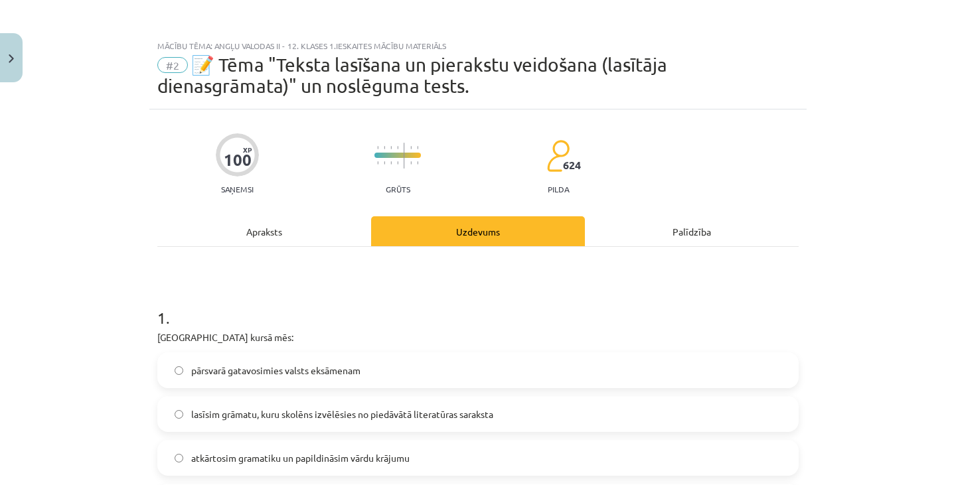
click at [271, 232] on div "Apraksts" at bounding box center [264, 231] width 214 height 30
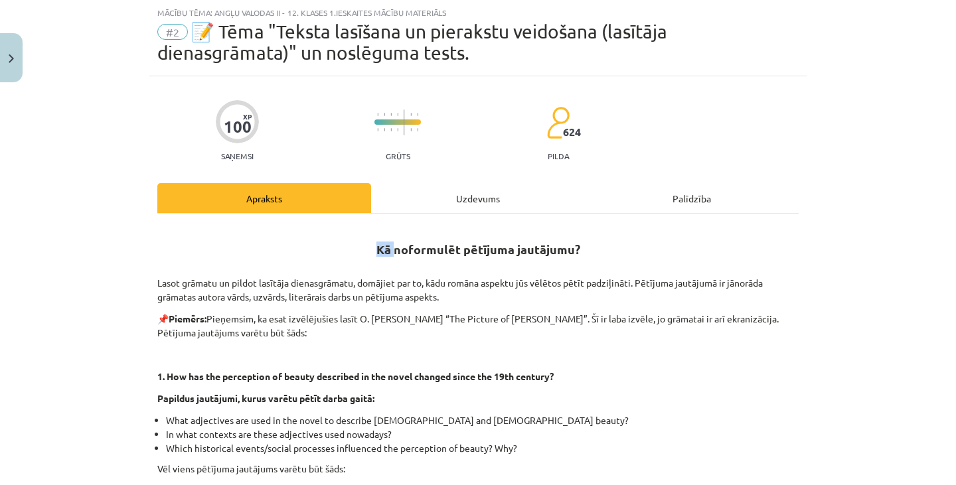
click at [271, 232] on h2 "Kā noformulēt pētījuma jautājumu?" at bounding box center [477, 242] width 641 height 33
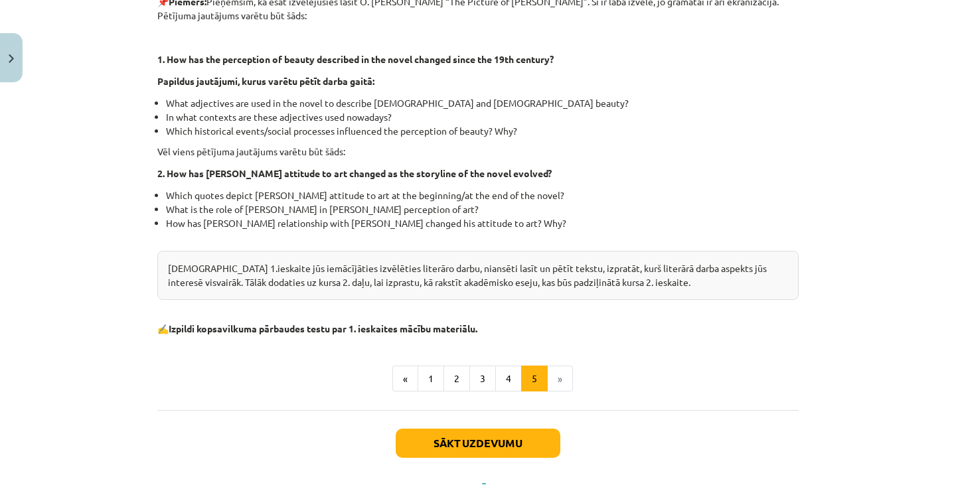
scroll to position [409, 0]
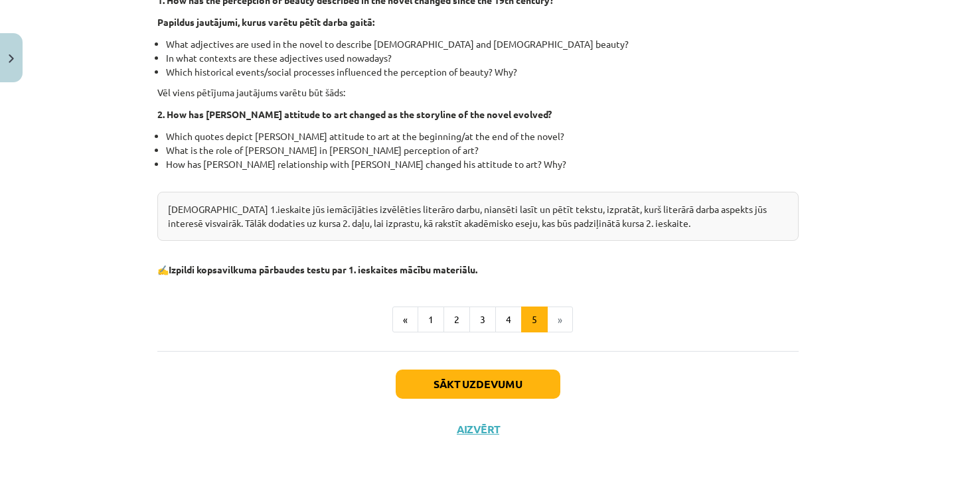
click at [614, 62] on li "In what contexts are these adjectives used nowadays?" at bounding box center [482, 58] width 632 height 14
click at [425, 318] on button "1" at bounding box center [430, 320] width 27 height 27
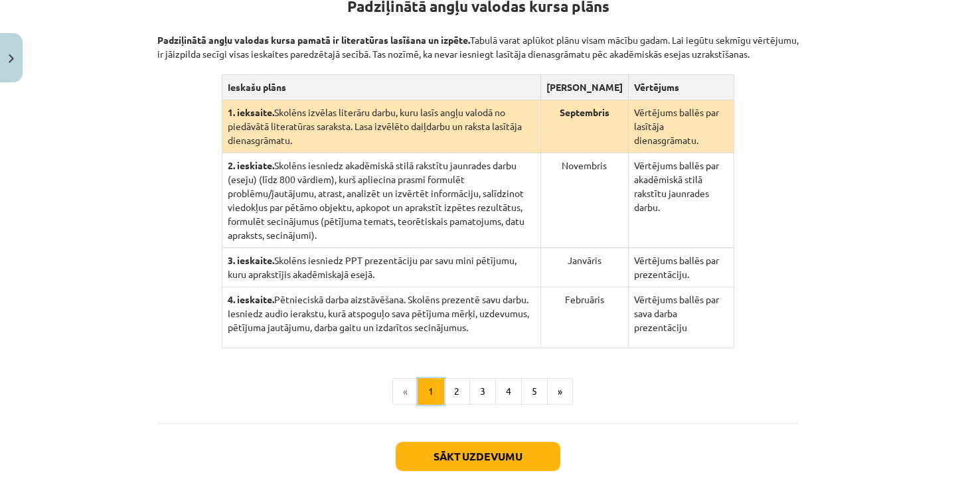
scroll to position [259, 0]
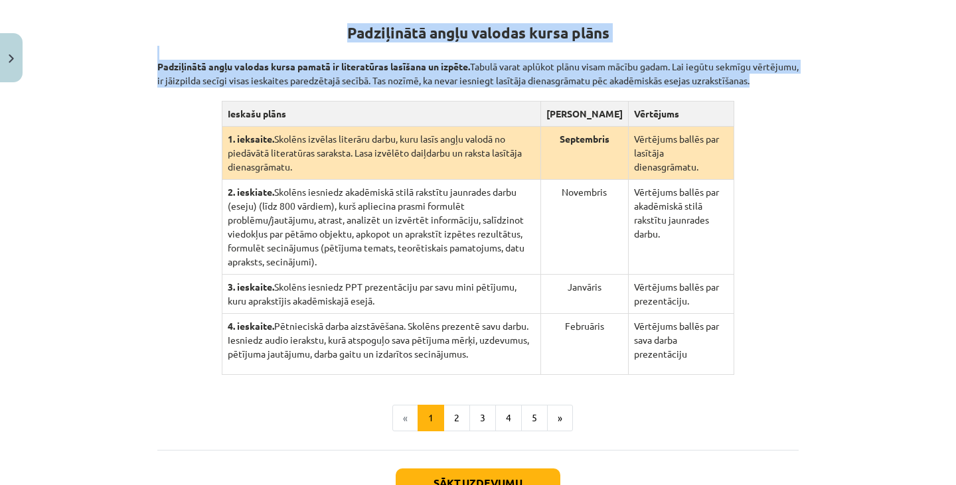
drag, startPoint x: 341, startPoint y: 25, endPoint x: 732, endPoint y: 329, distance: 495.6
click at [732, 329] on div "Padziļinātā angļu valodas kursa plāns Padziļinātā angļu valodas kursa pamatā ir…" at bounding box center [477, 187] width 641 height 375
copy div "Padziļinātā angļu valodas kursa plāns Padziļinātā angļu valodas kursa pamatā ir…"
click at [454, 405] on button "2" at bounding box center [456, 418] width 27 height 27
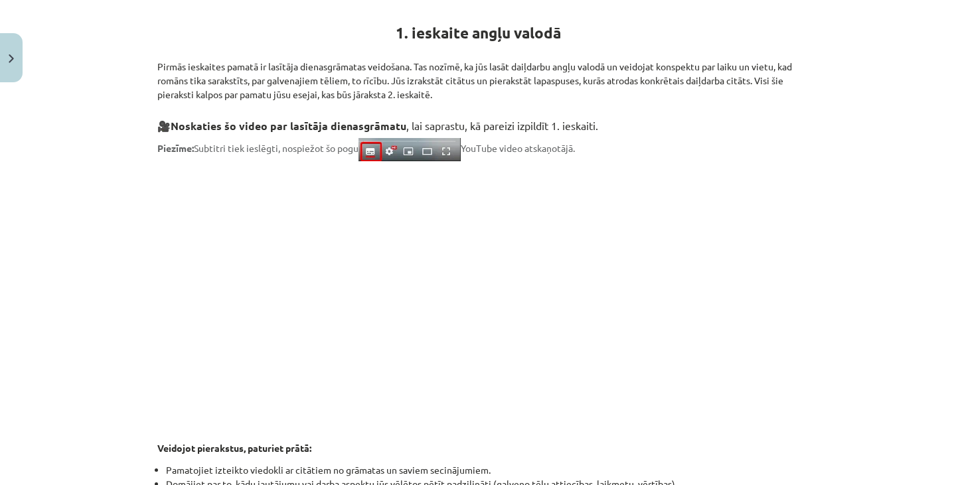
drag, startPoint x: 152, startPoint y: 56, endPoint x: 451, endPoint y: 91, distance: 301.3
click at [451, 91] on p "Pirmās ieskaites pamatā ir lasītāja dienasgrāmatas veidošana. Tas nozīmē, ka jū…" at bounding box center [477, 74] width 641 height 56
copy p "Pirmās ieskaites pamatā ir lasītāja dienasgrāmatas veidošana. Tas nozīmē, ka jū…"
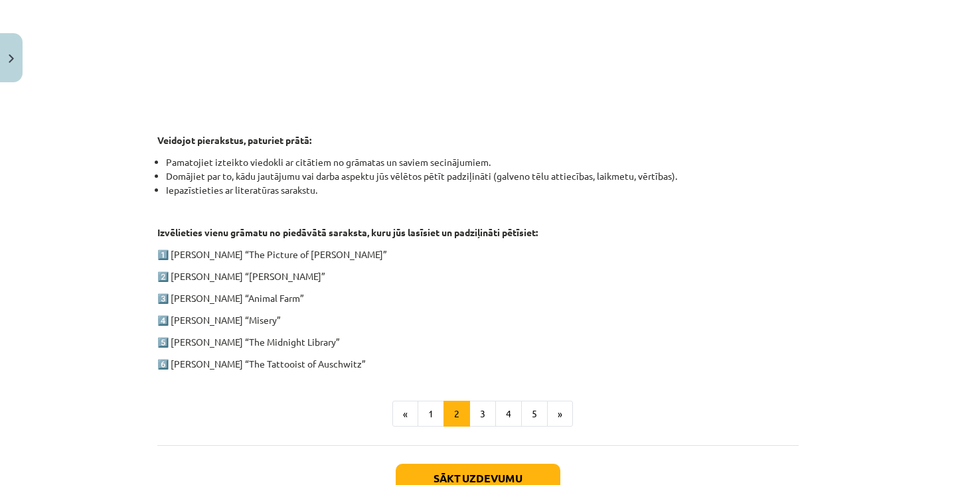
scroll to position [568, 0]
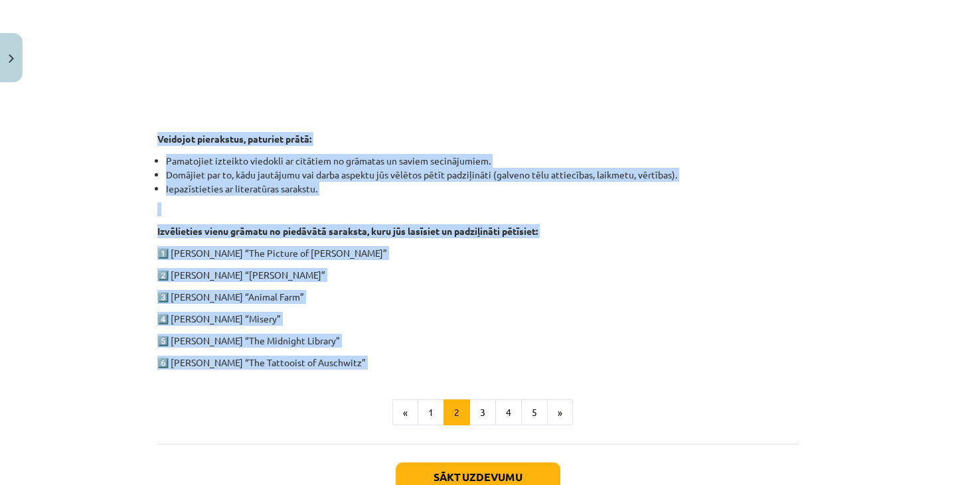
drag, startPoint x: 148, startPoint y: 135, endPoint x: 380, endPoint y: 376, distance: 334.2
click at [380, 376] on div "100 XP Saņemsi Grūts 624 pilda Apraksts Uzdevums Palīdzība 1. ieskaite angļu va…" at bounding box center [477, 42] width 657 height 1003
copy div "Veidojot pierakstus, paturiet prātā: Pamatojiet izteikto viedokli ar citātiem n…"
click at [479, 412] on button "3" at bounding box center [482, 413] width 27 height 27
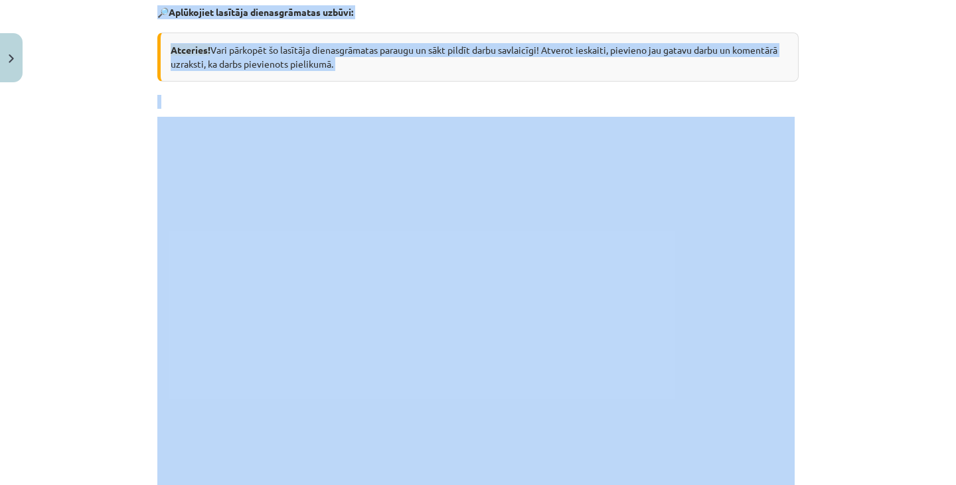
scroll to position [259, 0]
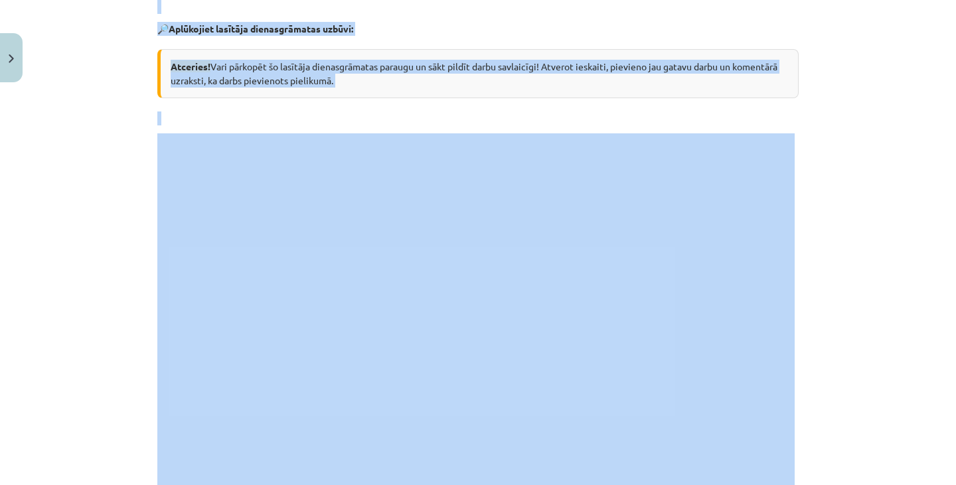
click at [861, 207] on div "Mācību tēma: Angļu valodas ii - 12. klases 1.ieskaites mācību materiāls #2 📝 Tē…" at bounding box center [478, 242] width 956 height 485
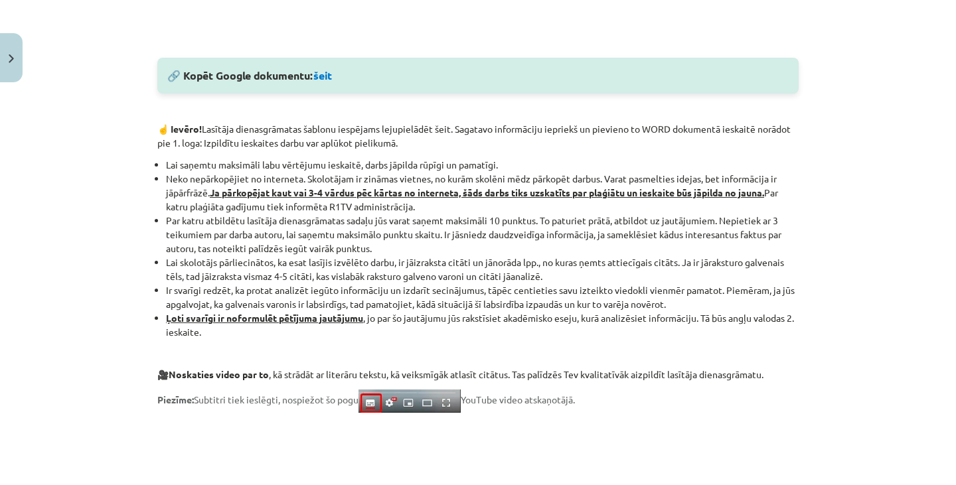
scroll to position [724, 0]
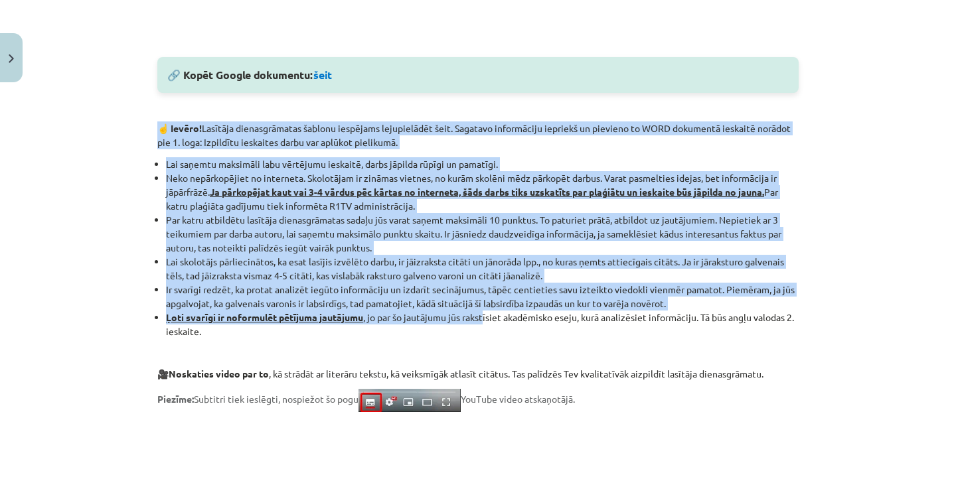
drag, startPoint x: 153, startPoint y: 124, endPoint x: 482, endPoint y: 323, distance: 384.7
click at [482, 323] on div "🔎 Aplūkojiet lasītāja dienasgrāmatas uzbūvi: Atceries! Vari pārkopēt šo lasītāj…" at bounding box center [477, 99] width 641 height 1128
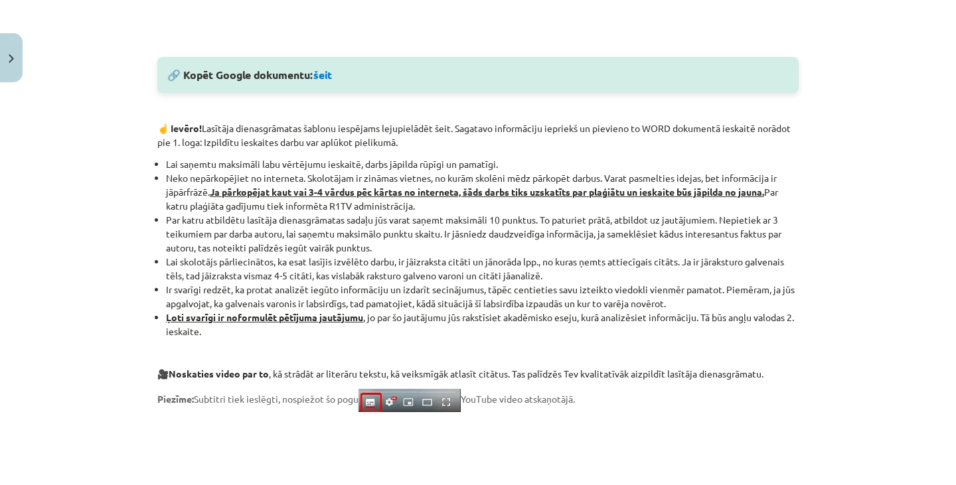
click at [508, 323] on li "Ļoti svarīgi ir noformulēt pētījuma jautājumu , jo par šo jautājumu jūs rakstīs…" at bounding box center [482, 325] width 632 height 28
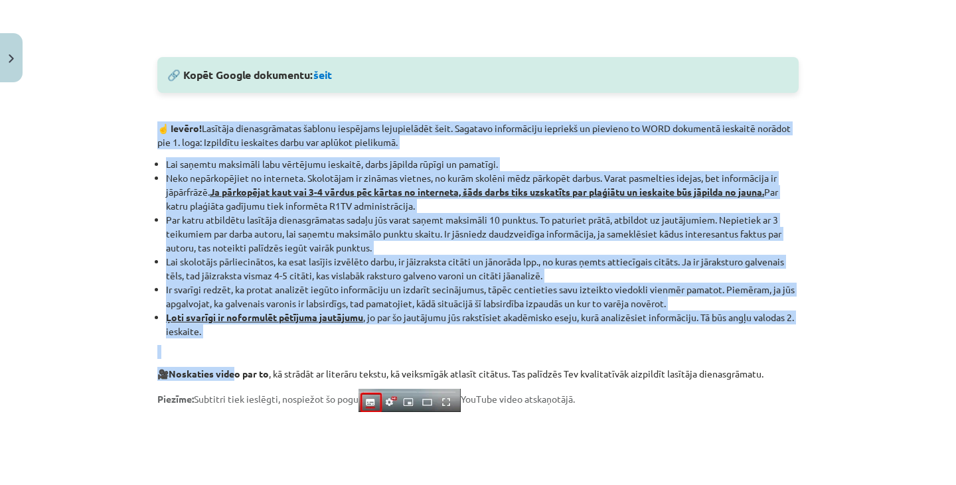
drag, startPoint x: 157, startPoint y: 120, endPoint x: 231, endPoint y: 360, distance: 251.3
click at [231, 360] on div "🔎 Aplūkojiet lasītāja dienasgrāmatas uzbūvi: Atceries! Vari pārkopēt šo lasītāj…" at bounding box center [477, 99] width 641 height 1128
click at [219, 336] on li "Ļoti svarīgi ir noformulēt pētījuma jautājumu , jo par šo jautājumu jūs rakstīs…" at bounding box center [482, 325] width 632 height 28
drag, startPoint x: 135, startPoint y: 126, endPoint x: 221, endPoint y: 332, distance: 222.8
click at [221, 332] on div "Mācību tēma: Angļu valodas ii - 12. klases 1.ieskaites mācību materiāls #2 📝 Tē…" at bounding box center [478, 242] width 956 height 485
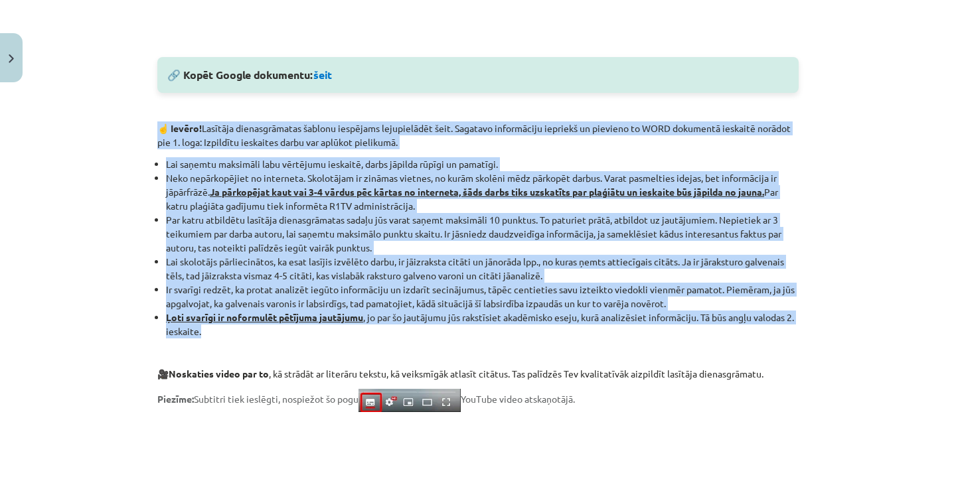
copy div "☝️ Loremi! Dolorsit ametconsectetu adipisc elitseddo eiusmodtempo inci. Utlabor…"
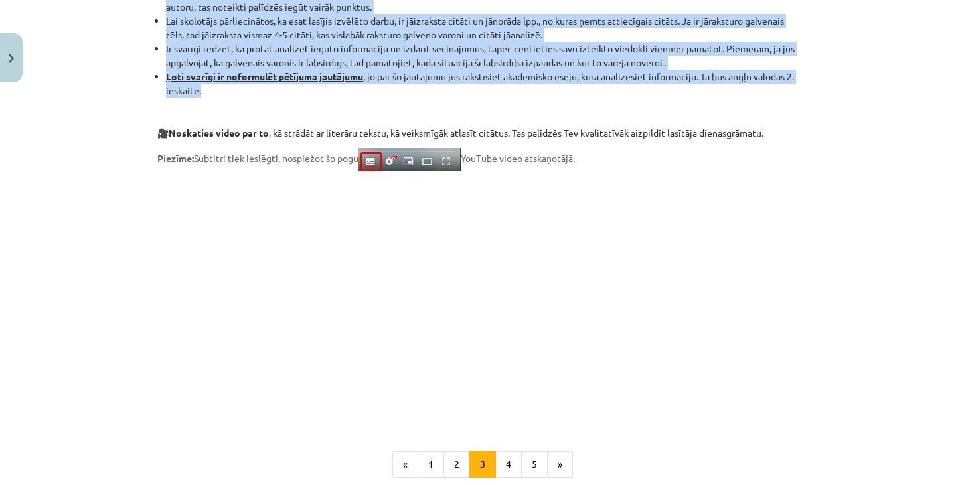
scroll to position [1110, 0]
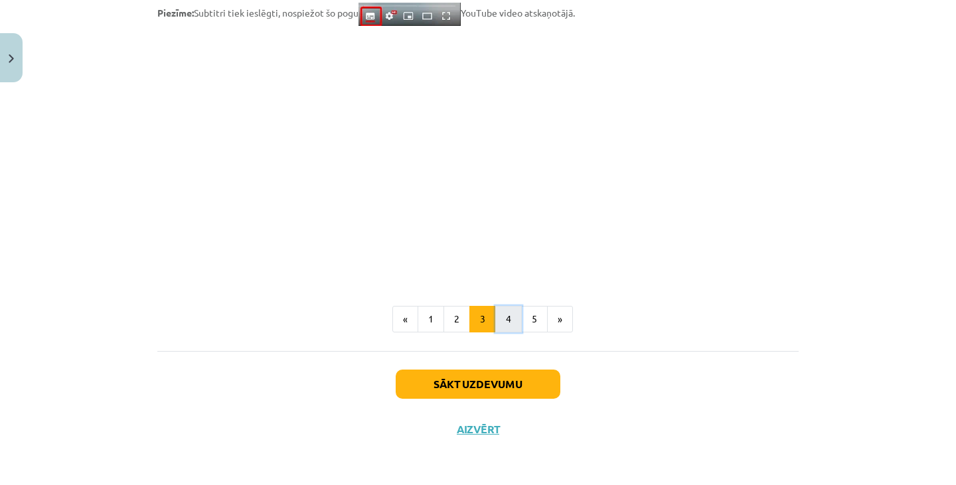
click at [501, 325] on button "4" at bounding box center [508, 319] width 27 height 27
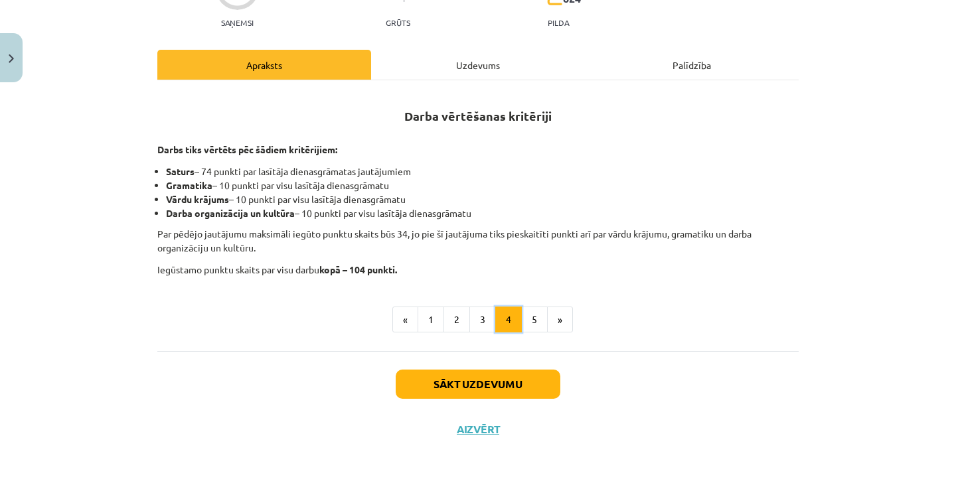
scroll to position [167, 0]
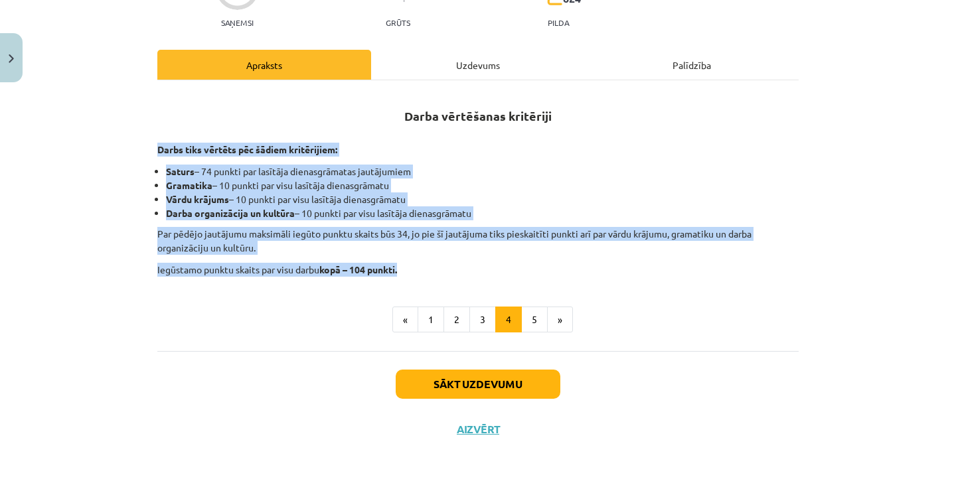
drag, startPoint x: 149, startPoint y: 143, endPoint x: 415, endPoint y: 256, distance: 289.7
click at [415, 256] on div "100 XP Saņemsi Grūts 624 pilda Apraksts Uzdevums Palīdzība Darba vērtēšanas kri…" at bounding box center [477, 197] width 657 height 509
copy div "Darbs tiks vērtēts pēc šādiem kritērijiem: Saturs – 74 punkti par lasītāja dien…"
click at [522, 317] on button "5" at bounding box center [534, 320] width 27 height 27
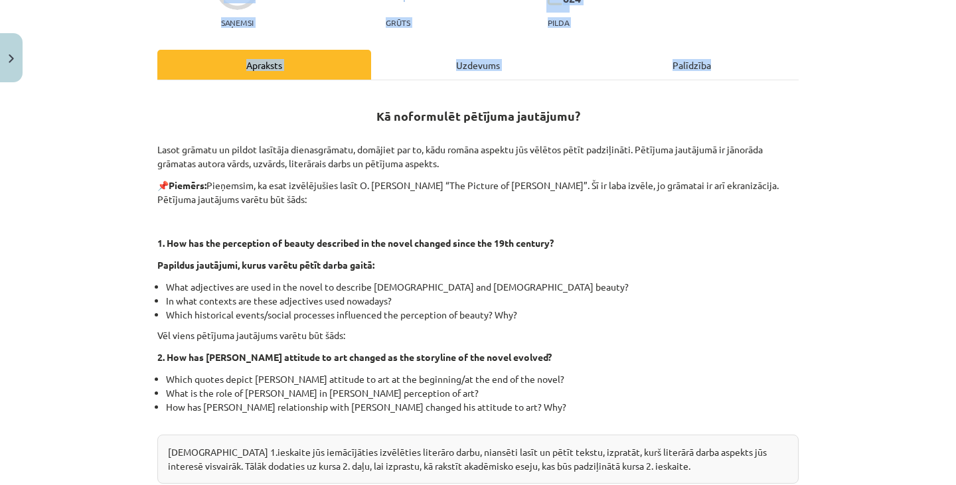
scroll to position [409, 0]
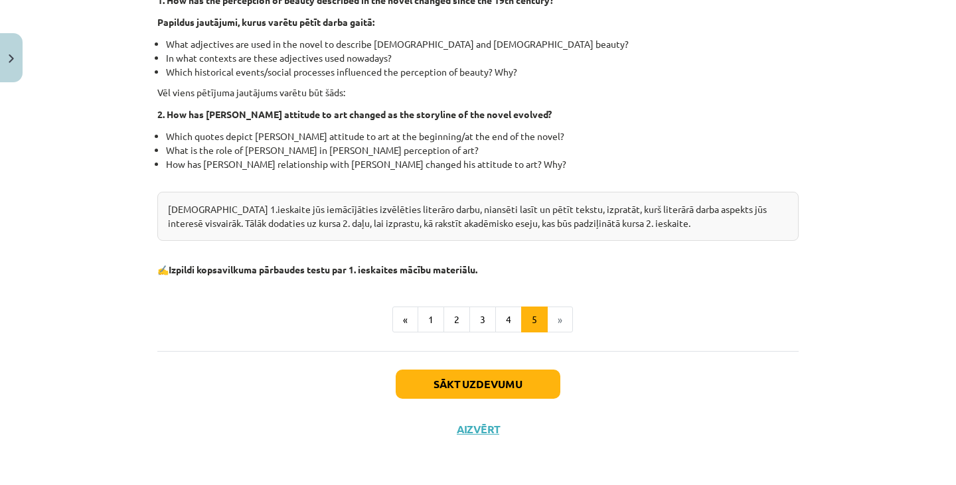
drag, startPoint x: 371, startPoint y: 110, endPoint x: 521, endPoint y: 266, distance: 216.9
click at [521, 266] on div "Kā noformulēt pētījuma jautājumu? Lasot grāmatu un pildot lasītāja dienasgrāmat…" at bounding box center [477, 62] width 641 height 427
copy div "Lo ipsumdolor sitametc adipiscin? Elits doeiusm te incidi utlabore etdoloremagn…"
